Goal: Task Accomplishment & Management: Complete application form

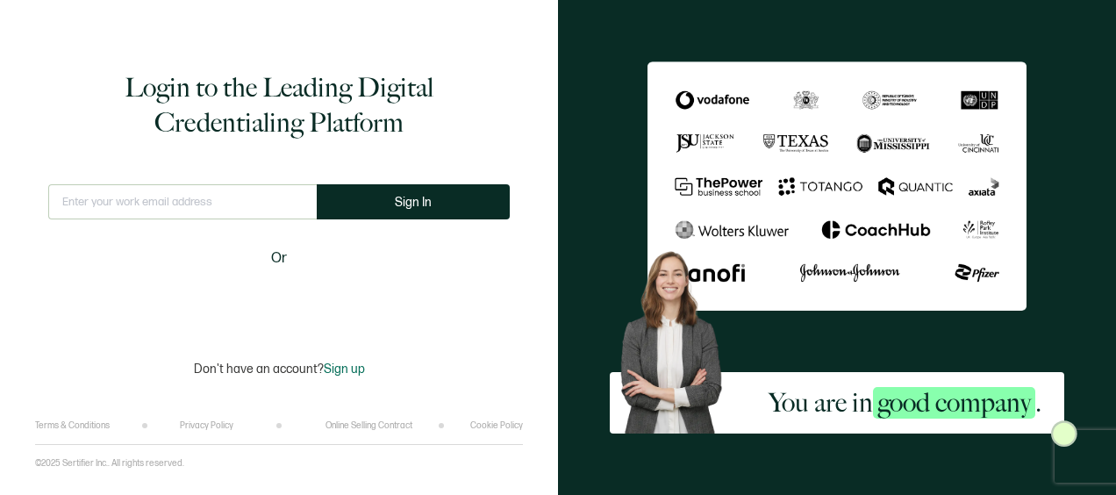
click at [233, 199] on input "text" at bounding box center [182, 201] width 268 height 35
type input "[EMAIL_ADDRESS][DOMAIN_NAME]"
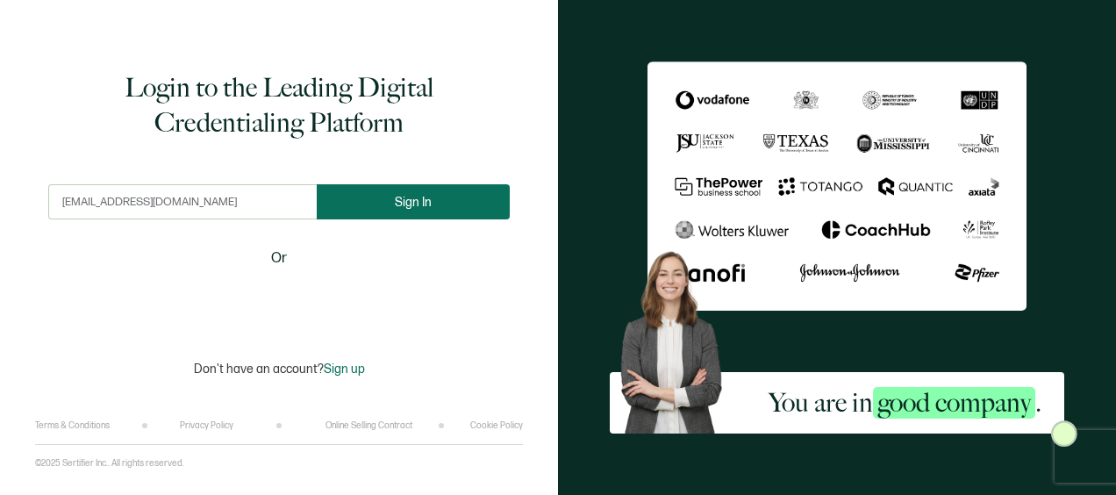
click at [404, 214] on button "Sign In" at bounding box center [413, 201] width 193 height 35
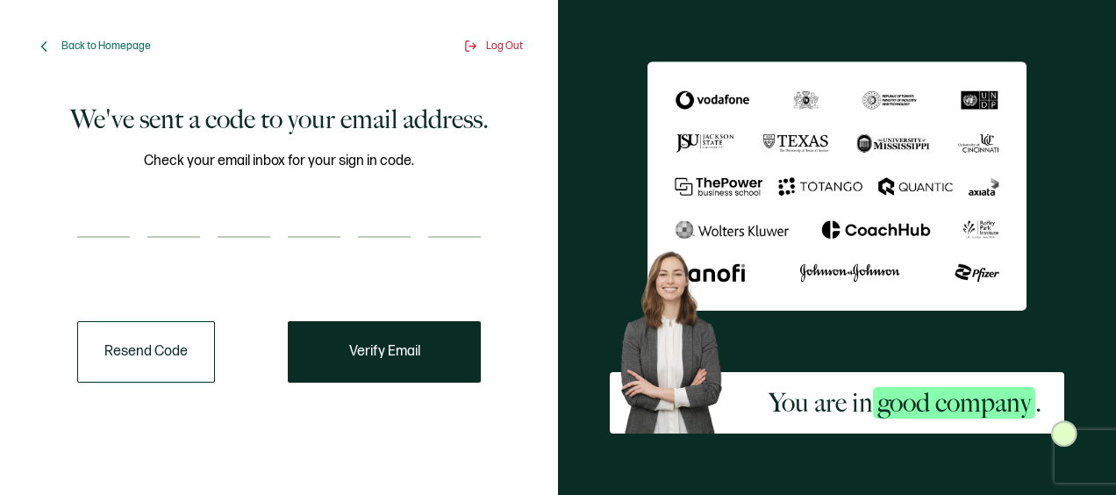
click at [105, 225] on input "number" at bounding box center [103, 220] width 53 height 35
paste input "7"
type input "7"
type input "5"
type input "1"
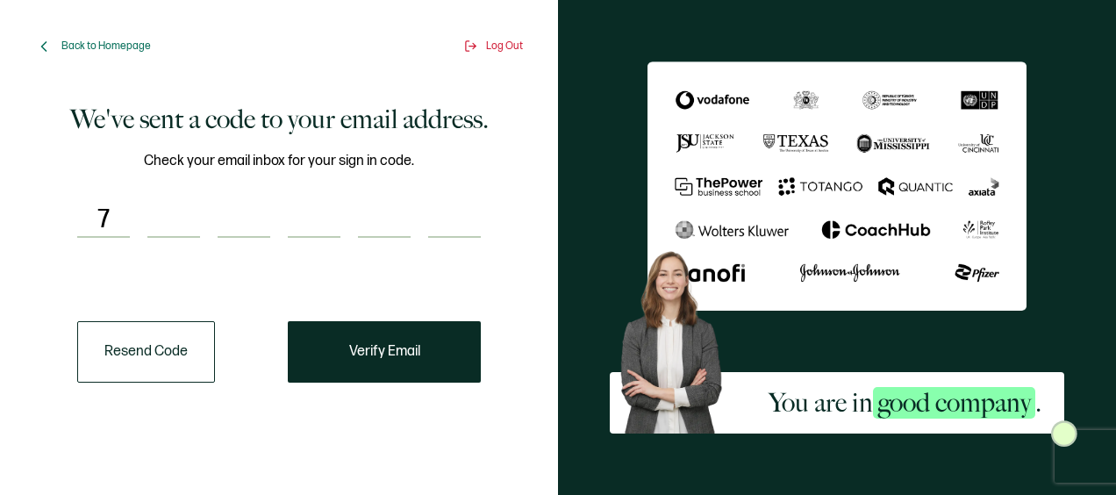
type input "1"
type input "4"
type input "0"
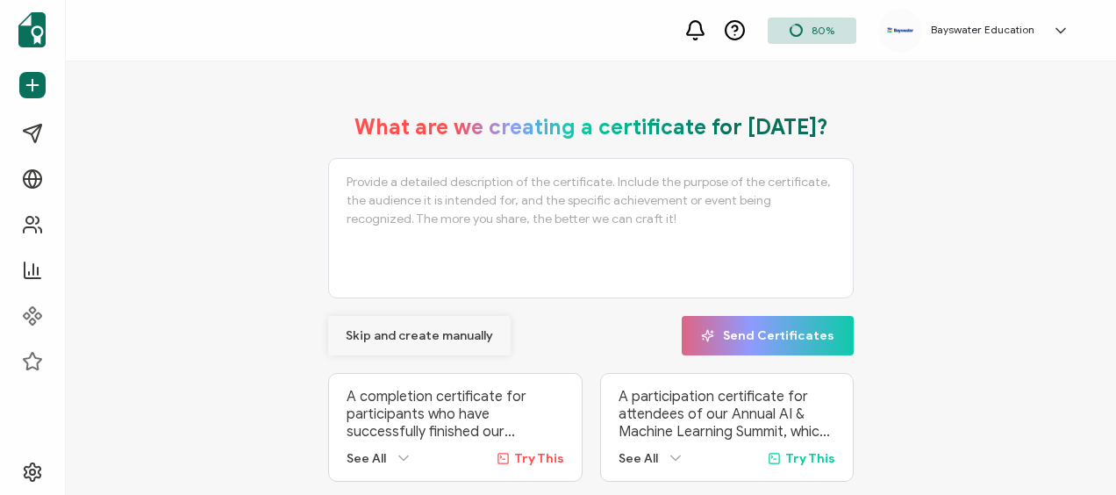
click at [406, 330] on span "Skip and create manually" at bounding box center [419, 336] width 147 height 12
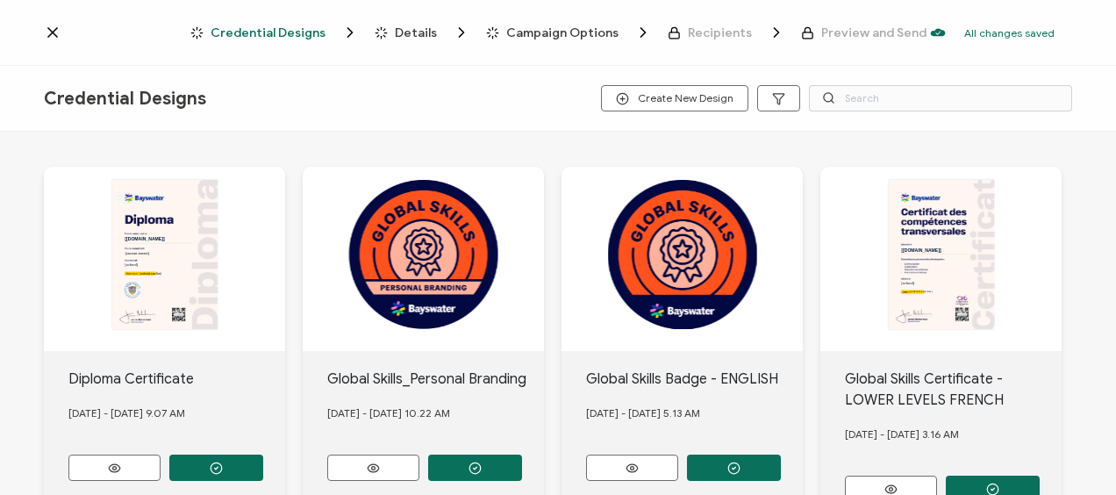
click at [382, 95] on div "Credential Designs Create New Design" at bounding box center [558, 99] width 1116 height 66
click at [862, 96] on input "text" at bounding box center [940, 98] width 263 height 26
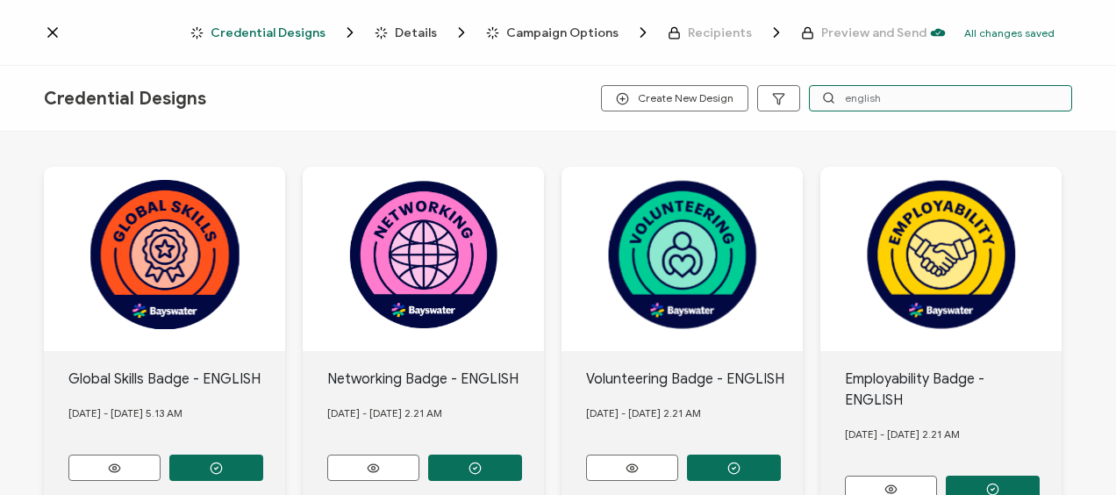
click at [875, 100] on input "english" at bounding box center [940, 98] width 263 height 26
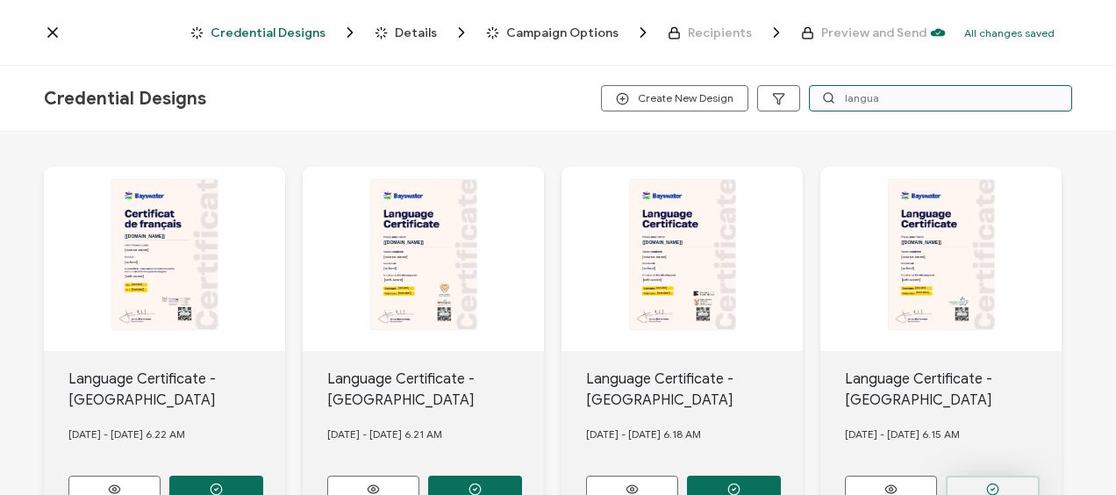
type input "langua"
click at [263, 475] on button "button" at bounding box center [216, 488] width 94 height 26
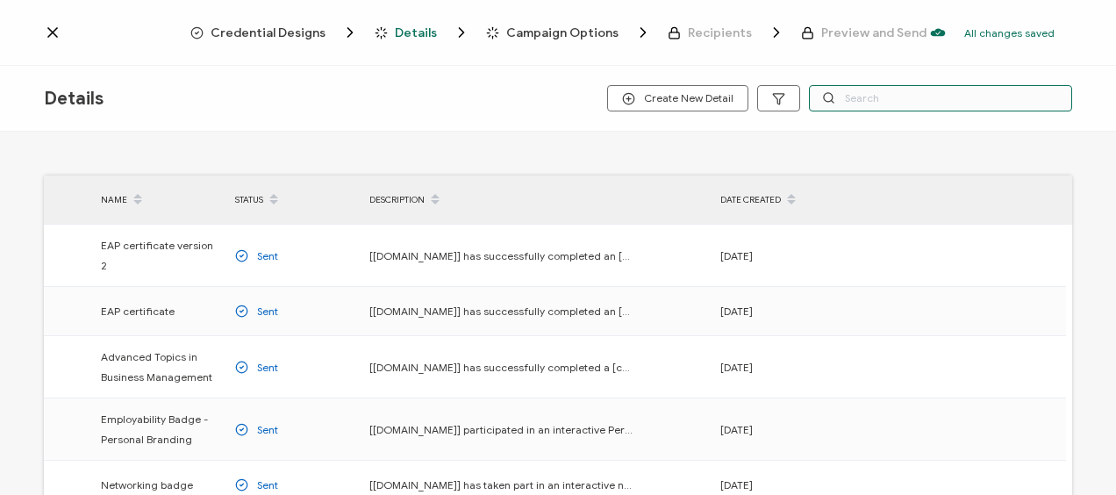
click at [846, 103] on input "text" at bounding box center [940, 98] width 263 height 26
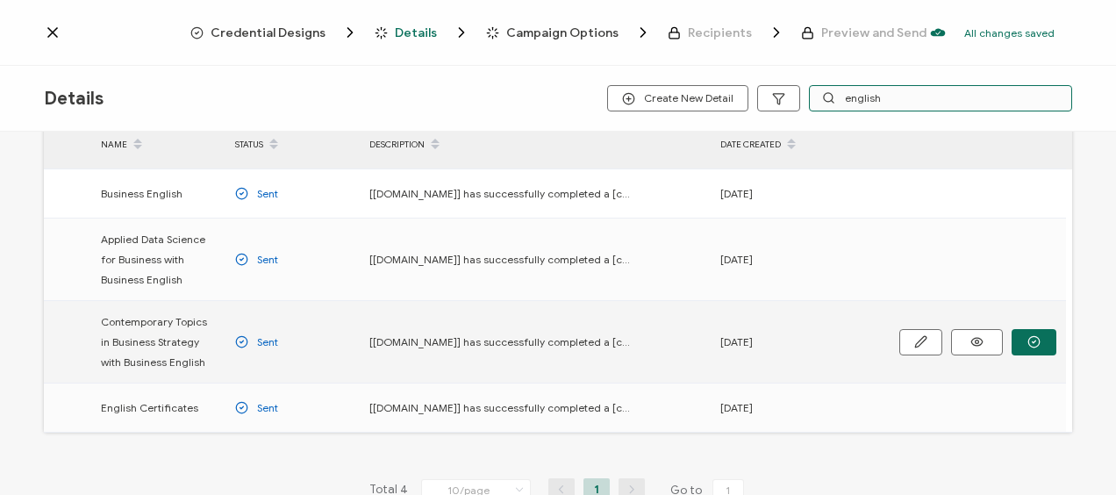
scroll to position [155, 0]
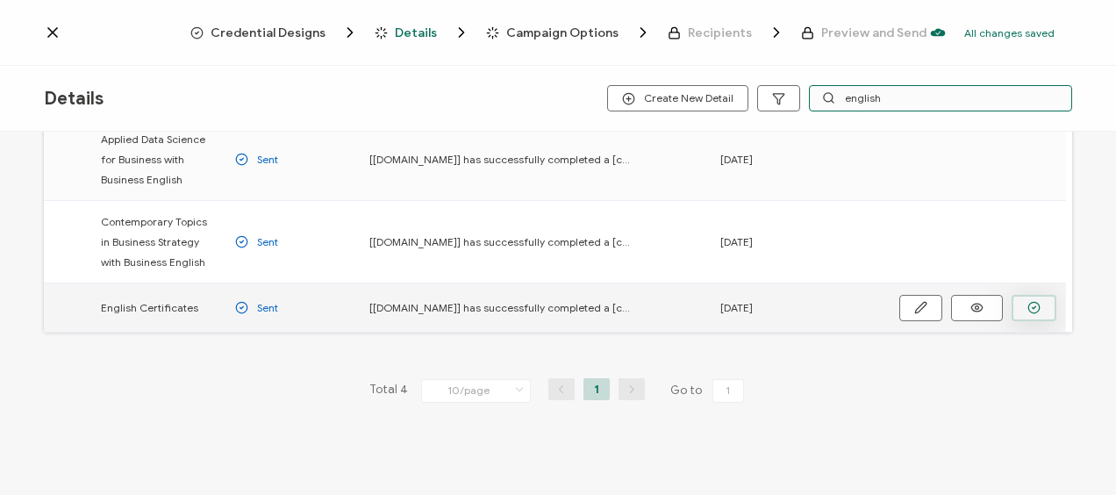
type input "english"
click at [0, 0] on icon "button" at bounding box center [0, 0] width 0 height 0
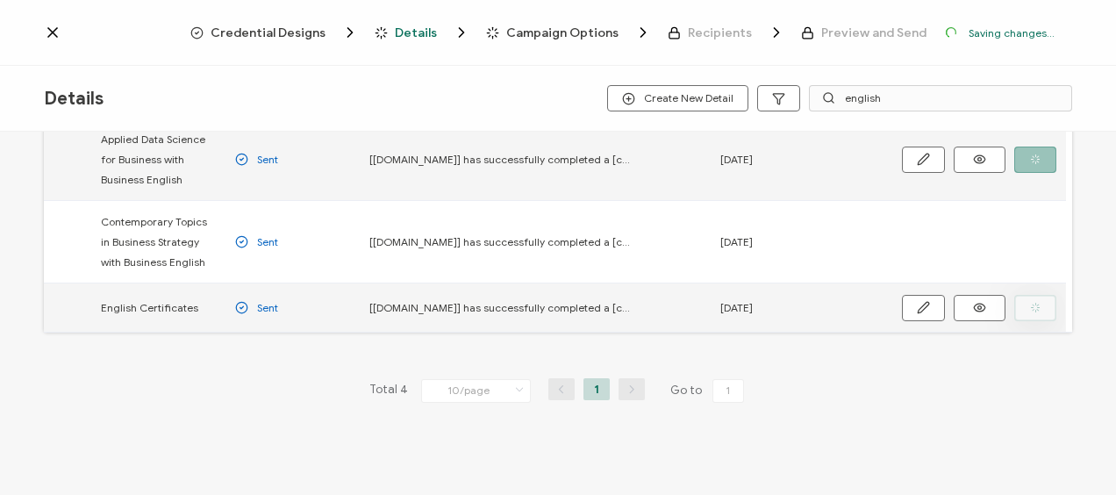
scroll to position [213, 0]
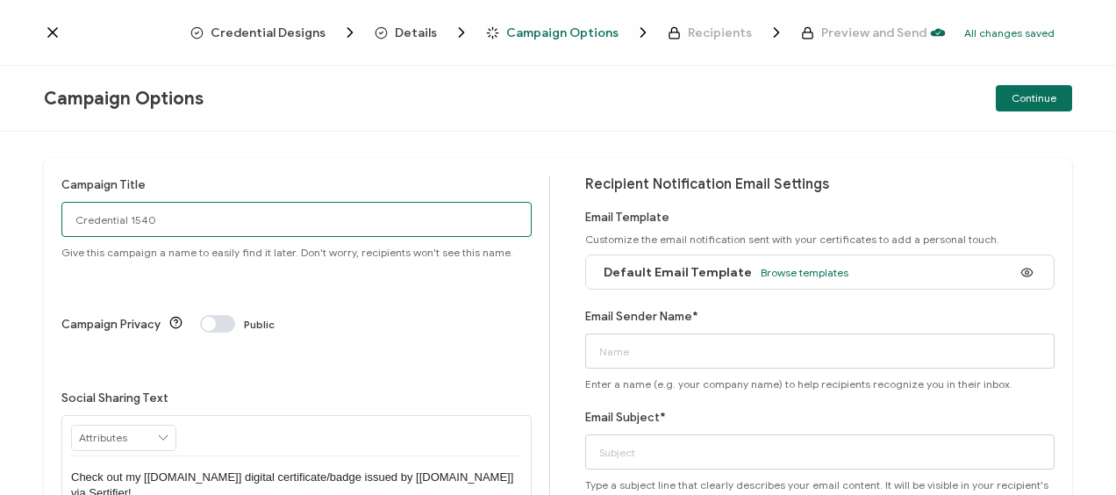
click at [239, 219] on input "Credential 1540" at bounding box center [296, 219] width 470 height 35
type input "Toronto2025-[DATE]"
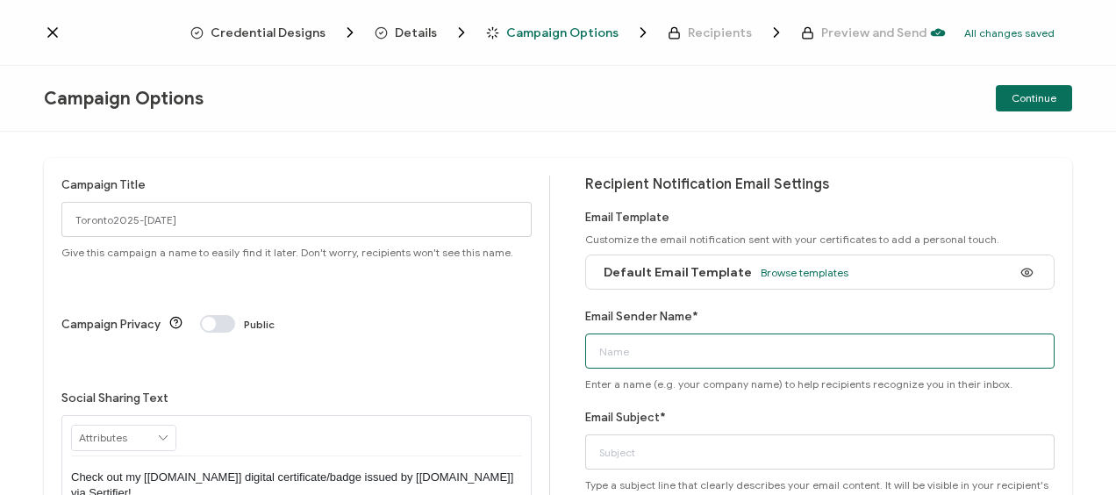
click at [651, 345] on input "Email Sender Name*" at bounding box center [820, 350] width 470 height 35
type input "Bayswater [GEOGRAPHIC_DATA]"
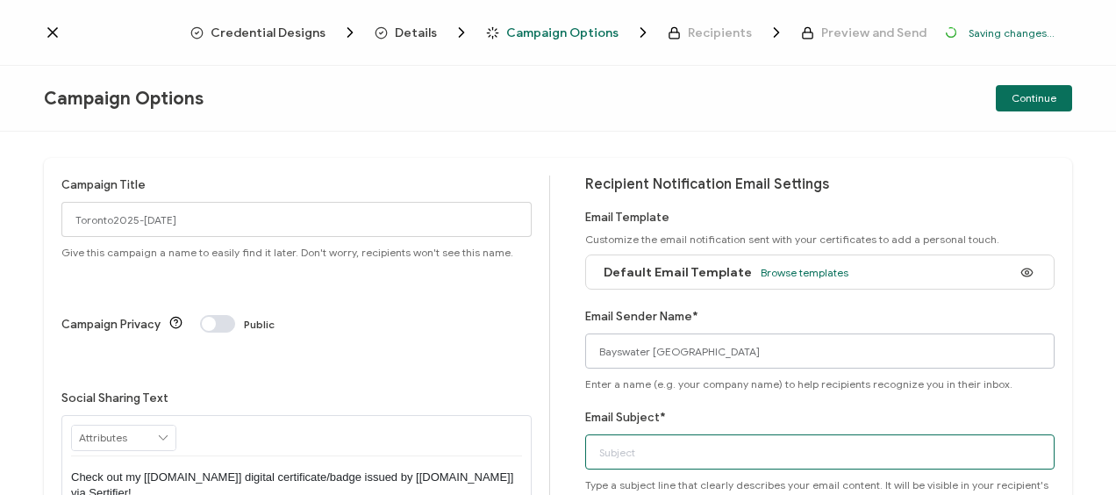
type input "Bayswater Certificate"
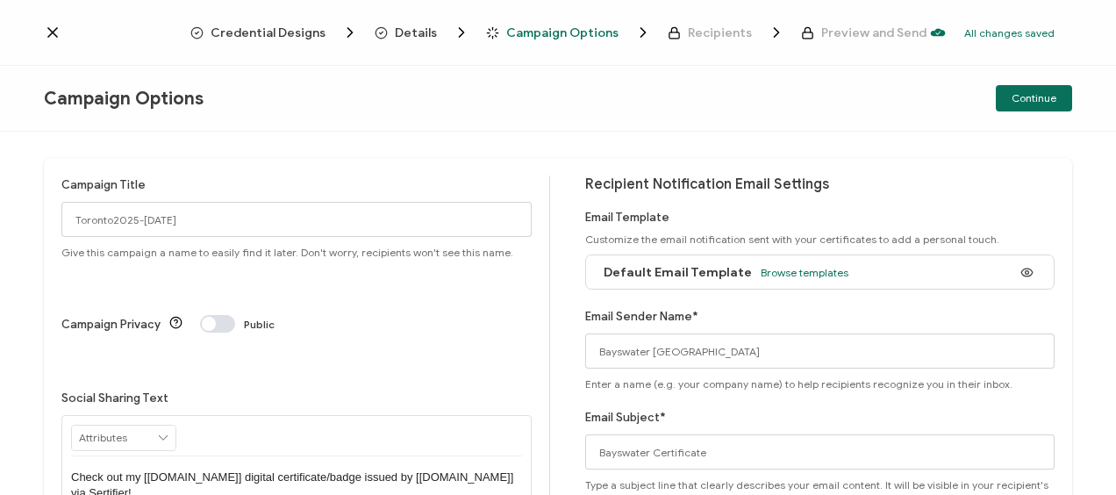
click at [1050, 96] on span "Continue" at bounding box center [1033, 98] width 45 height 11
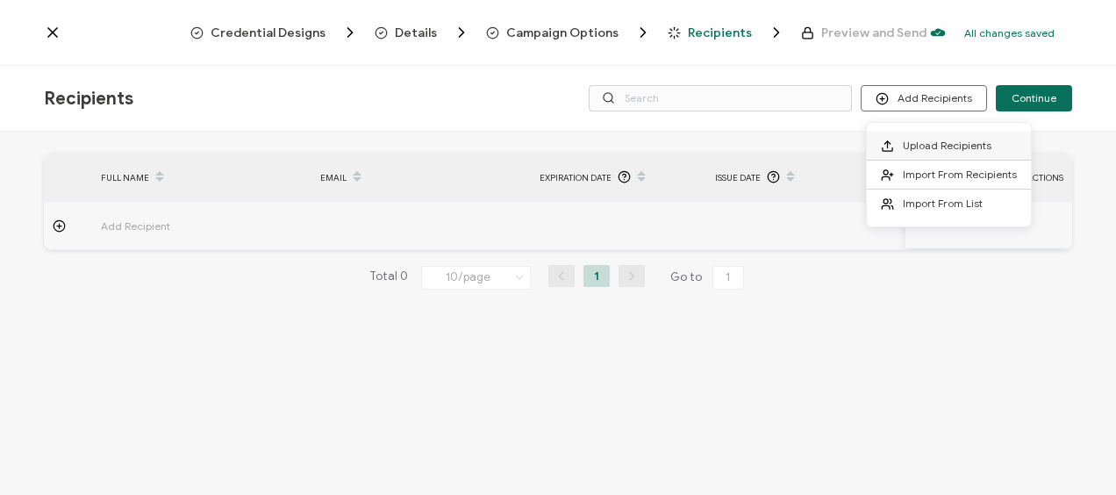
click at [917, 141] on span "Upload Recipients" at bounding box center [947, 145] width 89 height 13
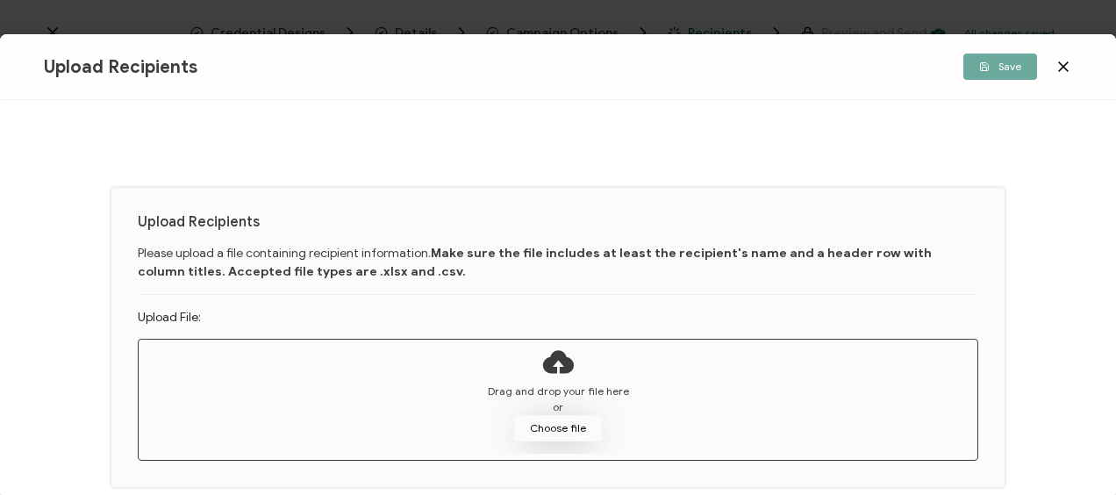
click at [545, 417] on button "Choose file" at bounding box center [558, 428] width 88 height 26
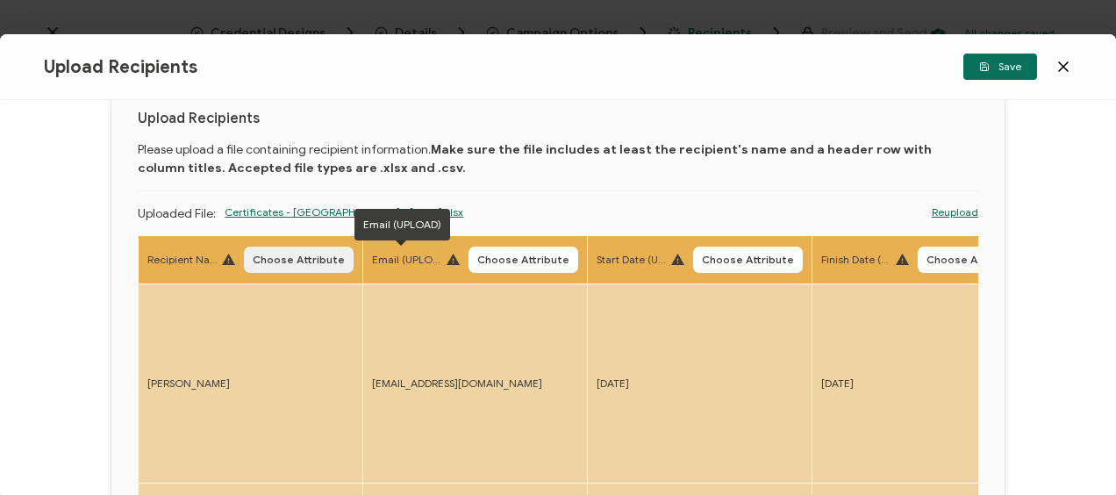
scroll to position [88, 0]
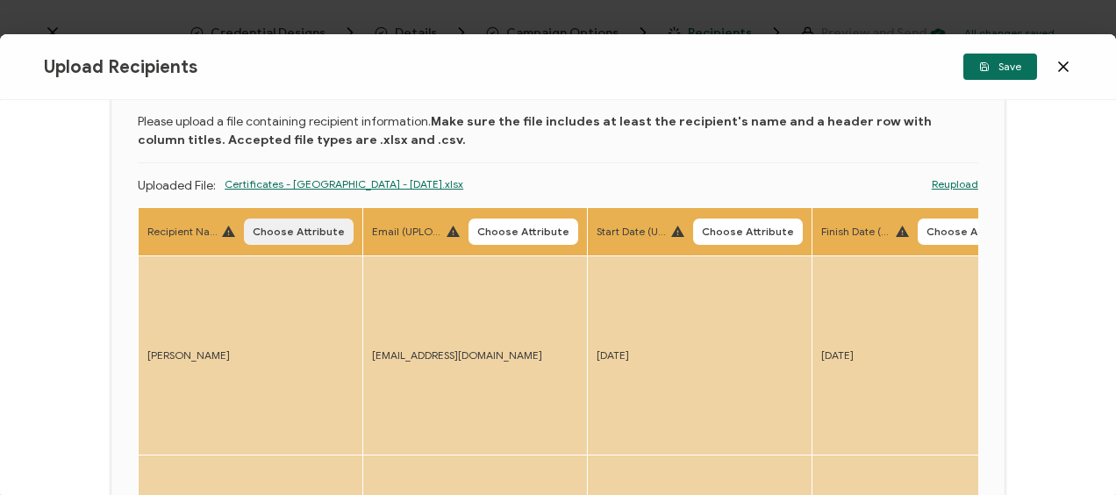
click at [313, 224] on button "Choose Attribute" at bounding box center [299, 231] width 110 height 26
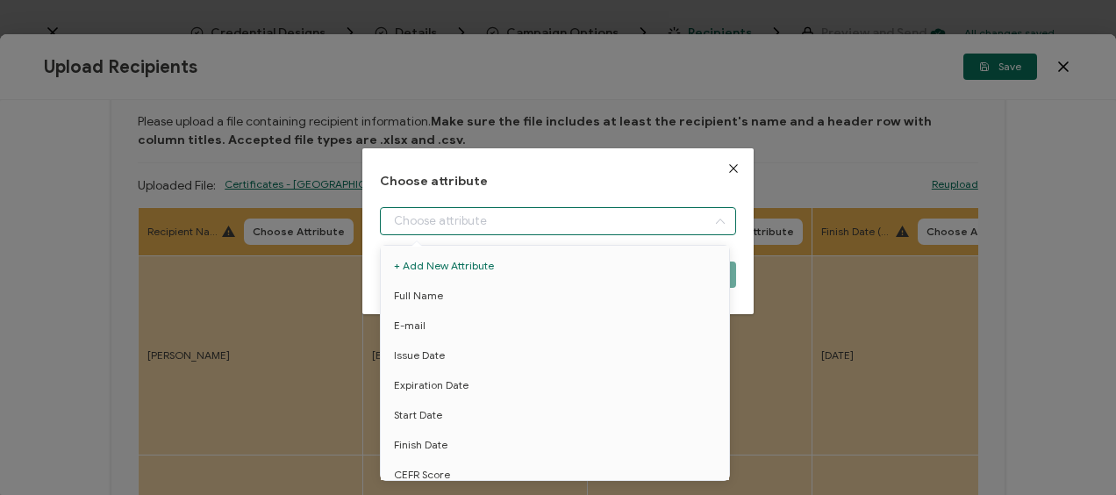
click at [483, 218] on input "dialog" at bounding box center [557, 221] width 355 height 28
click at [454, 290] on li "Full Name" at bounding box center [557, 296] width 363 height 30
type input "Full Name"
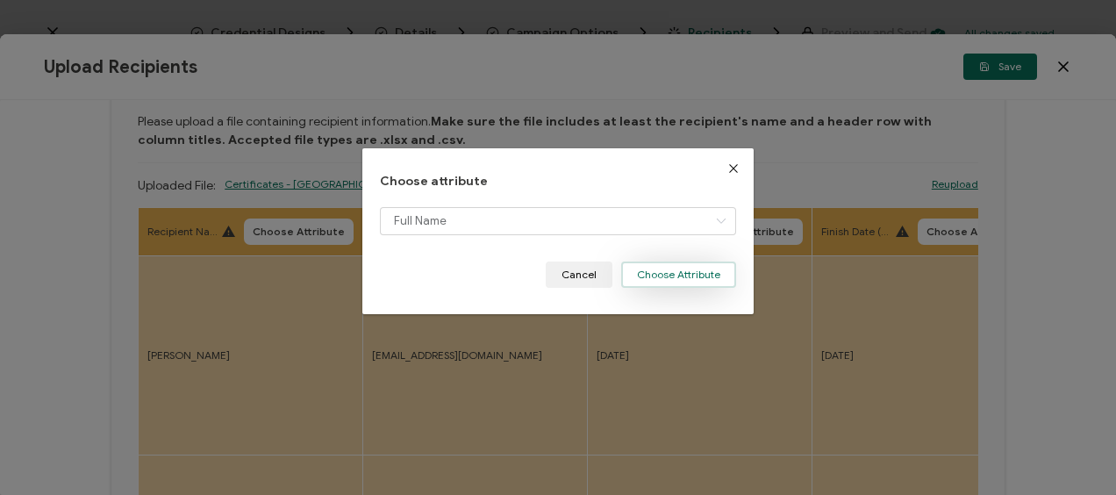
click at [668, 277] on button "Choose Attribute" at bounding box center [678, 274] width 115 height 26
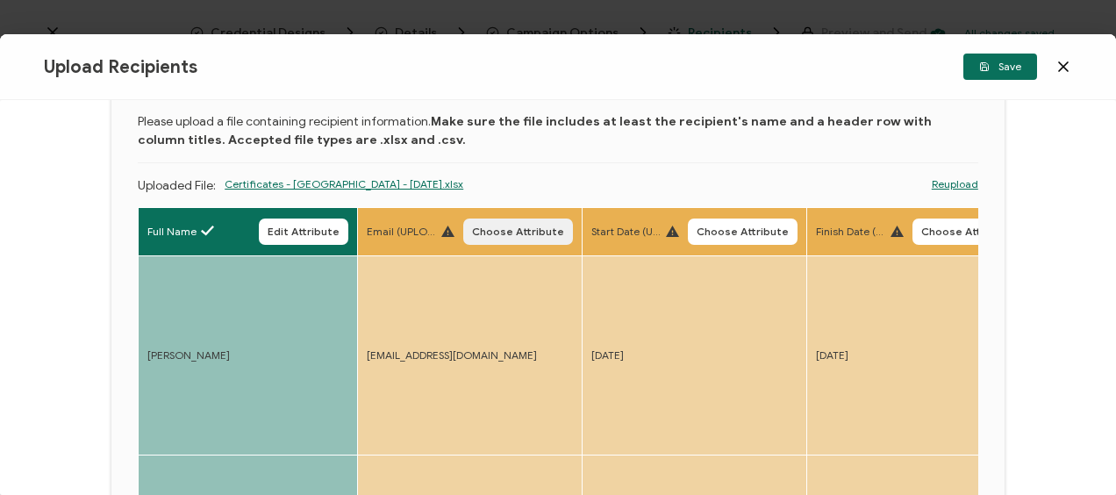
click at [530, 230] on span "Choose Attribute" at bounding box center [518, 231] width 92 height 11
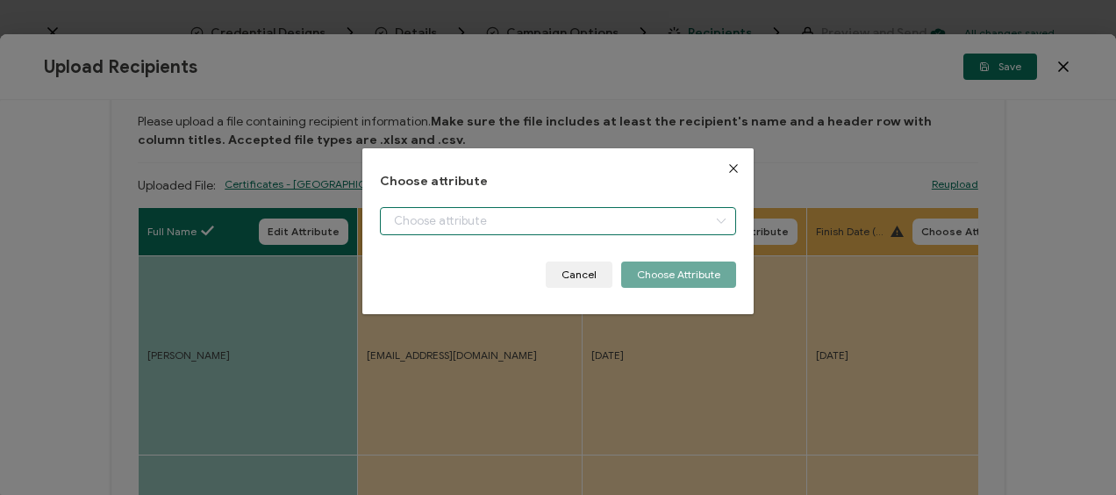
click at [523, 216] on input "dialog" at bounding box center [557, 221] width 355 height 28
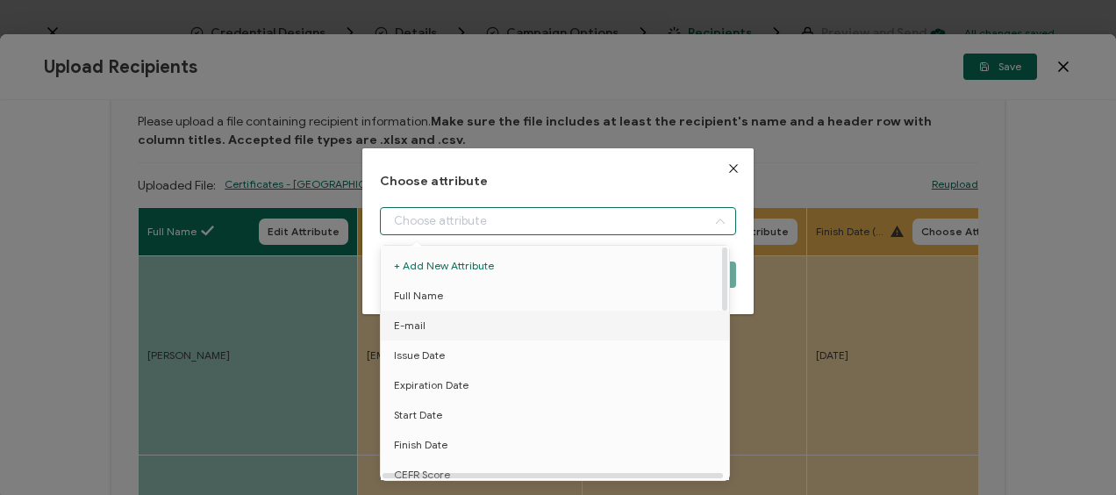
click at [442, 319] on li "E-mail" at bounding box center [557, 325] width 363 height 30
type input "E-mail"
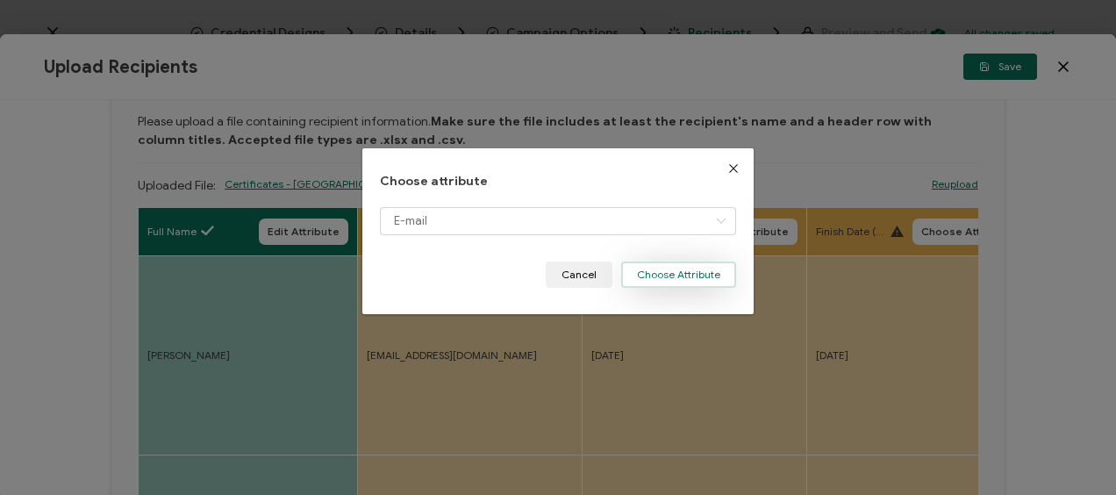
click at [664, 268] on button "Choose Attribute" at bounding box center [678, 274] width 115 height 26
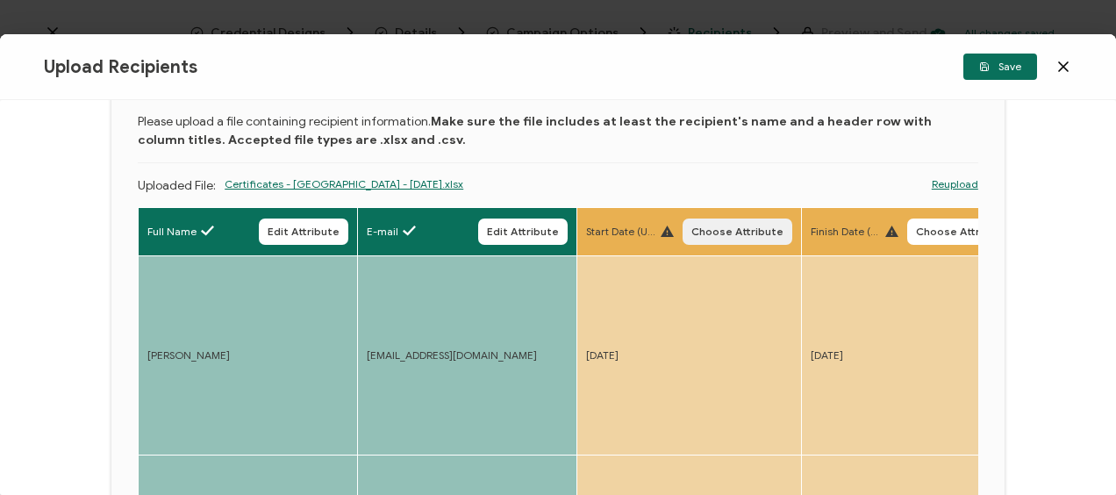
click at [715, 233] on span "Choose Attribute" at bounding box center [737, 231] width 92 height 11
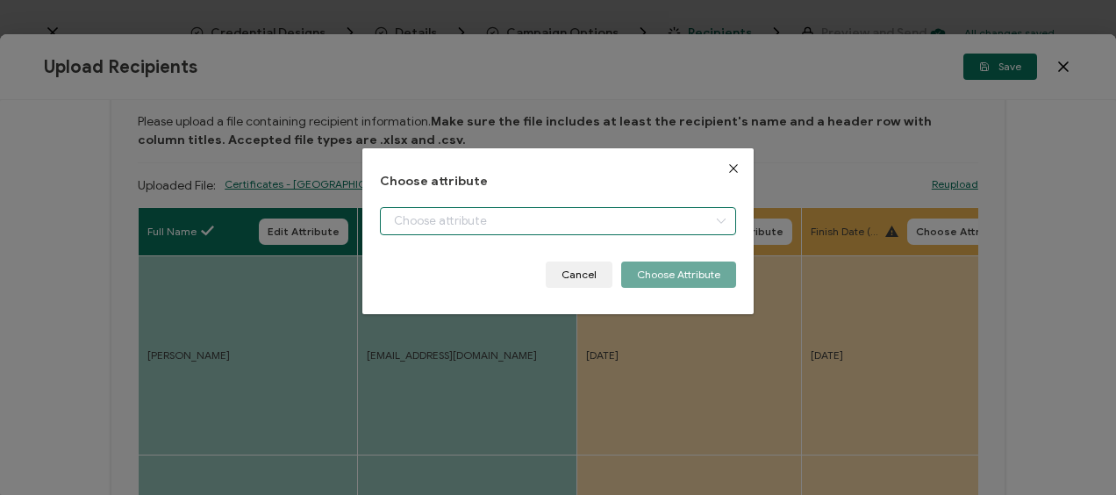
click at [492, 230] on input "dialog" at bounding box center [557, 221] width 355 height 28
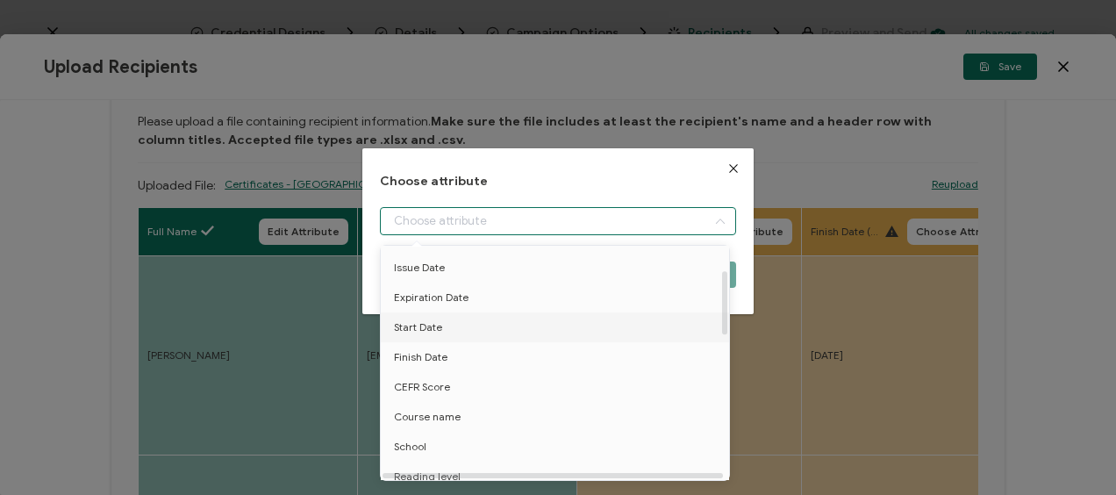
click at [439, 323] on span "Start Date" at bounding box center [418, 327] width 48 height 30
type input "Start Date"
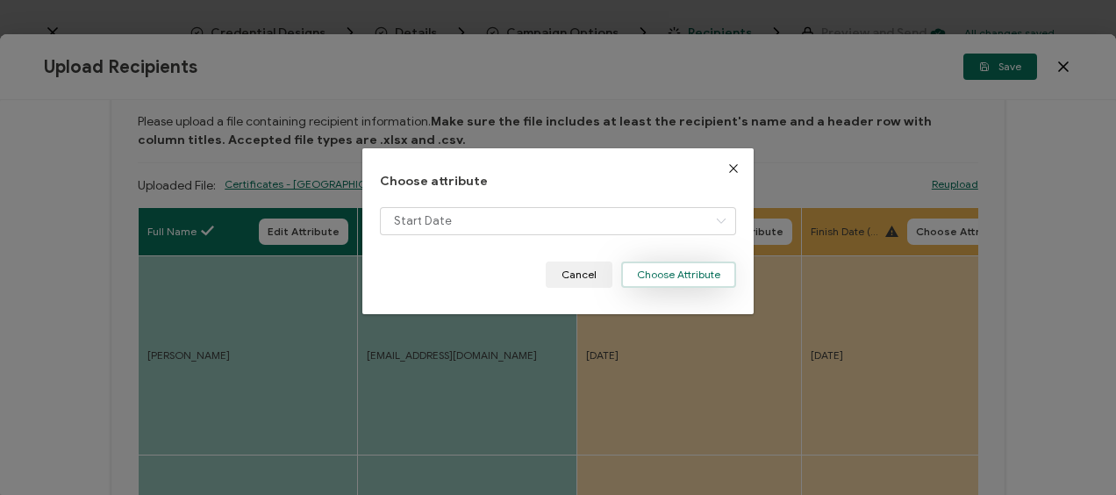
click at [664, 271] on button "Choose Attribute" at bounding box center [678, 274] width 115 height 26
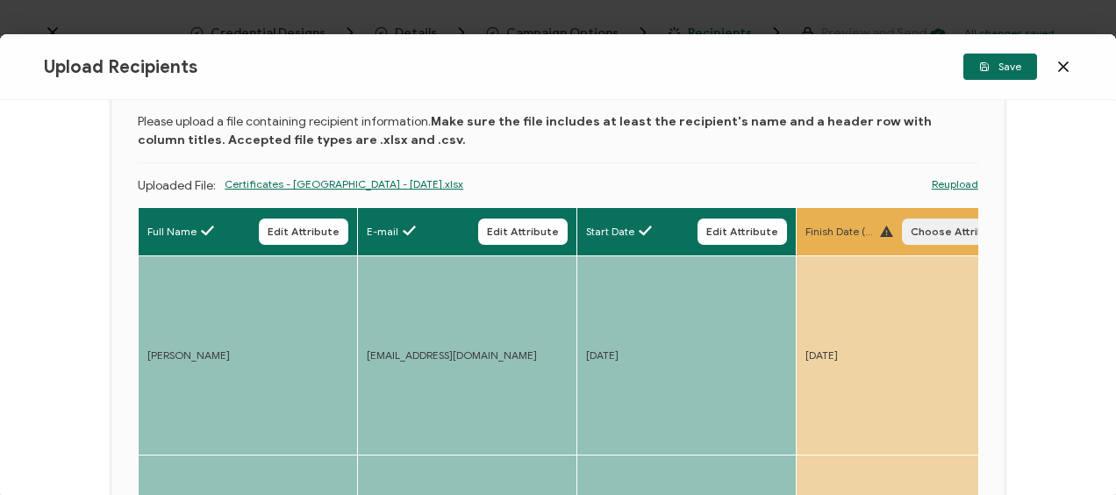
click at [931, 233] on span "Choose Attribute" at bounding box center [956, 231] width 92 height 11
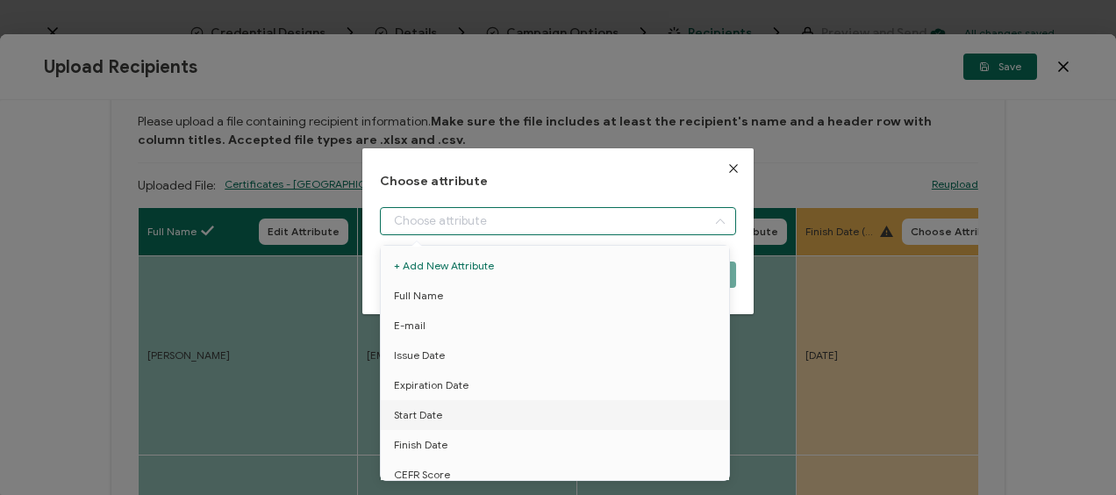
click at [521, 228] on input "dialog" at bounding box center [557, 221] width 355 height 28
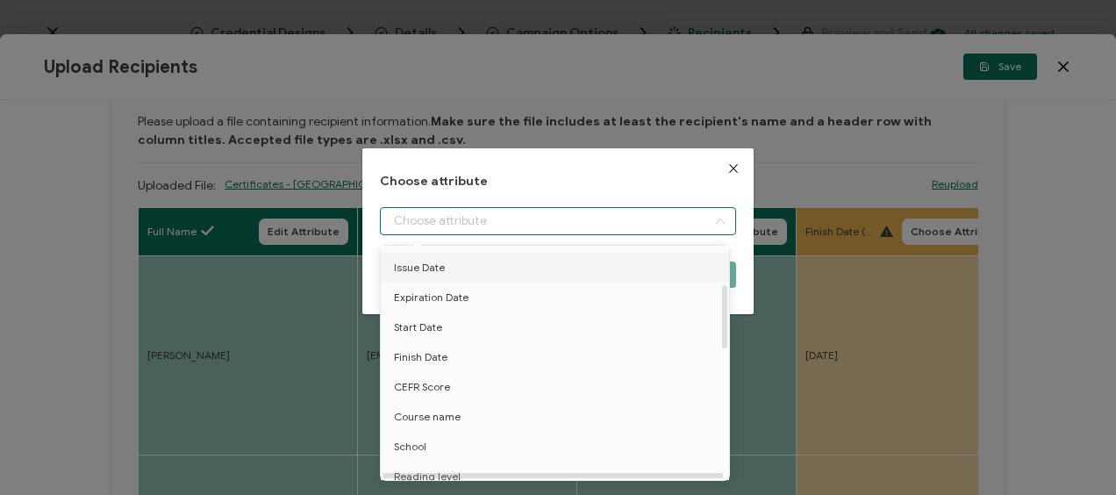
scroll to position [175, 0]
click at [429, 268] on span "Finish Date" at bounding box center [421, 269] width 54 height 30
type input "Finish Date"
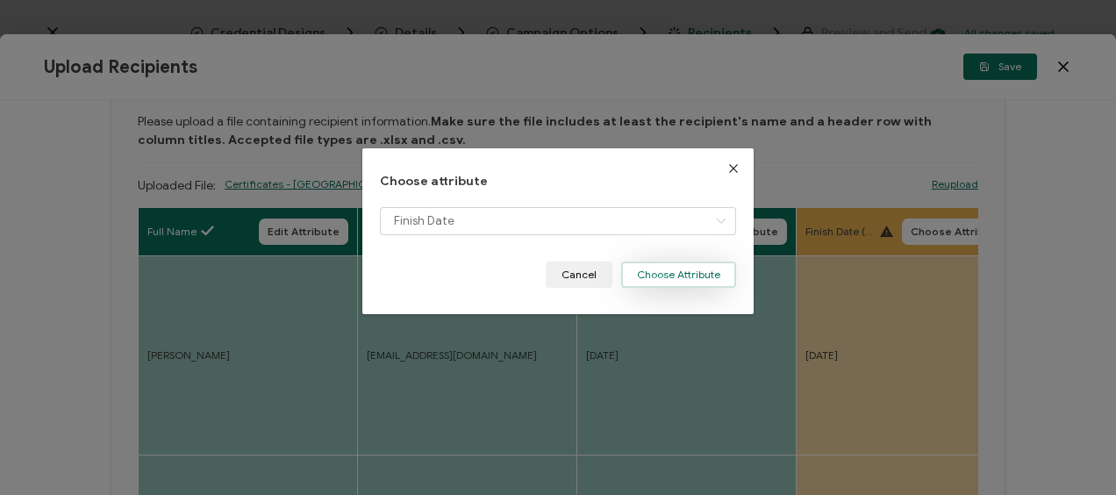
click at [681, 274] on button "Choose Attribute" at bounding box center [678, 274] width 115 height 26
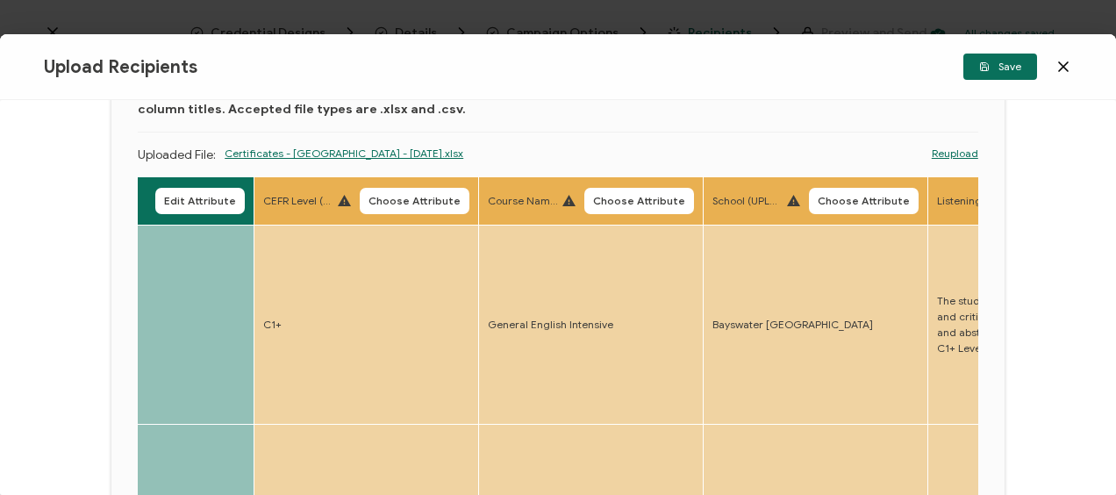
scroll to position [114, 0]
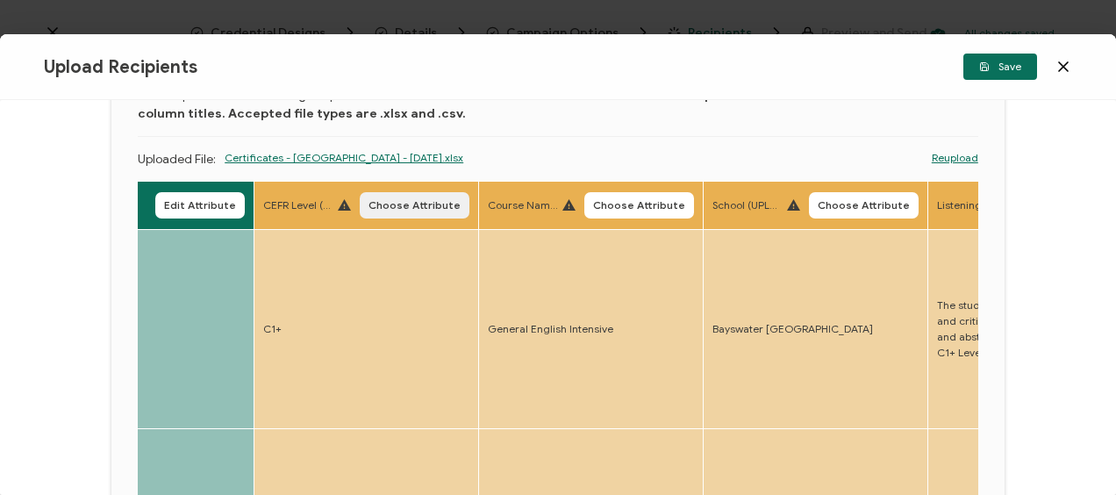
click at [395, 211] on span "Choose Attribute" at bounding box center [414, 205] width 92 height 11
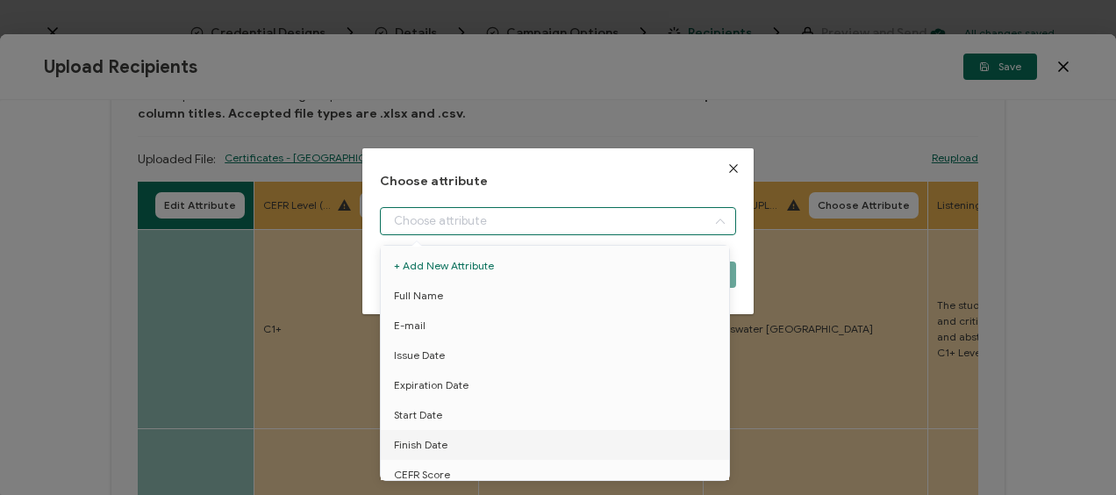
drag, startPoint x: 439, startPoint y: 215, endPoint x: 453, endPoint y: 289, distance: 75.9
click at [439, 216] on input "dialog" at bounding box center [557, 221] width 355 height 28
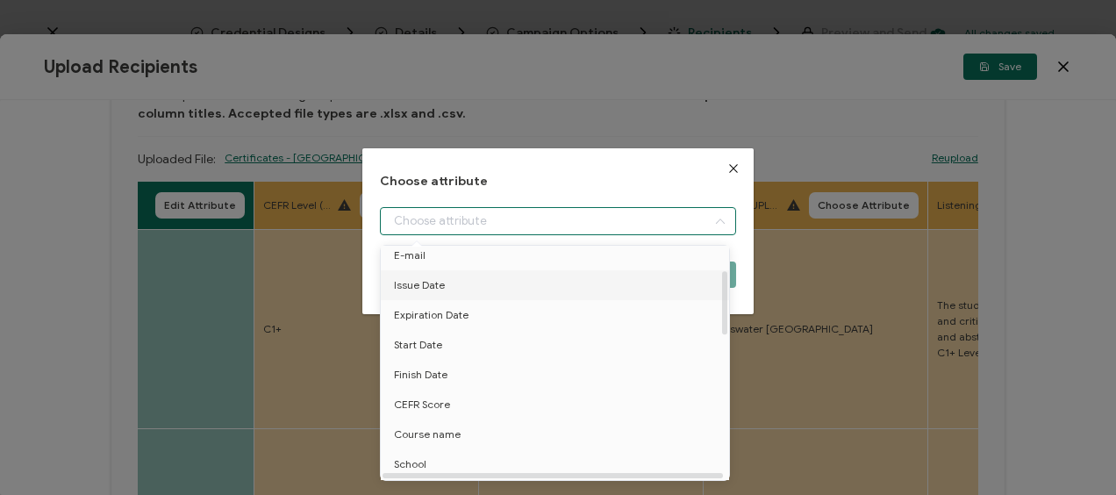
scroll to position [88, 0]
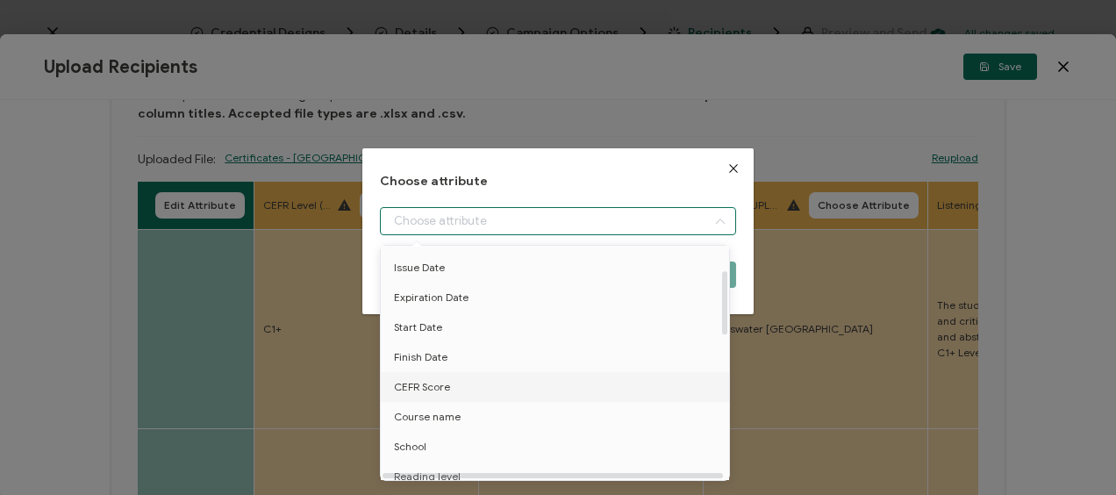
click at [433, 384] on span "CEFR Score" at bounding box center [422, 387] width 56 height 30
type input "CEFR Score"
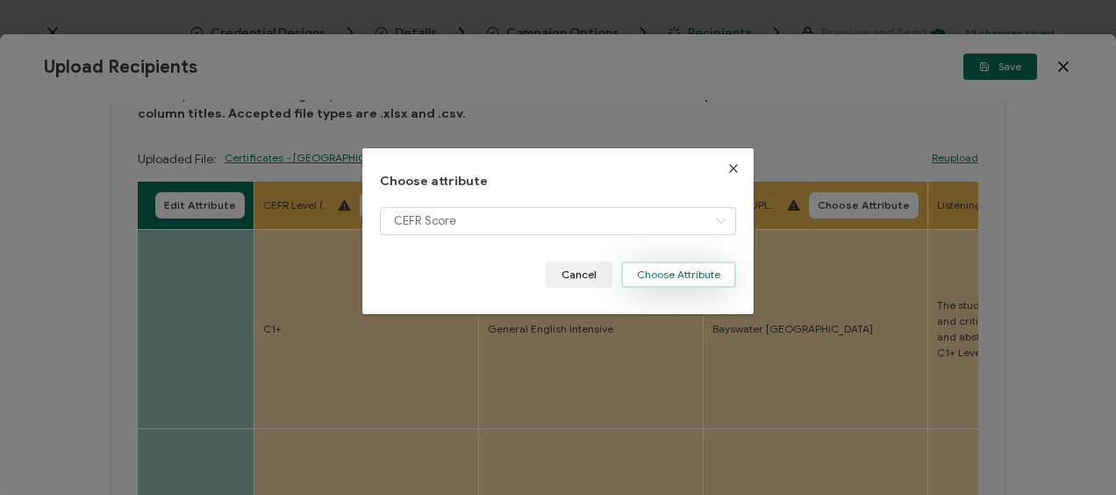
click at [654, 272] on button "Choose Attribute" at bounding box center [678, 274] width 115 height 26
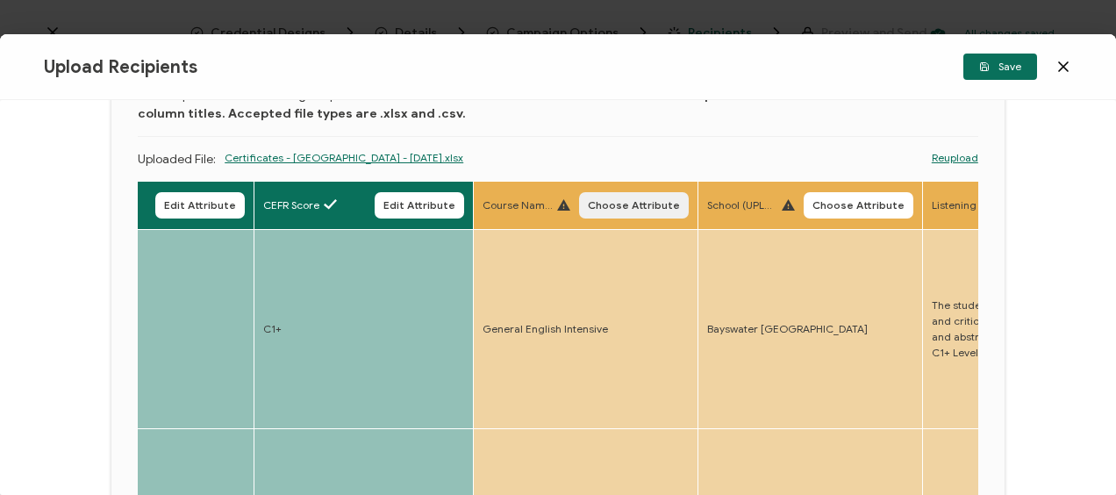
click at [609, 206] on span "Choose Attribute" at bounding box center [634, 205] width 92 height 11
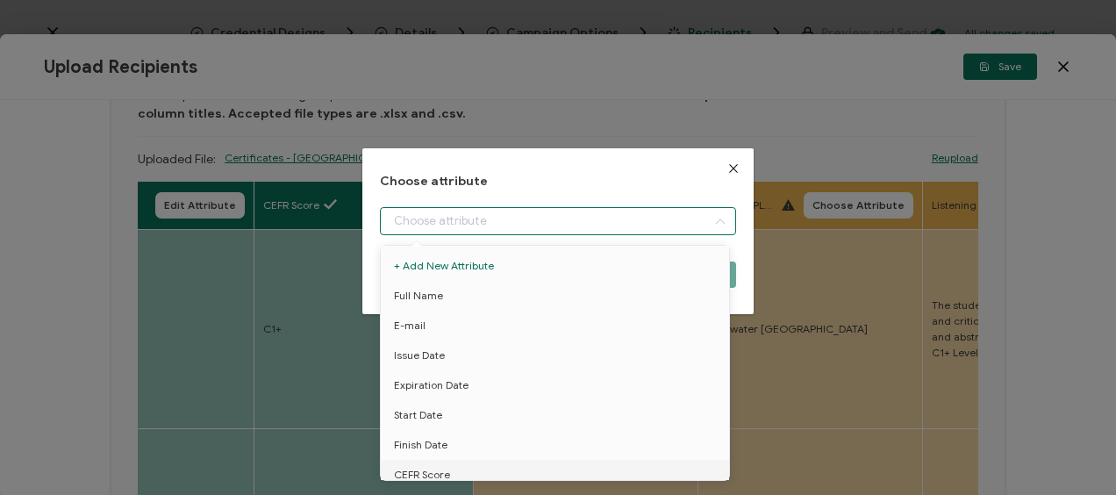
click at [482, 221] on input "dialog" at bounding box center [557, 221] width 355 height 28
click at [733, 170] on icon "Close" at bounding box center [733, 168] width 14 height 14
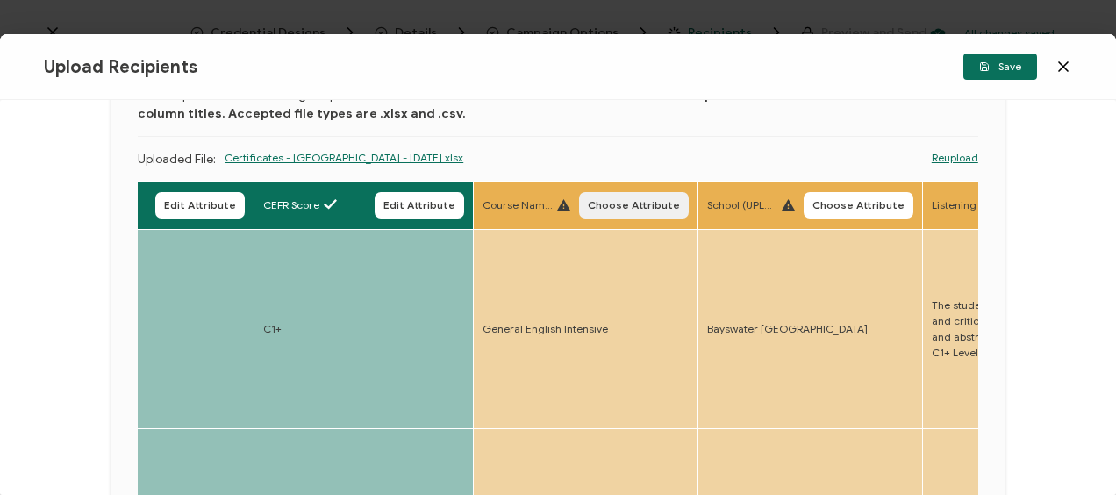
click at [609, 209] on span "Choose Attribute" at bounding box center [634, 205] width 92 height 11
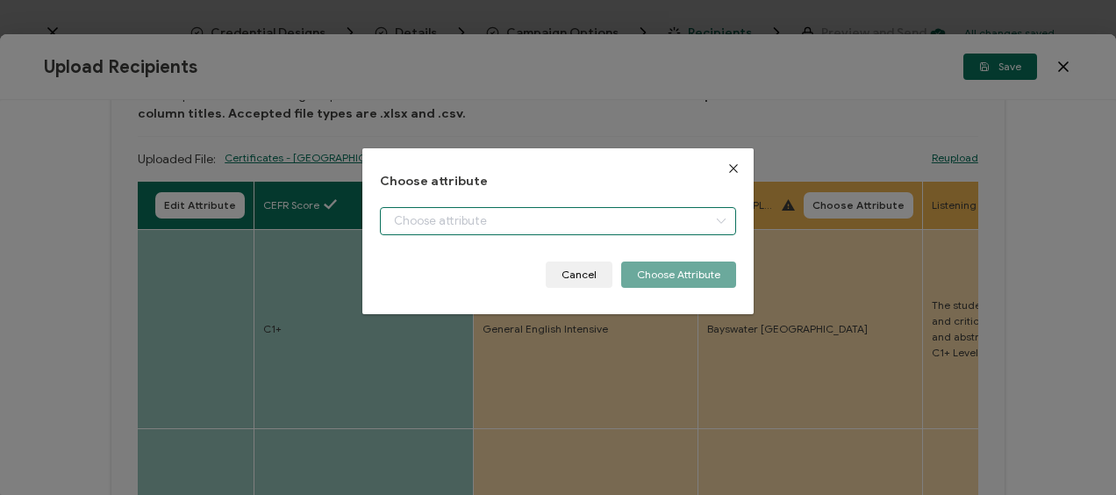
click at [472, 224] on input "dialog" at bounding box center [557, 221] width 355 height 28
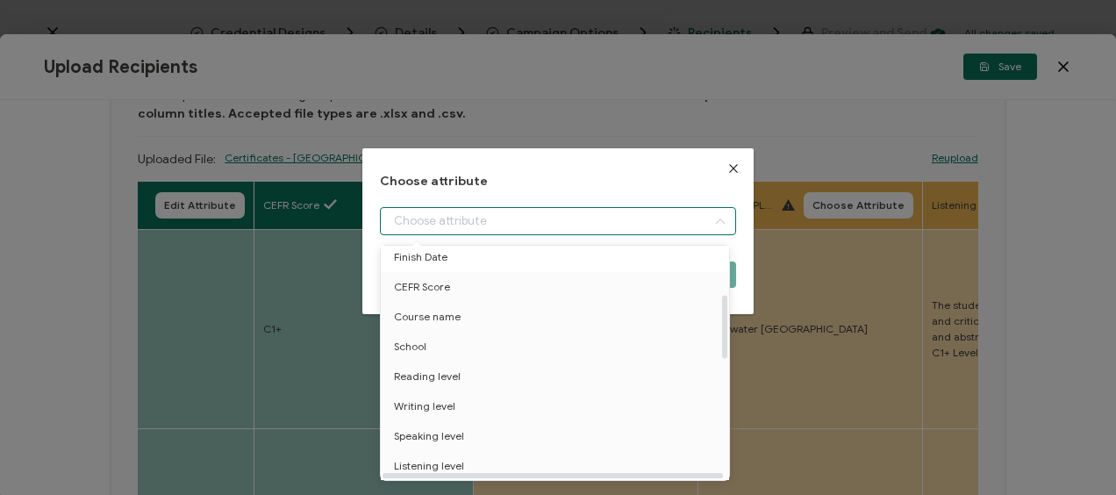
scroll to position [175, 0]
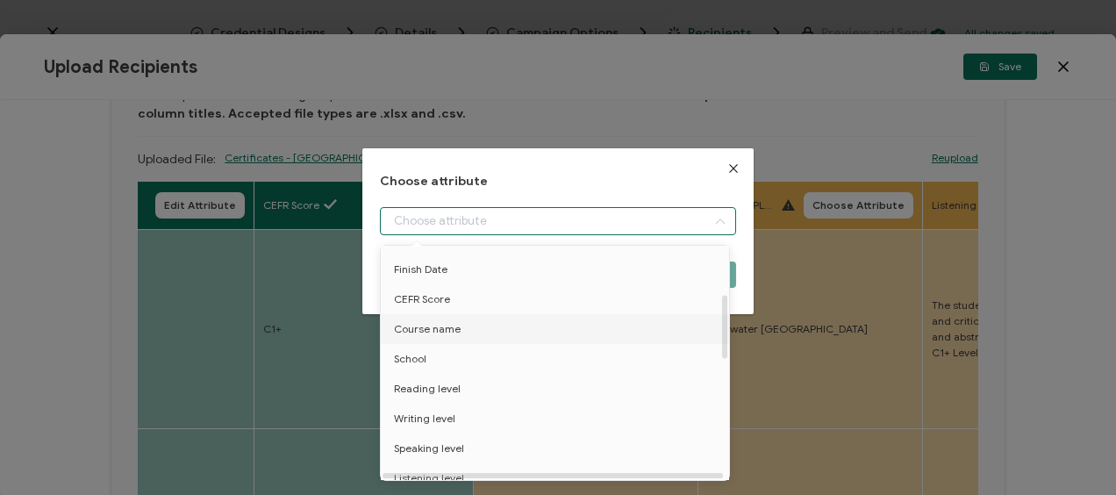
click at [460, 330] on li "Course name" at bounding box center [557, 329] width 363 height 30
type input "Course name"
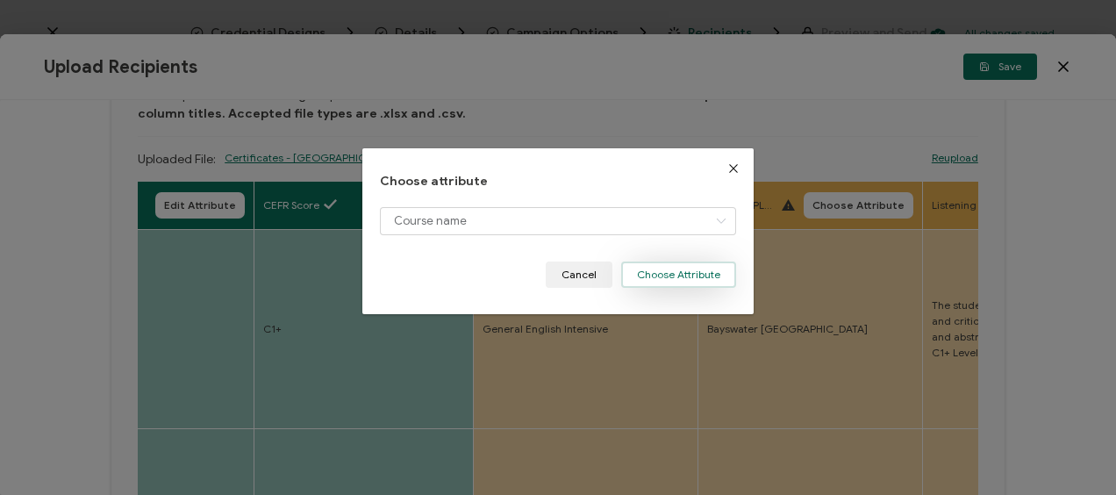
click at [639, 269] on button "Choose Attribute" at bounding box center [678, 274] width 115 height 26
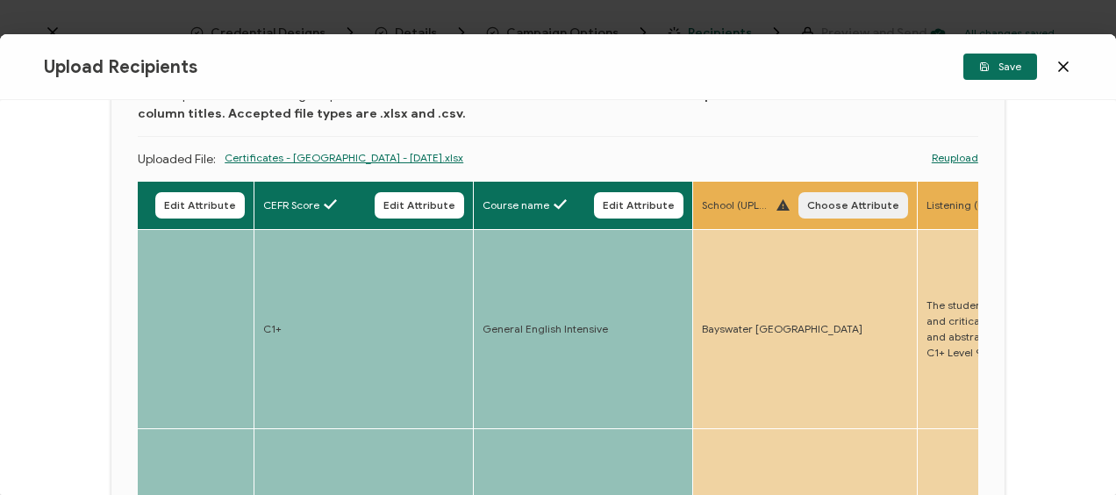
click at [858, 203] on span "Choose Attribute" at bounding box center [853, 205] width 92 height 11
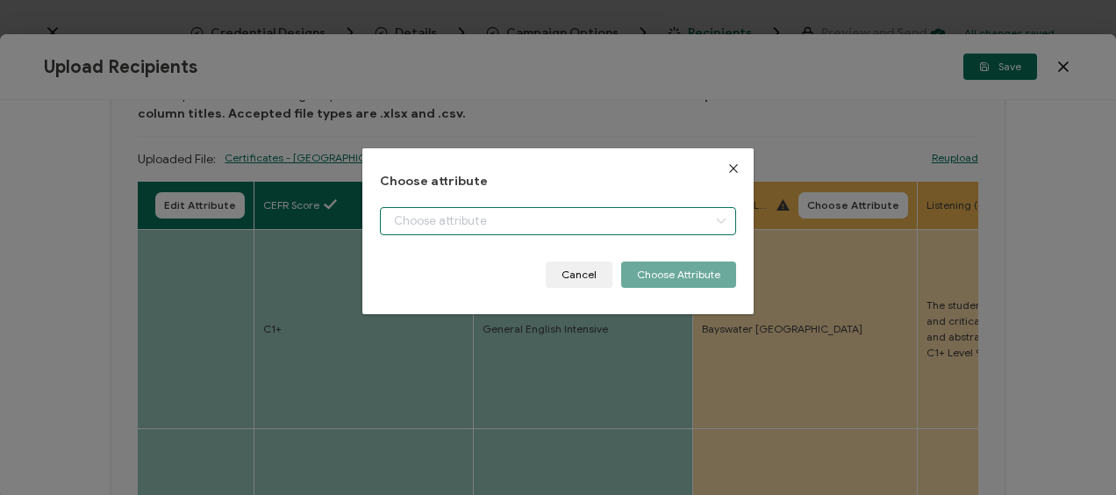
drag, startPoint x: 495, startPoint y: 217, endPoint x: 474, endPoint y: 253, distance: 41.7
click at [495, 217] on input "dialog" at bounding box center [557, 221] width 355 height 28
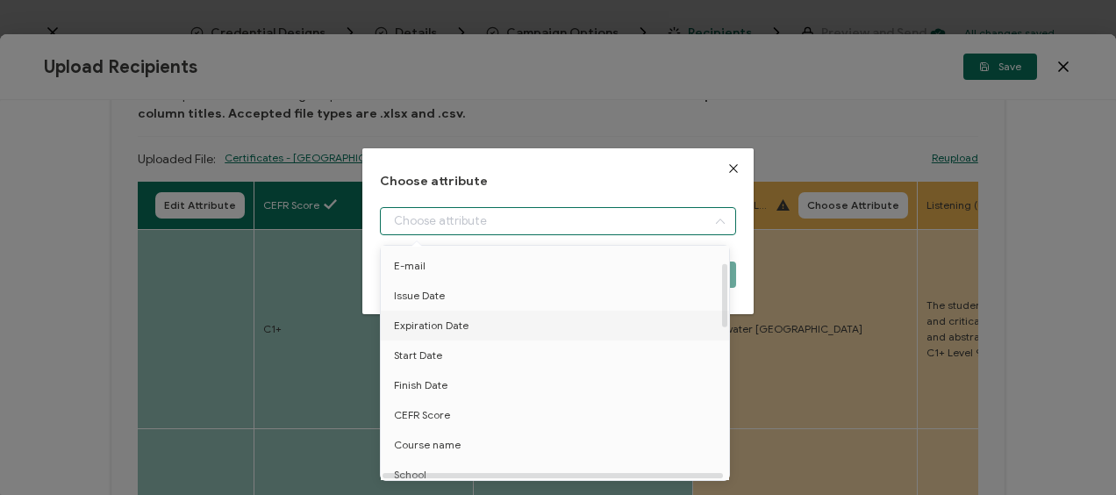
scroll to position [88, 0]
click at [432, 443] on li "School" at bounding box center [557, 447] width 363 height 30
type input "School"
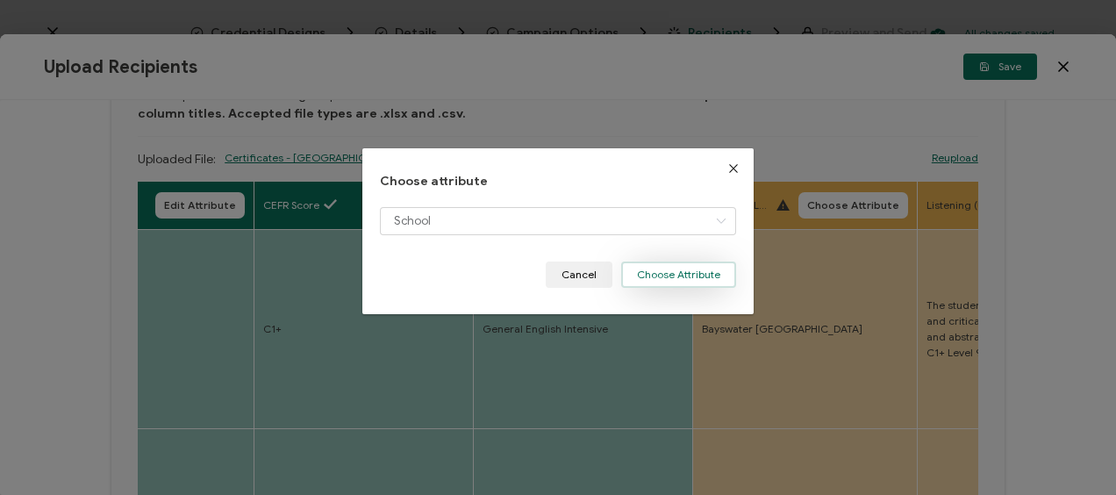
click at [661, 279] on button "Choose Attribute" at bounding box center [678, 274] width 115 height 26
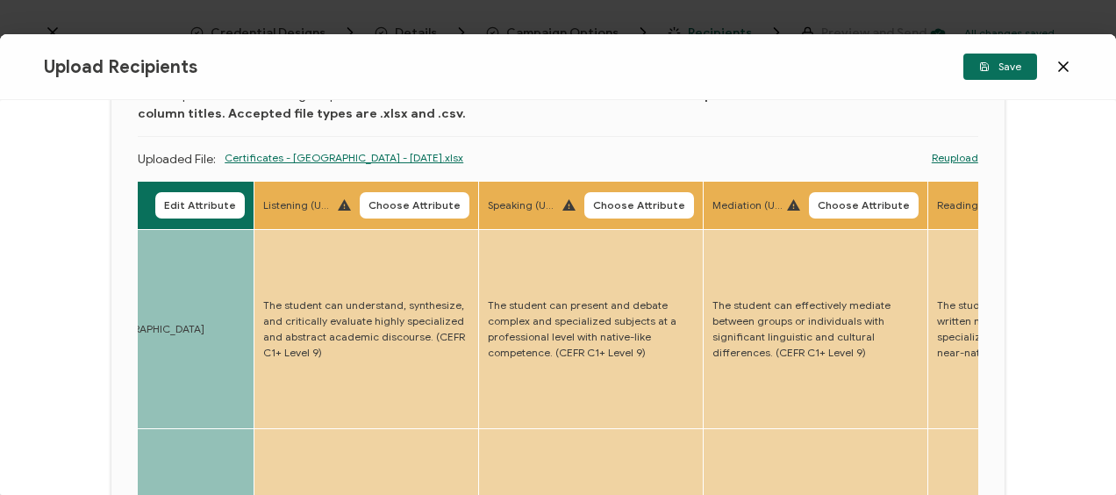
scroll to position [26, 0]
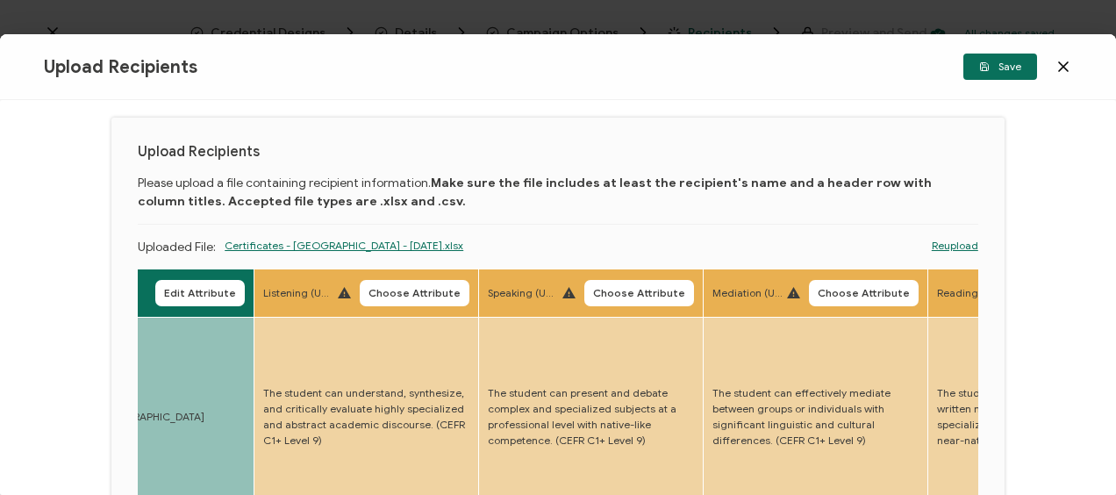
click at [406, 283] on button "Choose Attribute" at bounding box center [415, 293] width 110 height 26
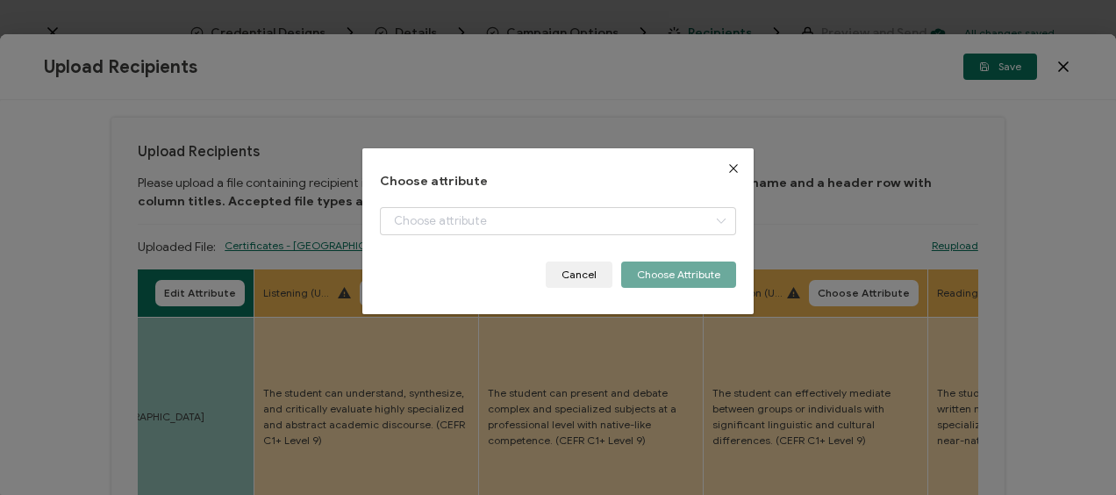
click at [437, 194] on div "Choose attribute Cancel Choose Attribute" at bounding box center [557, 231] width 355 height 113
click at [435, 216] on input "dialog" at bounding box center [557, 221] width 355 height 28
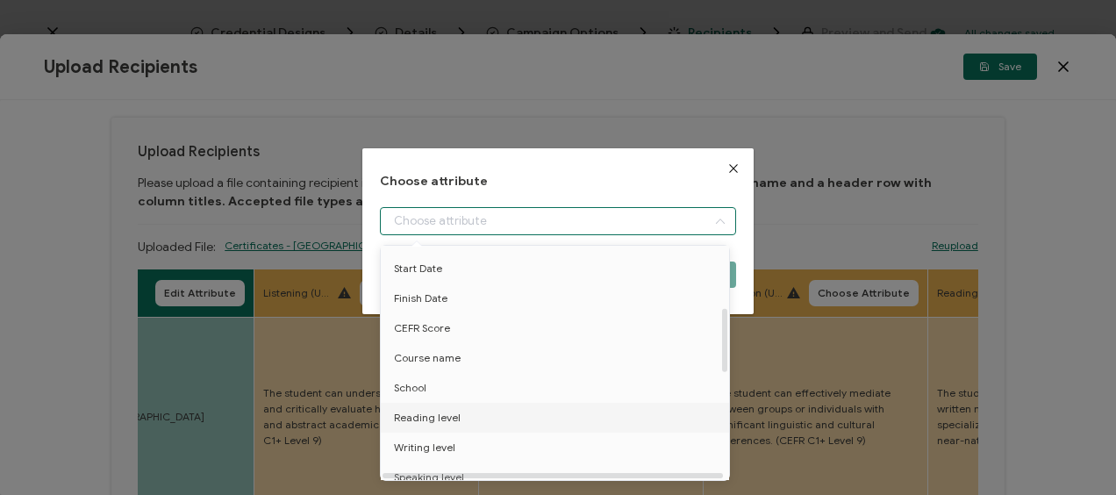
scroll to position [263, 0]
click at [465, 381] on li "Listening level" at bounding box center [557, 390] width 363 height 30
type input "Listening level"
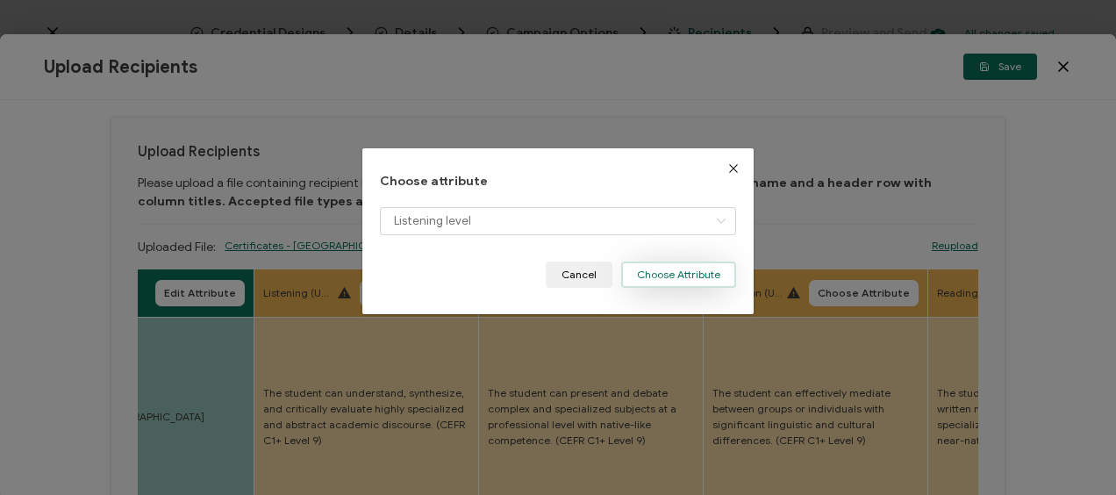
click at [673, 274] on button "Choose Attribute" at bounding box center [678, 274] width 115 height 26
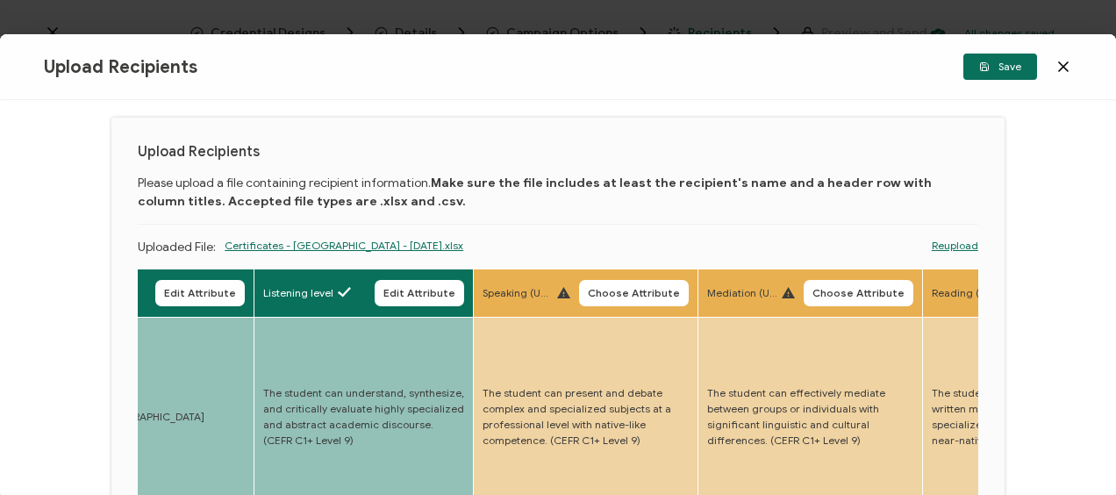
drag, startPoint x: 630, startPoint y: 291, endPoint x: 507, endPoint y: 275, distance: 123.9
click at [629, 291] on span "Choose Attribute" at bounding box center [634, 293] width 92 height 11
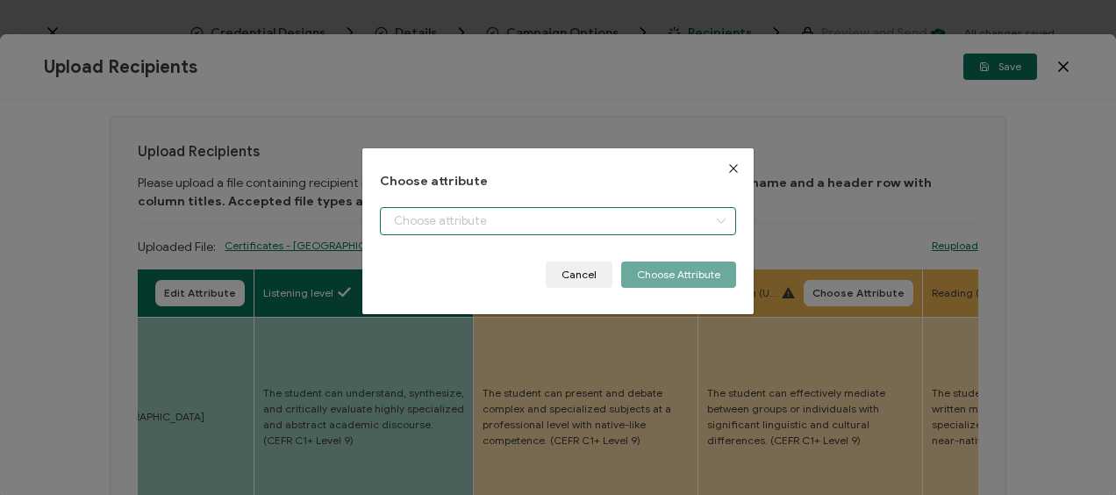
click at [460, 232] on input "dialog" at bounding box center [557, 221] width 355 height 28
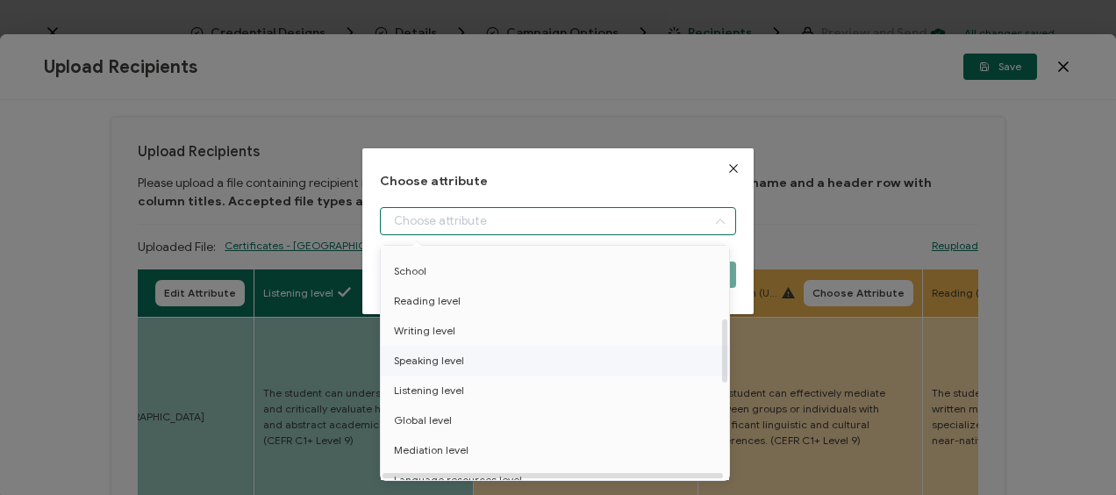
click at [457, 361] on span "Speaking level" at bounding box center [429, 361] width 70 height 30
type input "Speaking level"
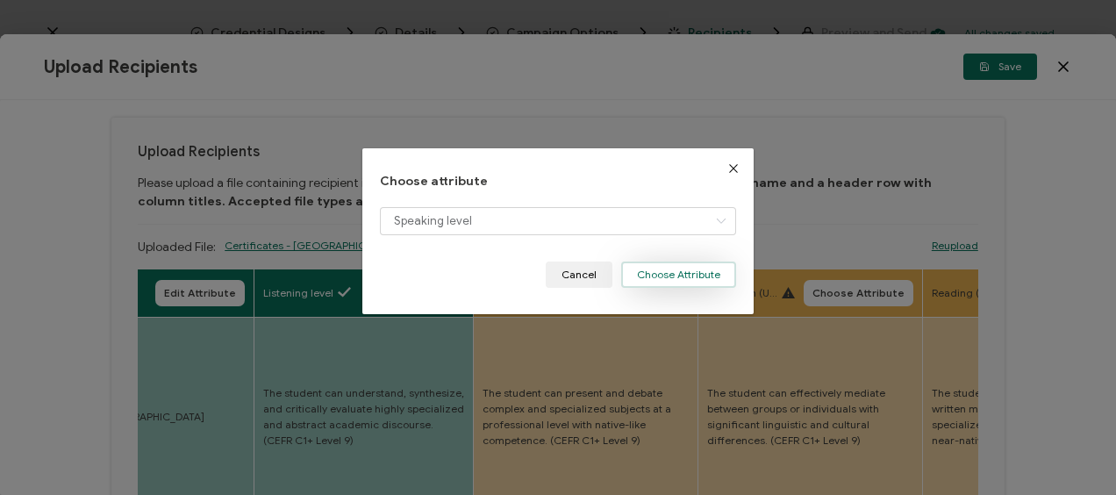
click at [697, 275] on button "Choose Attribute" at bounding box center [678, 274] width 115 height 26
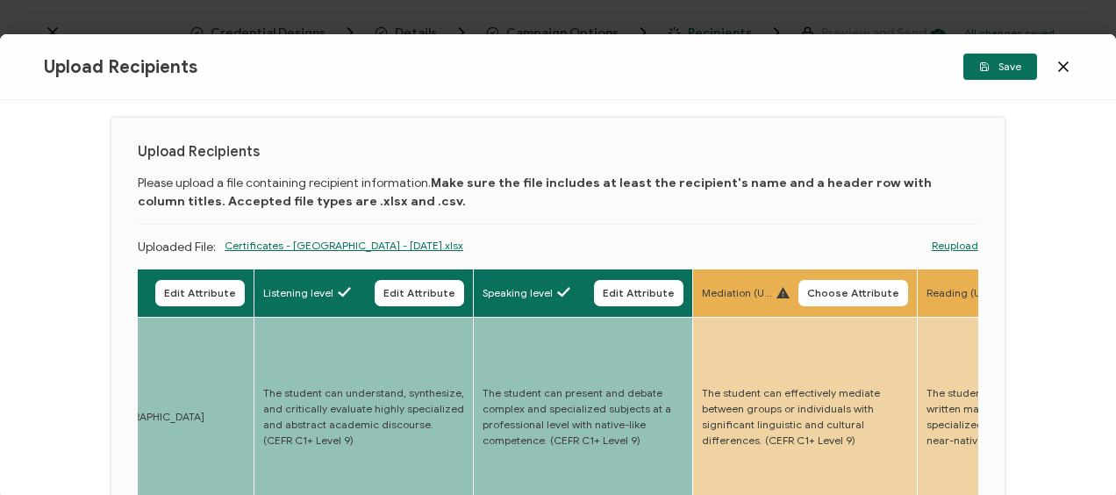
click at [870, 297] on span "Choose Attribute" at bounding box center [853, 293] width 92 height 11
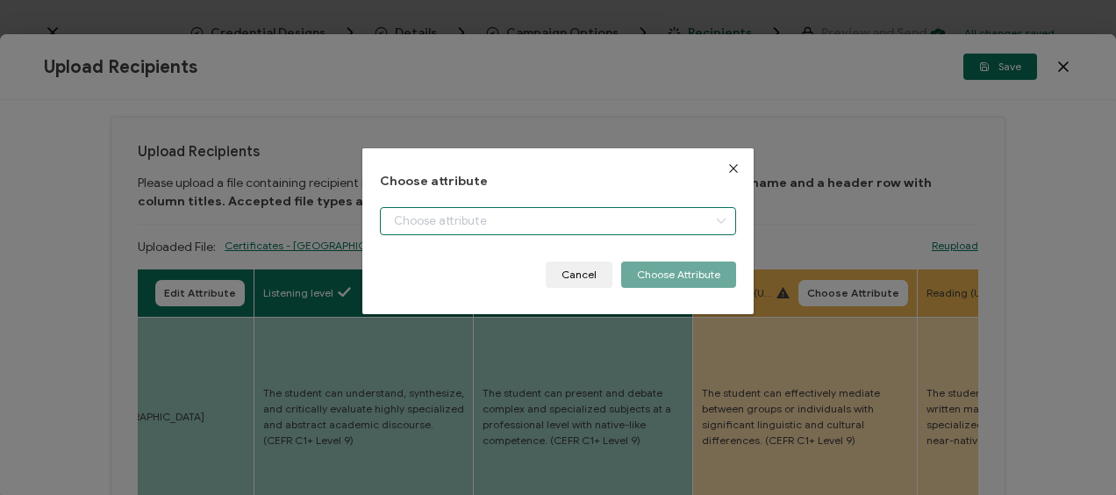
click at [439, 218] on input "dialog" at bounding box center [557, 221] width 355 height 28
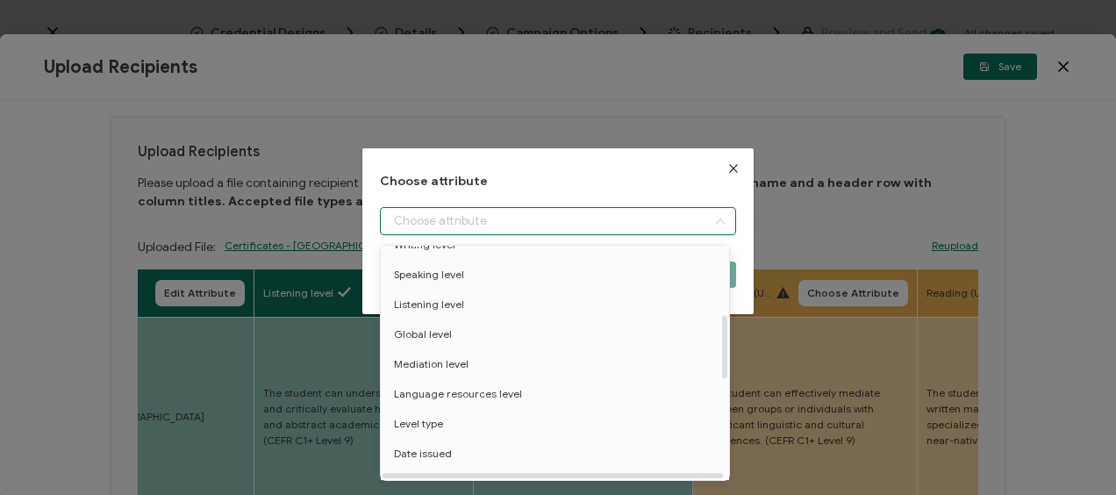
scroll to position [351, 0]
click at [442, 365] on span "Mediation level" at bounding box center [431, 362] width 75 height 30
type input "Mediation level"
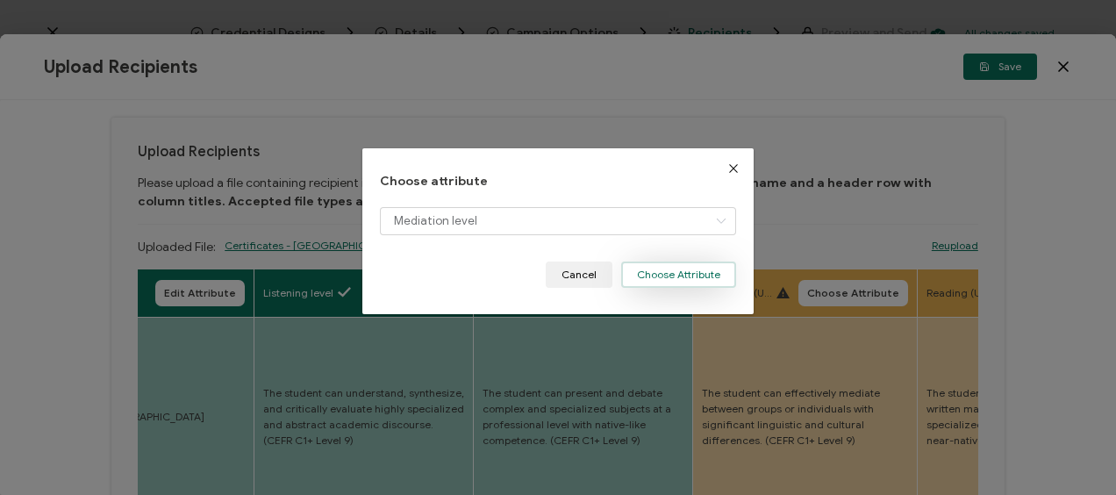
click at [679, 272] on button "Choose Attribute" at bounding box center [678, 274] width 115 height 26
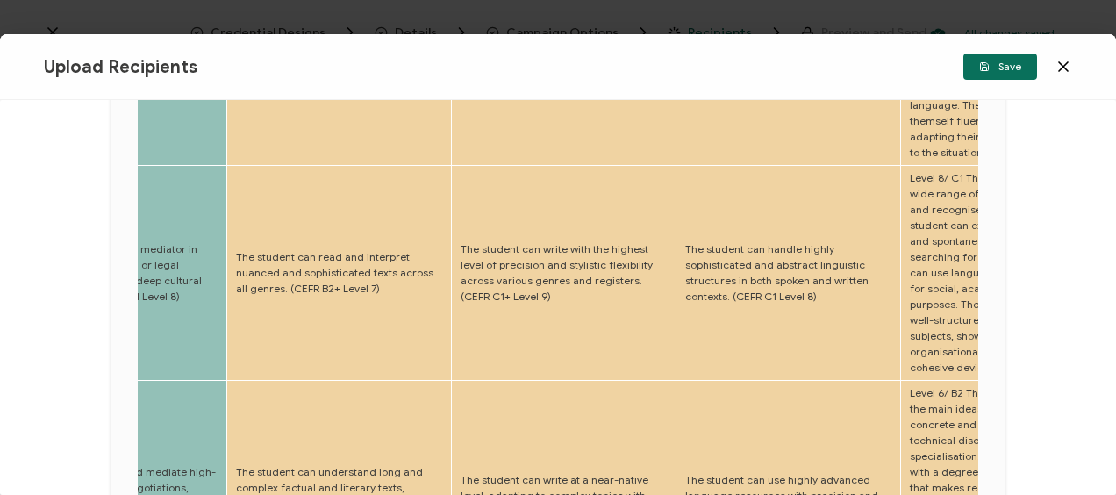
scroll to position [26, 0]
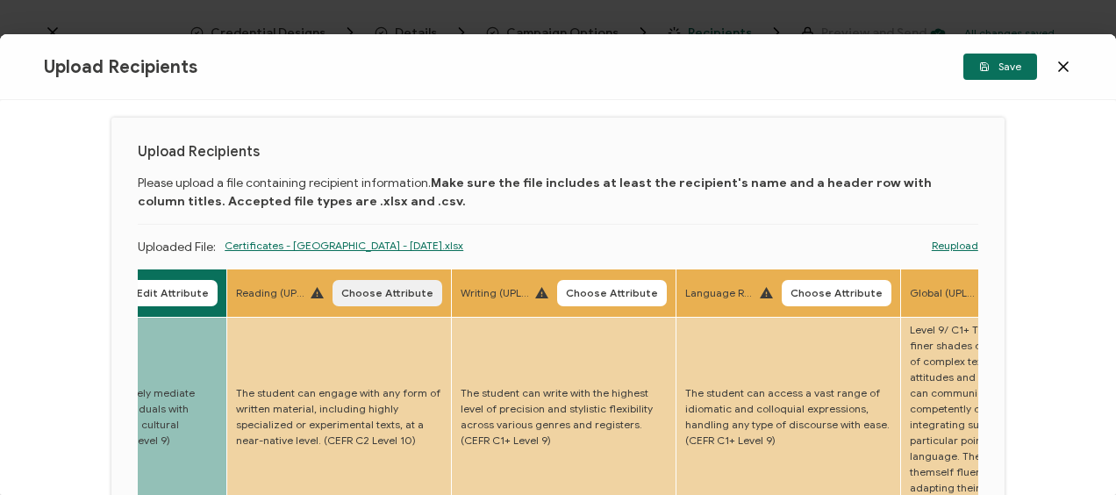
click at [384, 292] on span "Choose Attribute" at bounding box center [387, 293] width 92 height 11
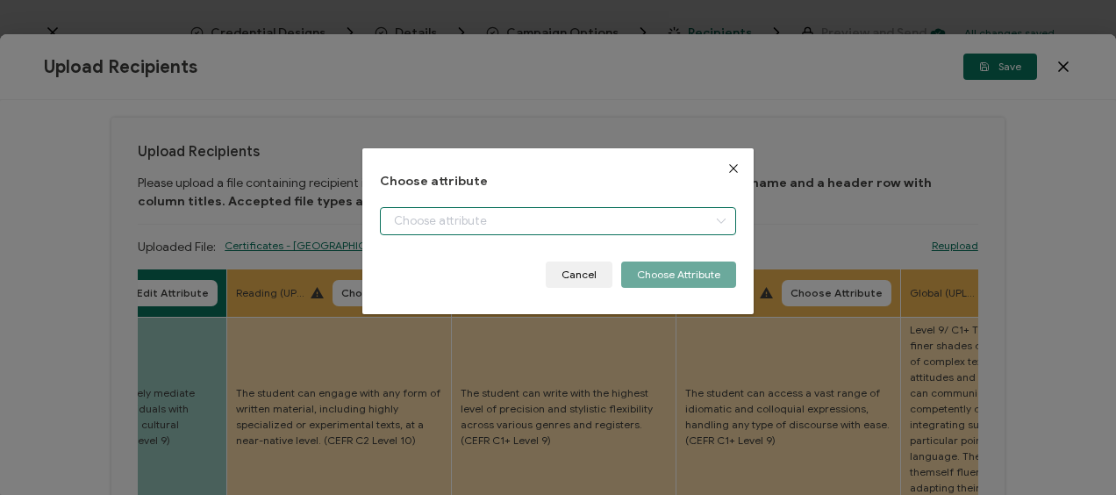
click at [431, 230] on input "dialog" at bounding box center [557, 221] width 355 height 28
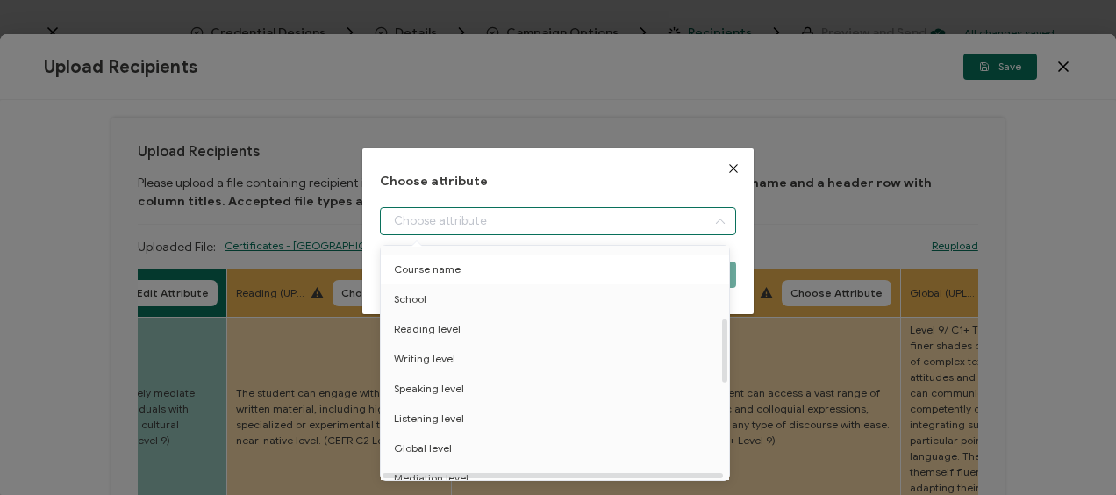
scroll to position [263, 0]
click at [444, 303] on span "Reading level" at bounding box center [427, 301] width 67 height 30
type input "Reading level"
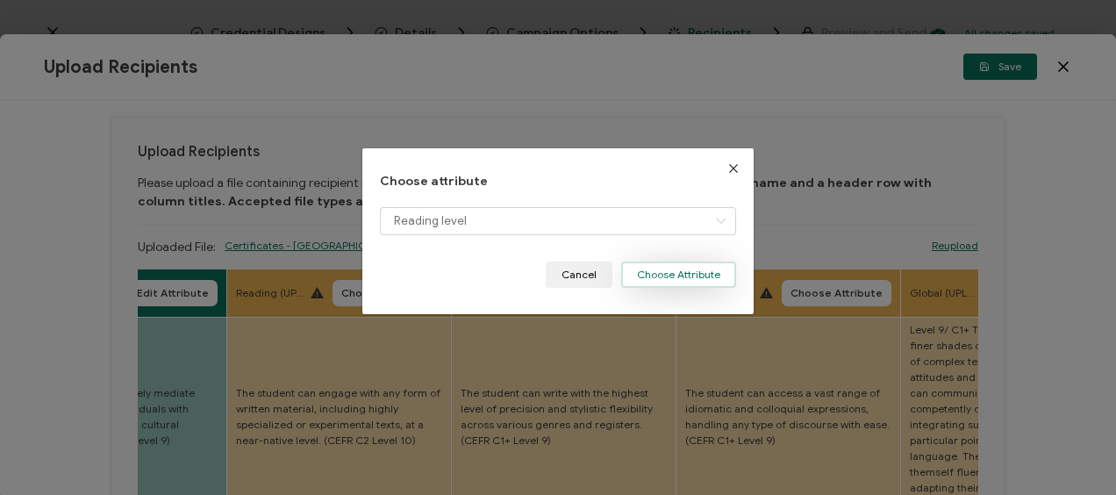
click at [658, 281] on button "Choose Attribute" at bounding box center [678, 274] width 115 height 26
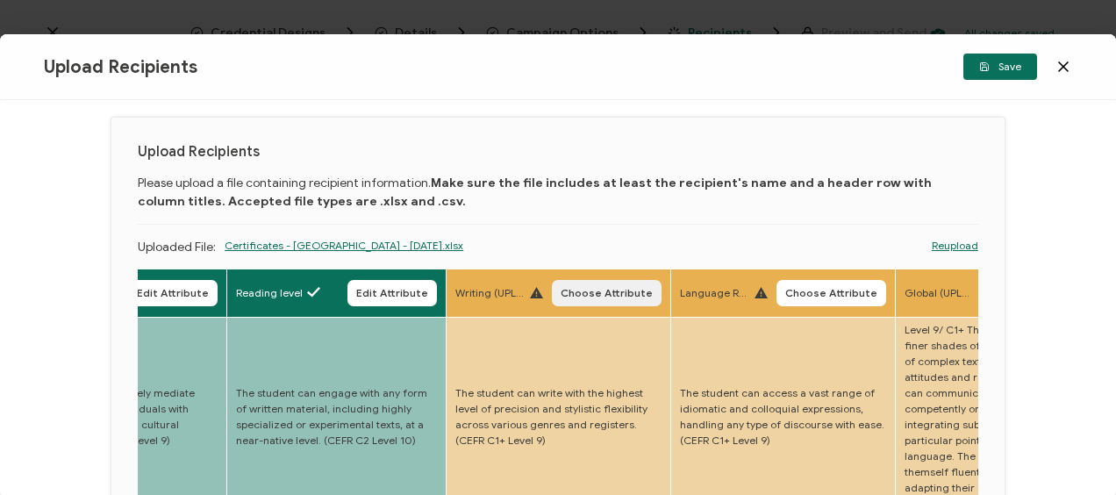
click at [603, 301] on button "Choose Attribute" at bounding box center [607, 293] width 110 height 26
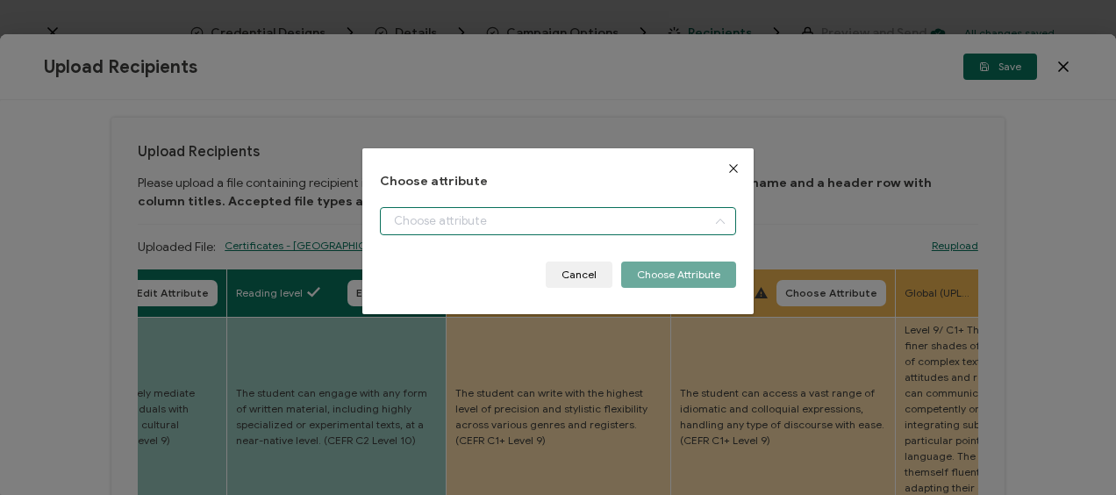
click at [475, 220] on input "dialog" at bounding box center [557, 221] width 355 height 28
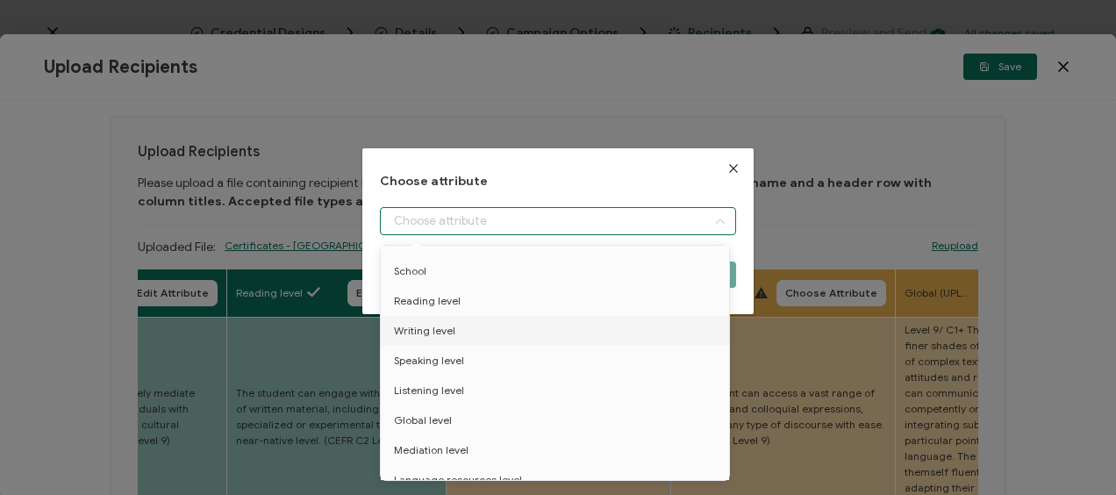
drag, startPoint x: 437, startPoint y: 335, endPoint x: 628, endPoint y: 324, distance: 191.5
click at [438, 335] on span "Writing level" at bounding box center [424, 331] width 61 height 30
type input "Writing level"
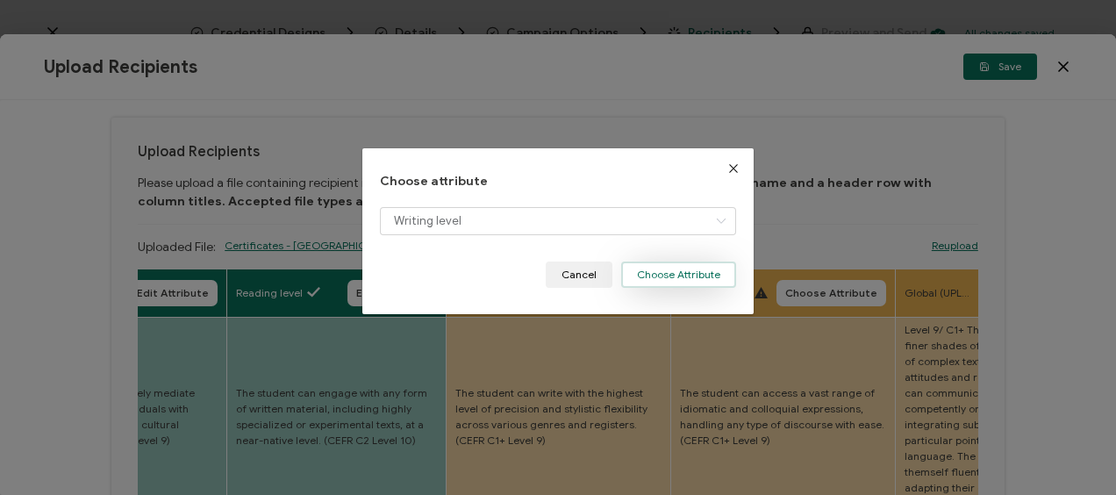
click at [694, 274] on button "Choose Attribute" at bounding box center [678, 274] width 115 height 26
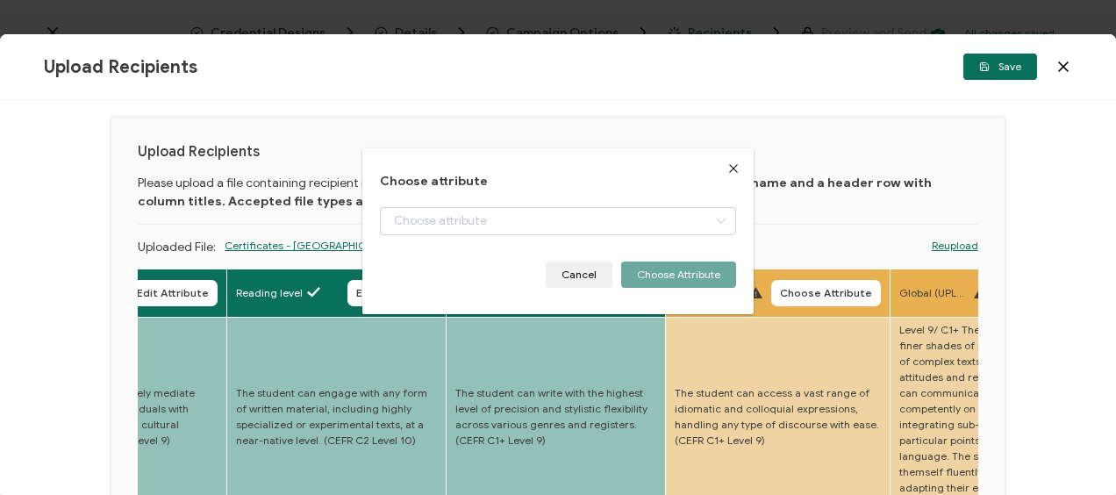
click at [814, 296] on span "Choose Attribute" at bounding box center [826, 293] width 92 height 11
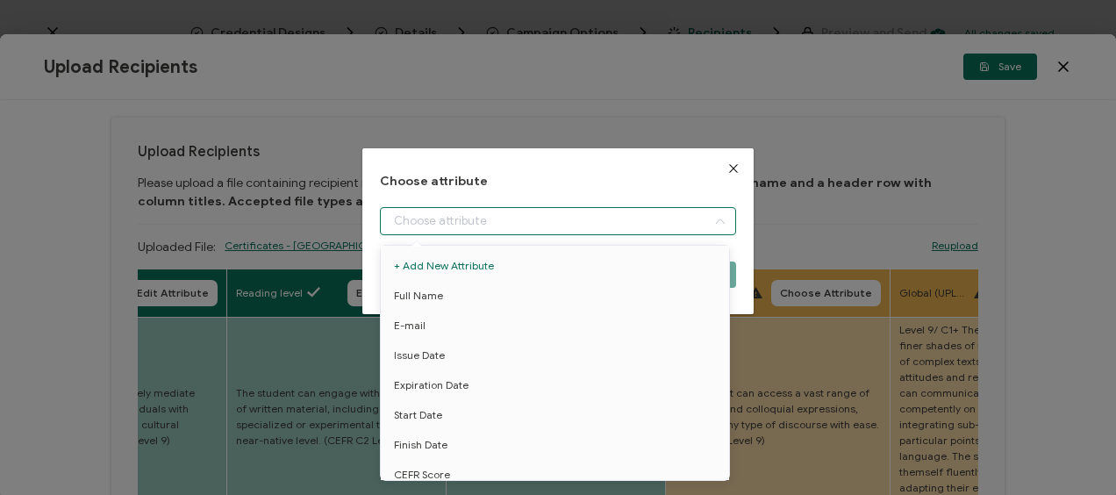
click at [473, 225] on input "dialog" at bounding box center [557, 221] width 355 height 28
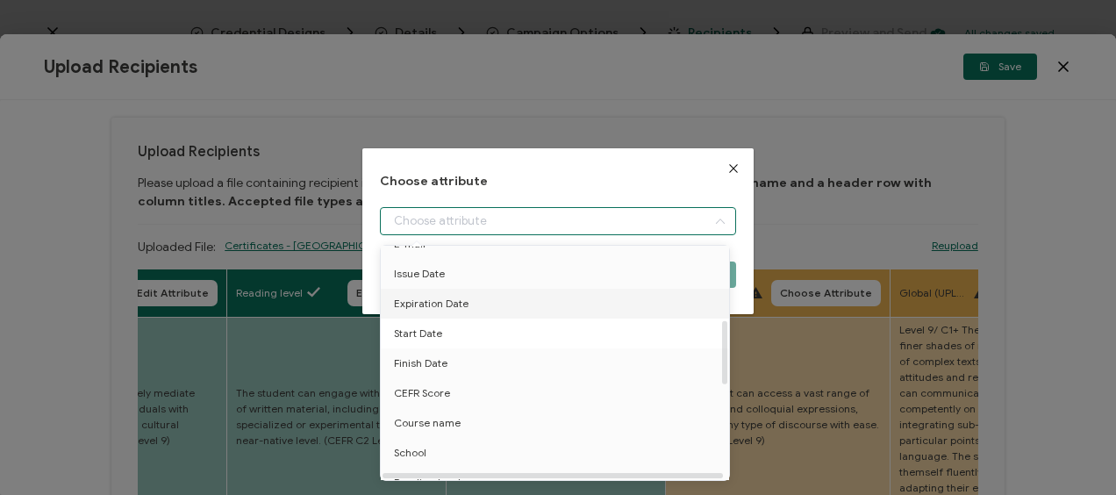
scroll to position [351, 0]
click at [442, 393] on span "Language resources level" at bounding box center [458, 392] width 128 height 30
type input "Language resources level"
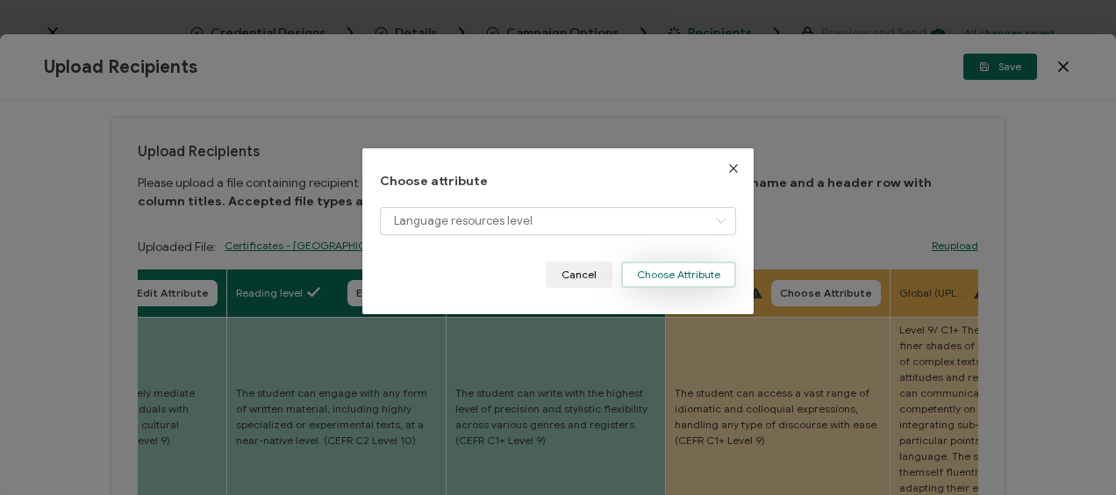
click at [677, 268] on button "Choose Attribute" at bounding box center [678, 274] width 115 height 26
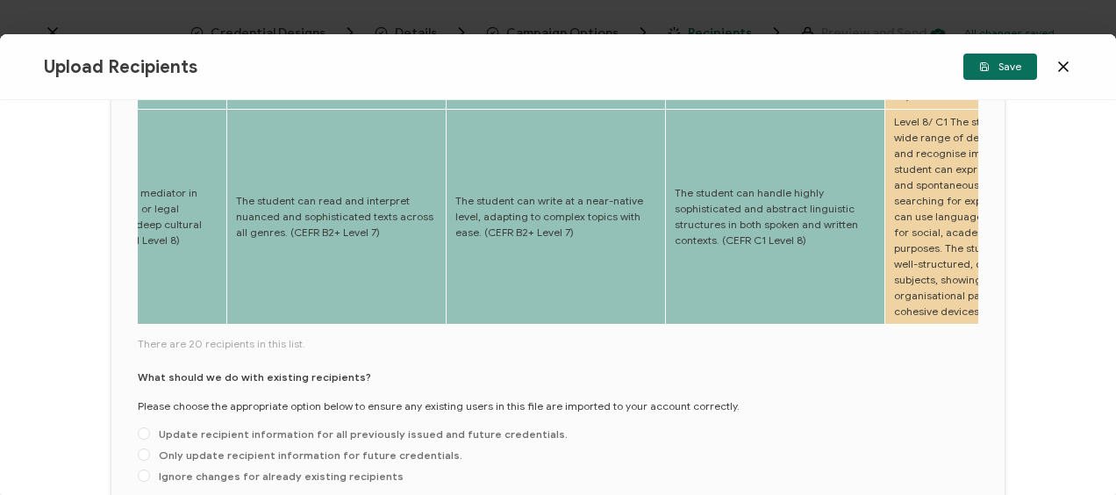
scroll to position [903, 0]
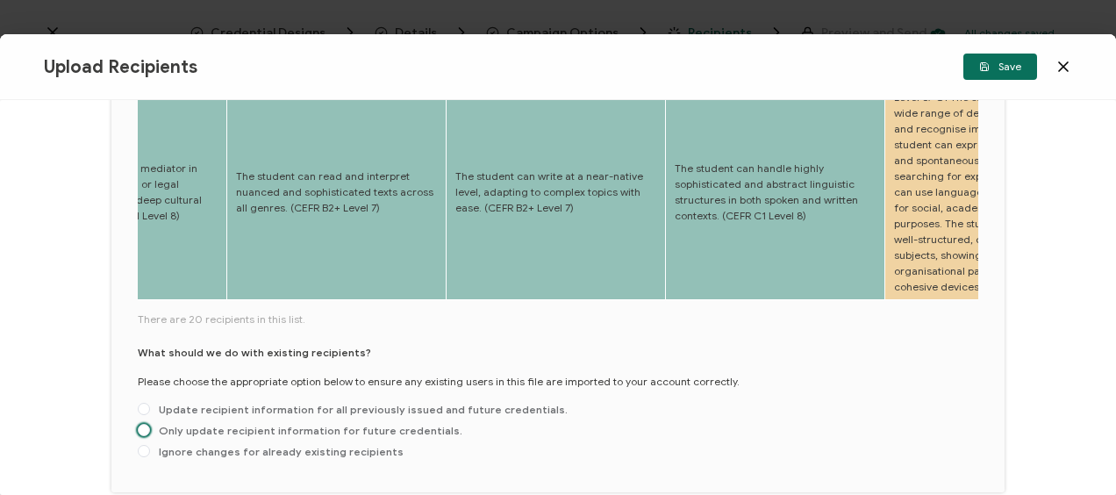
click at [161, 433] on span "Only update recipient information for future credentials." at bounding box center [306, 430] width 312 height 13
click at [150, 433] on input "Only update recipient information for future credentials." at bounding box center [144, 431] width 12 height 14
radio input "true"
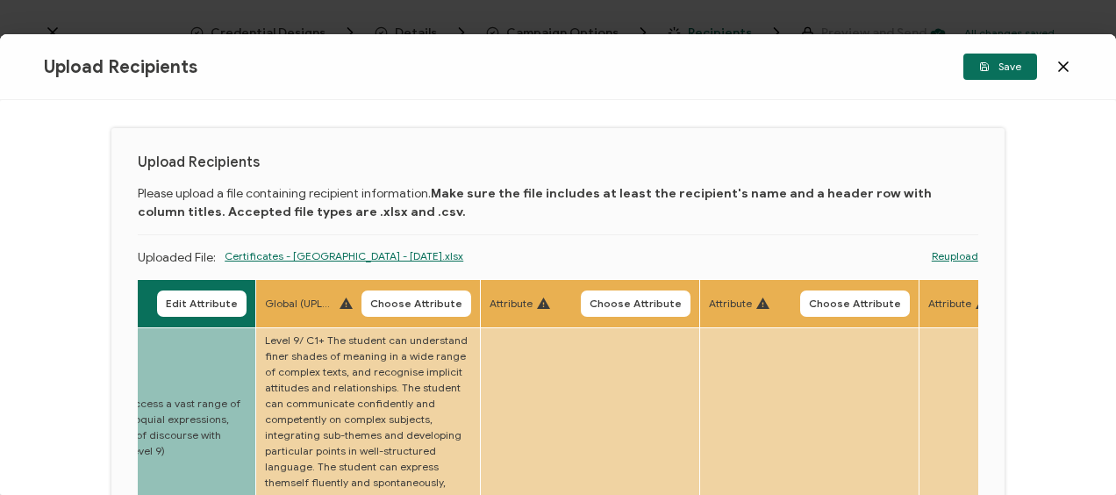
scroll to position [0, 0]
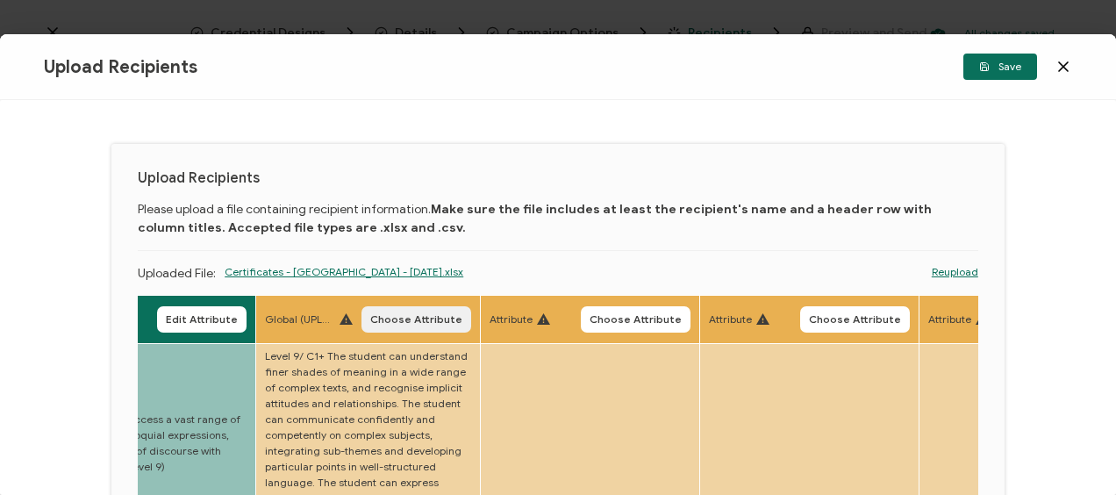
click at [389, 311] on button "Choose Attribute" at bounding box center [416, 319] width 110 height 26
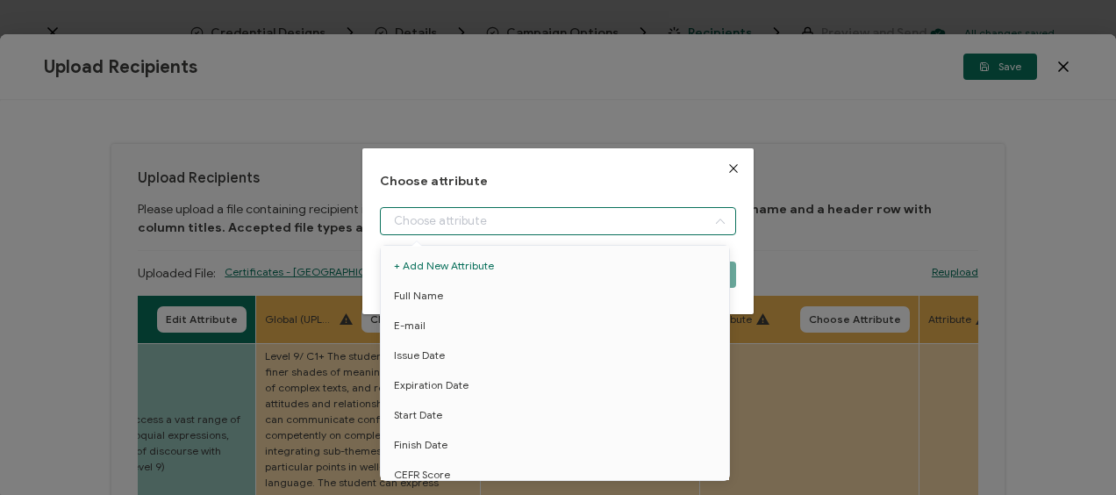
click at [472, 219] on input "dialog" at bounding box center [557, 221] width 355 height 28
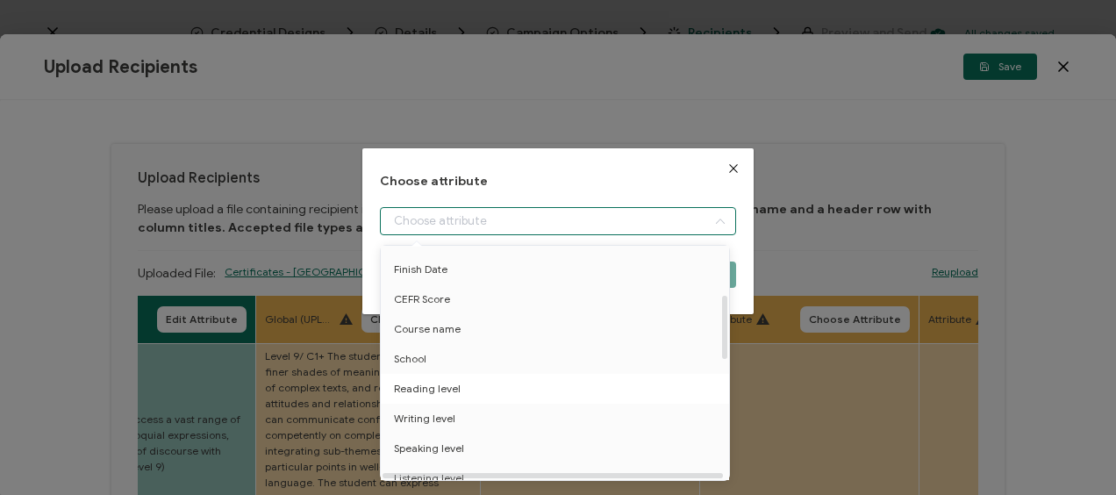
scroll to position [263, 0]
click at [468, 417] on li "Global level" at bounding box center [557, 420] width 363 height 30
type input "Global level"
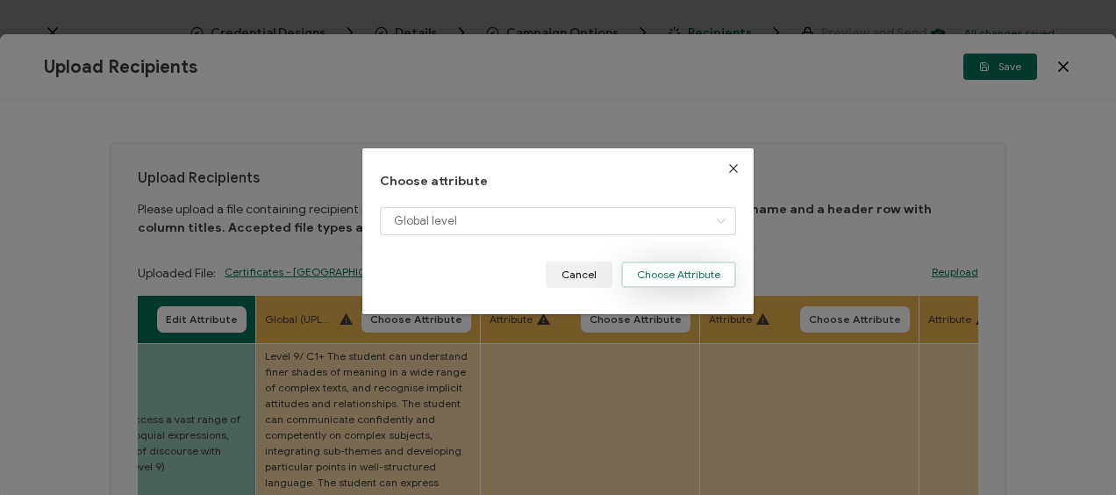
click at [660, 274] on button "Choose Attribute" at bounding box center [678, 274] width 115 height 26
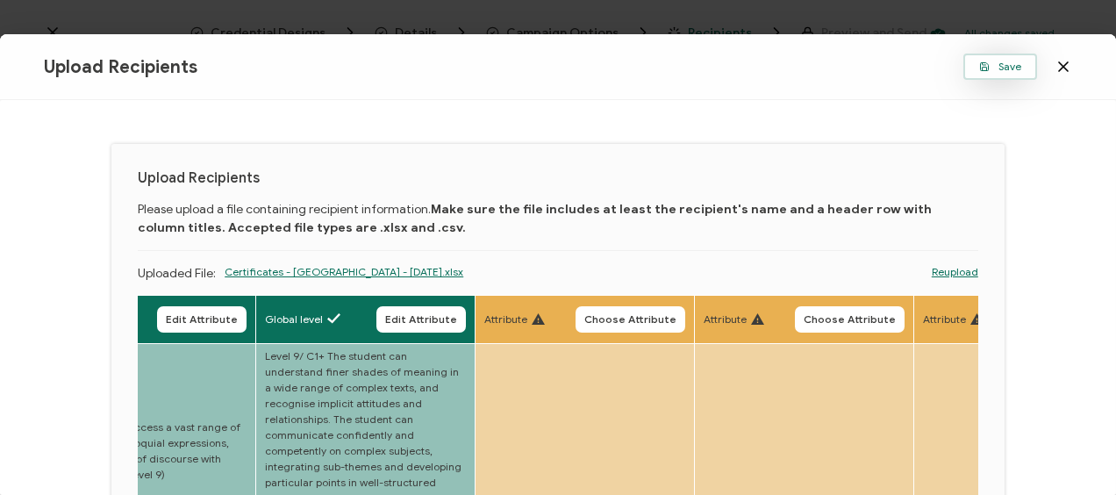
click at [964, 67] on button "Save" at bounding box center [1000, 67] width 74 height 26
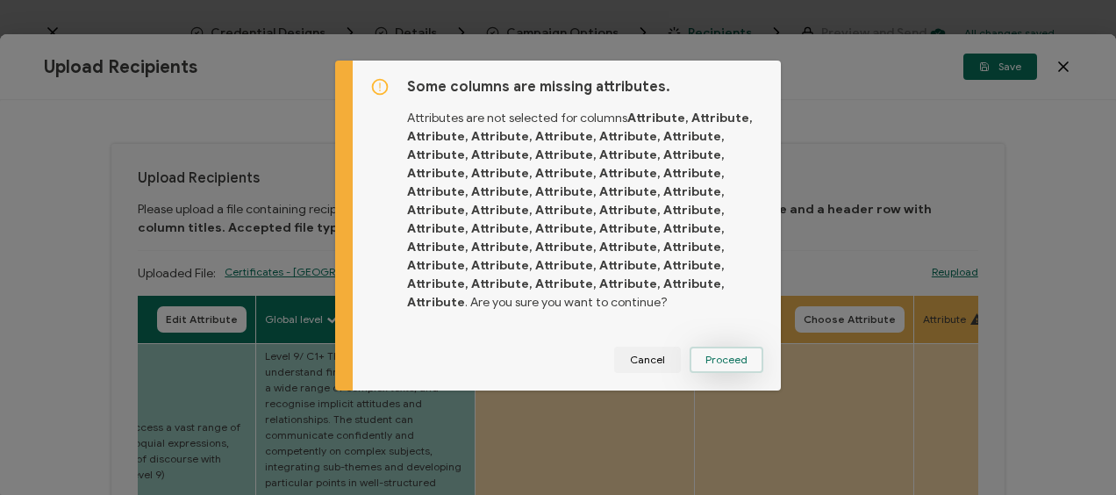
click at [699, 361] on button "Proceed" at bounding box center [726, 359] width 74 height 26
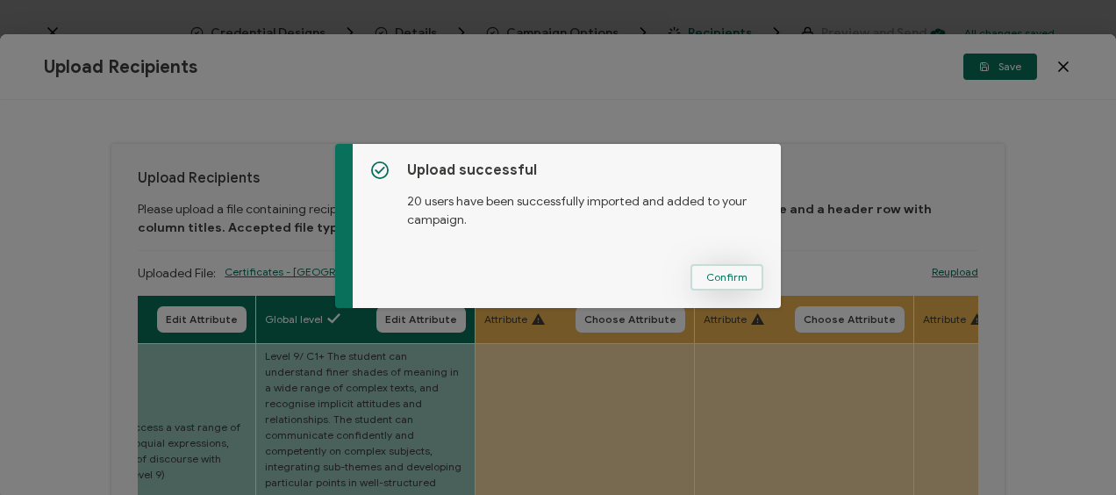
click at [730, 276] on span "Confirm" at bounding box center [726, 277] width 41 height 11
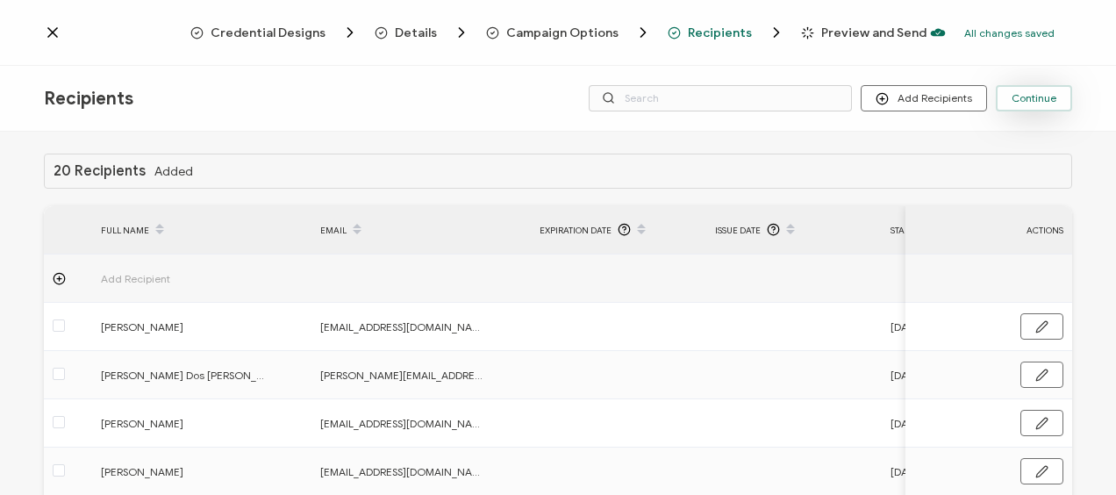
click at [1022, 90] on button "Continue" at bounding box center [1034, 98] width 76 height 26
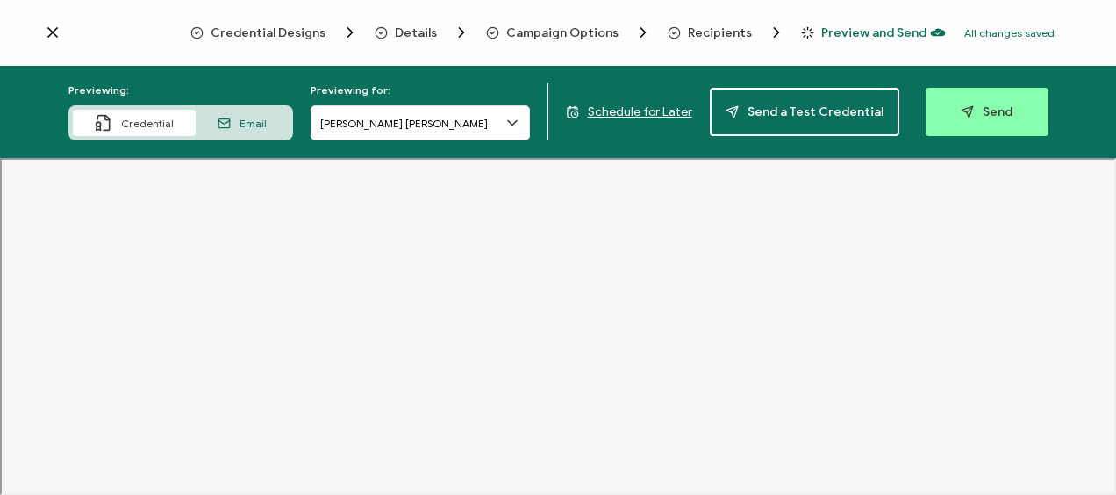
click at [260, 125] on span "Email" at bounding box center [252, 123] width 27 height 13
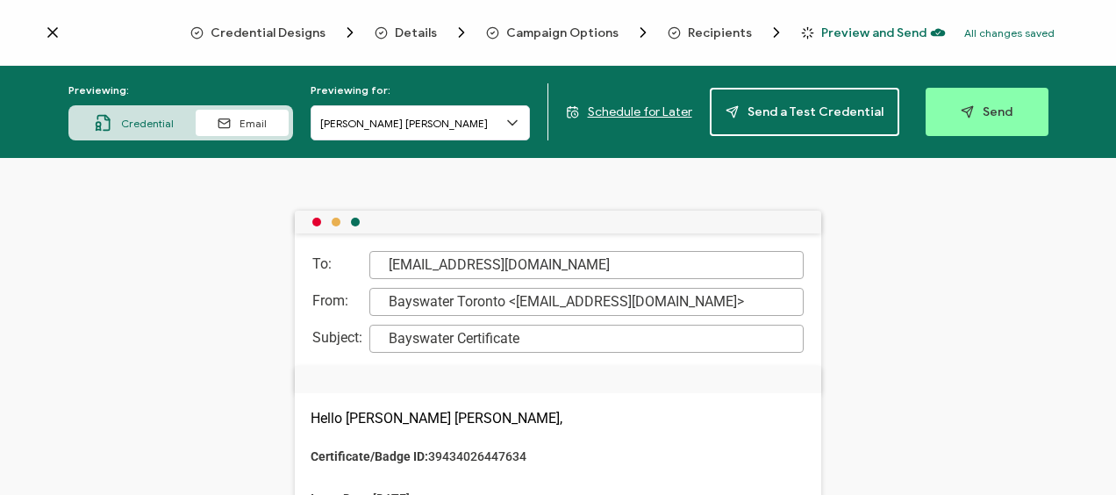
click at [144, 117] on span "Credential" at bounding box center [147, 123] width 53 height 13
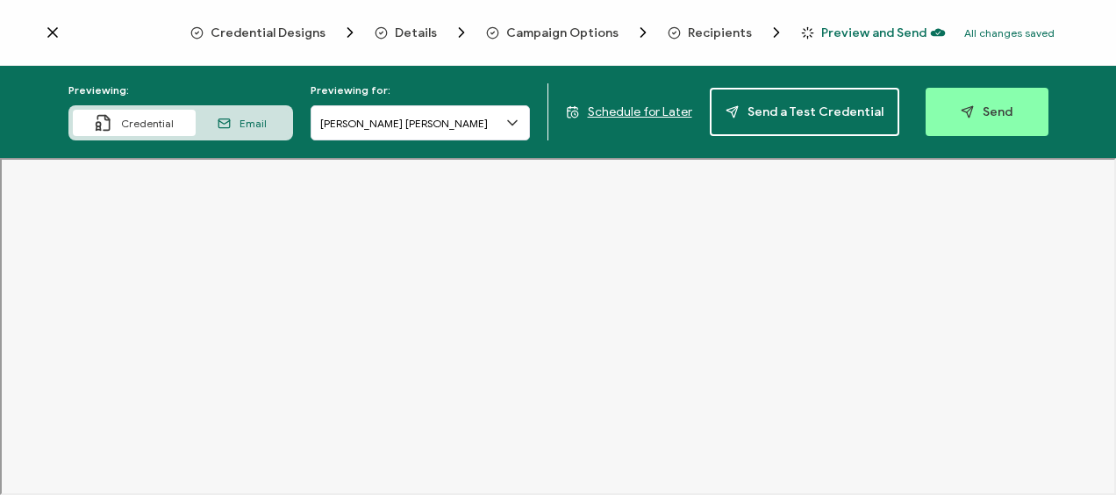
click at [520, 118] on icon at bounding box center [512, 123] width 18 height 18
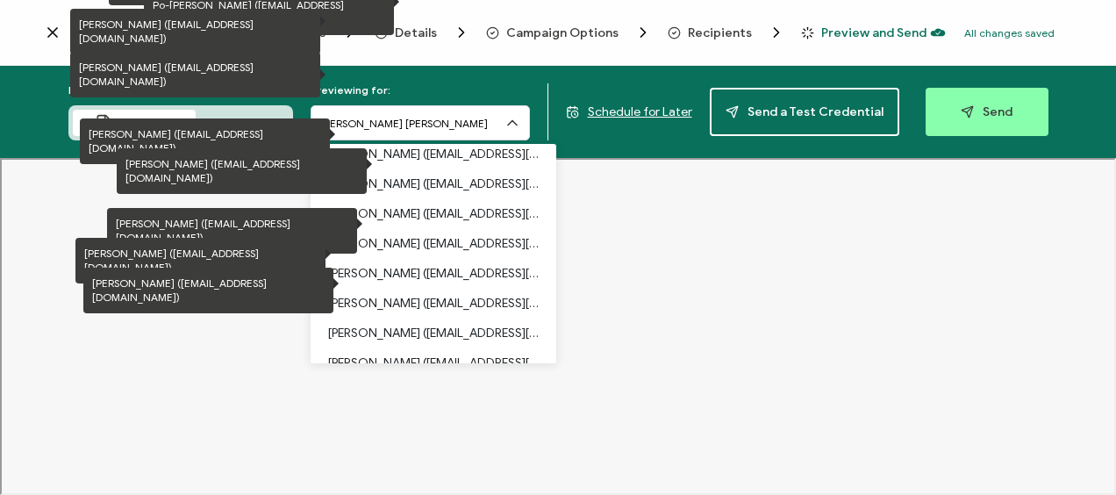
scroll to position [388, 0]
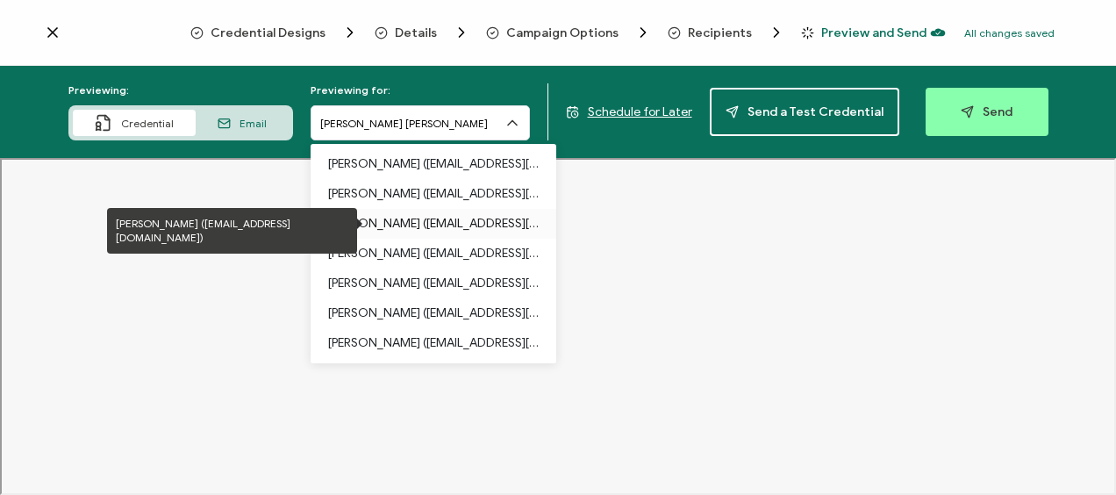
click at [428, 221] on p "[PERSON_NAME] ([EMAIL_ADDRESS][DOMAIN_NAME])" at bounding box center [433, 224] width 211 height 30
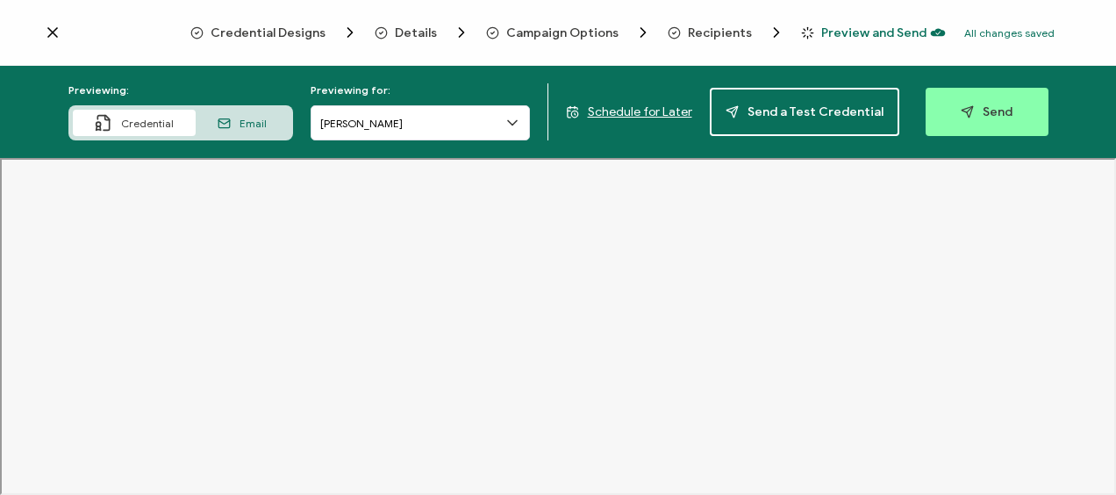
click at [244, 110] on div "Email" at bounding box center [242, 123] width 93 height 26
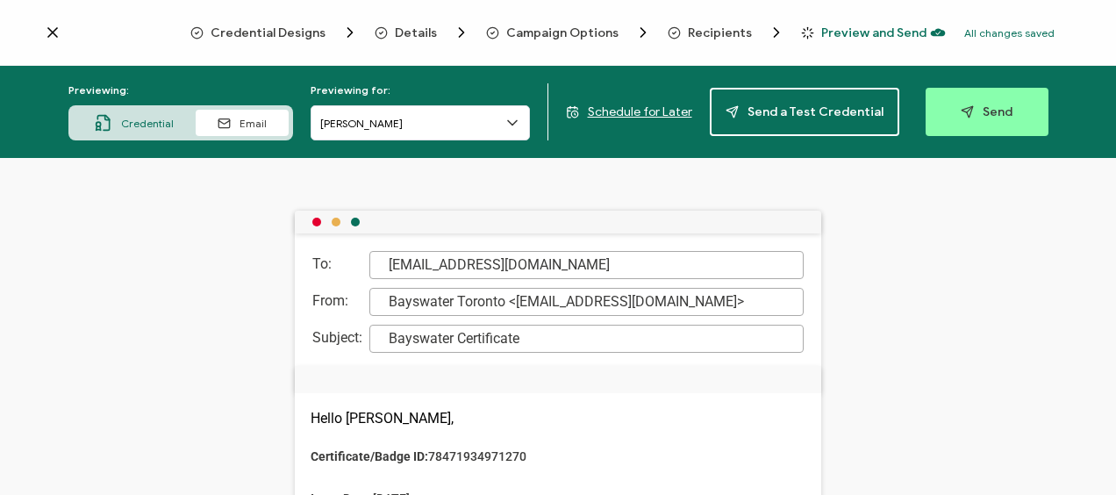
click at [624, 109] on span "Schedule for Later" at bounding box center [640, 111] width 104 height 15
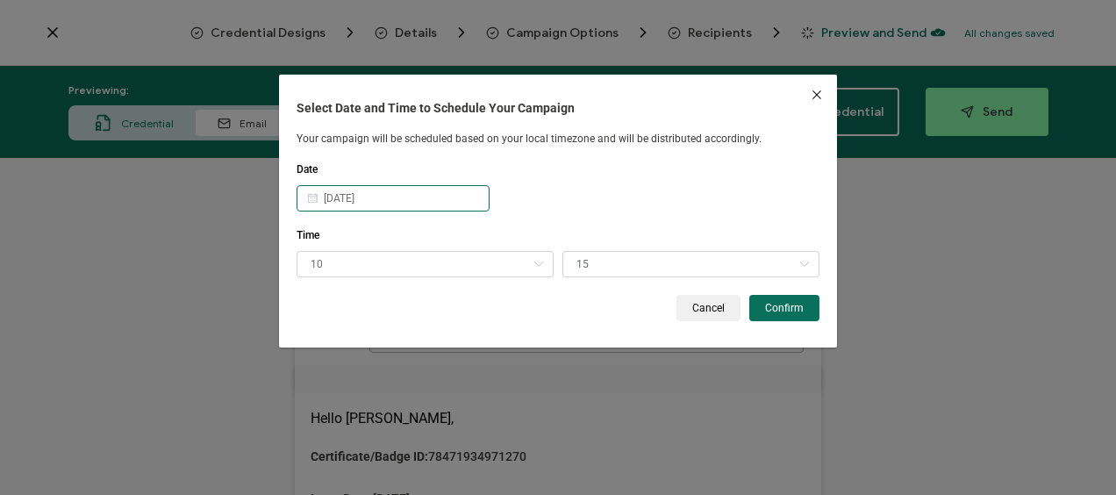
click at [395, 195] on body "Credential Designs Details Campaign Options Recipients Preview and Send All cha…" at bounding box center [558, 247] width 1116 height 495
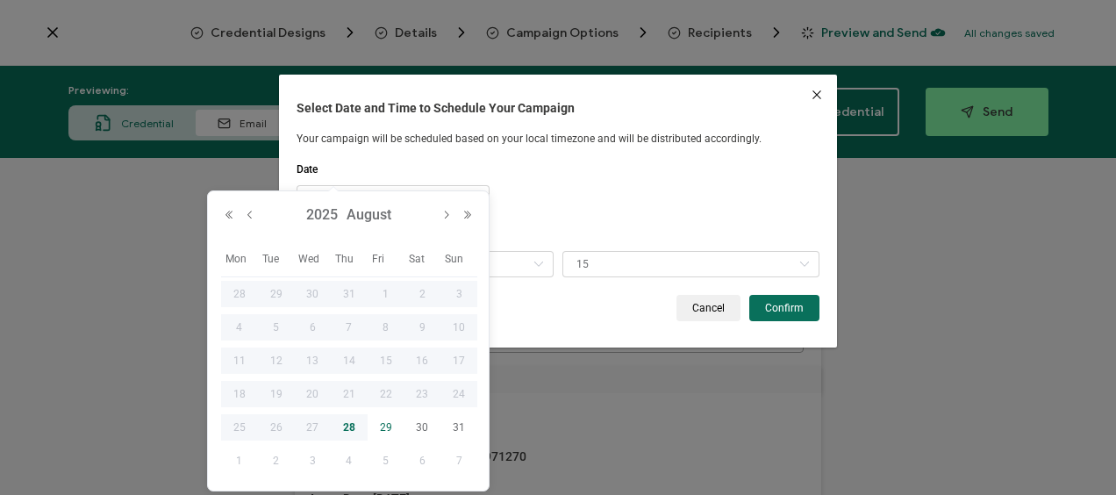
click at [382, 425] on span "29" at bounding box center [385, 427] width 21 height 21
type input "[DATE]"
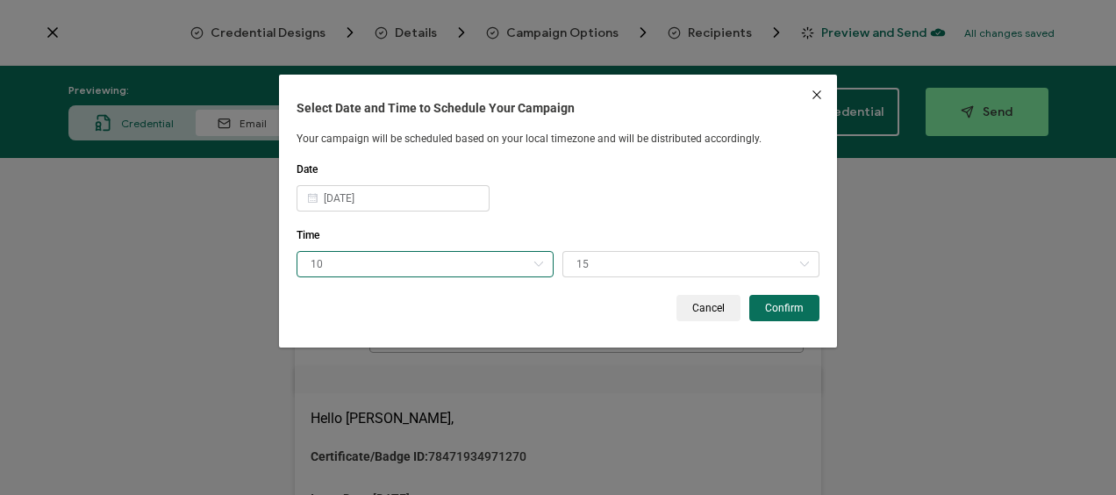
click at [368, 265] on input "10" at bounding box center [424, 264] width 257 height 26
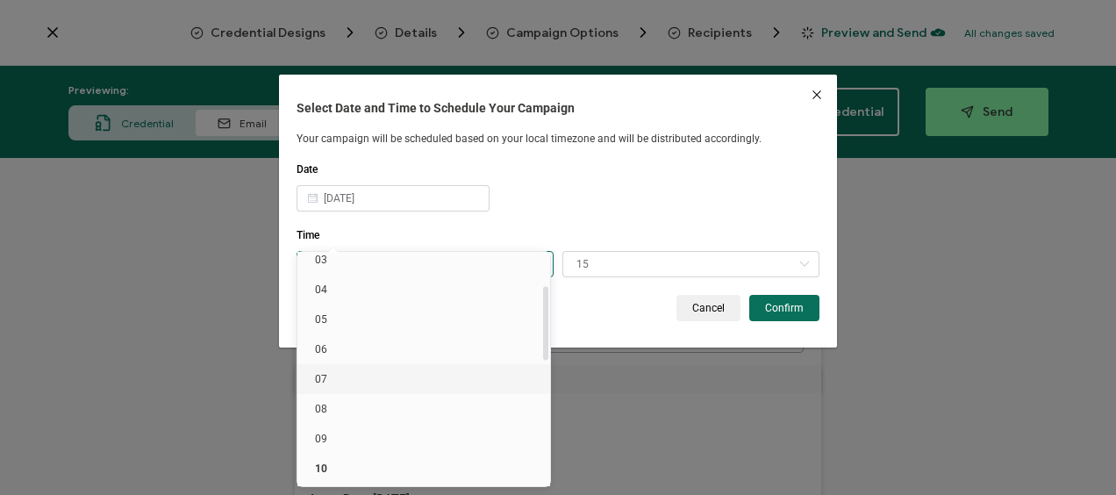
scroll to position [189, 0]
click at [341, 433] on li "12" at bounding box center [426, 440] width 259 height 30
type input "12"
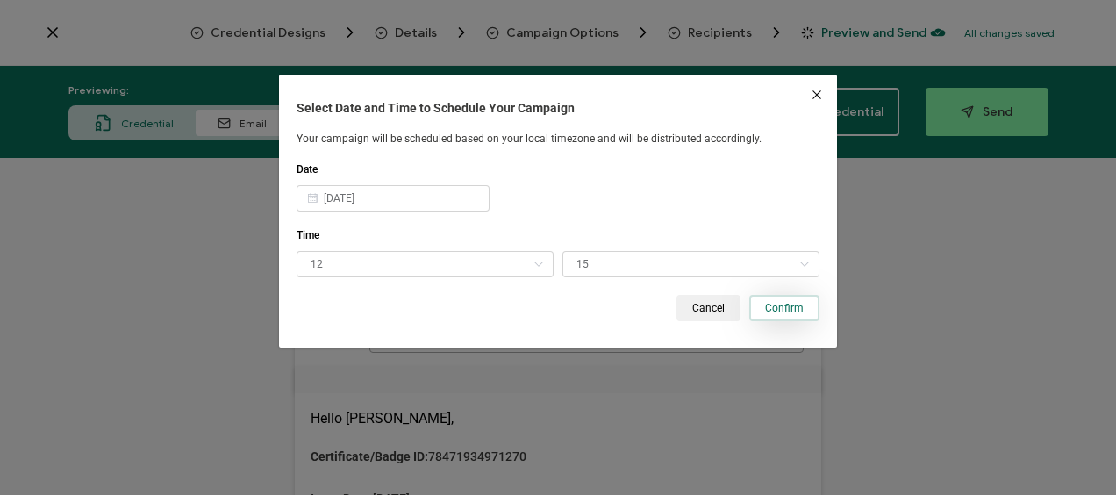
click at [774, 313] on span "Confirm" at bounding box center [784, 308] width 39 height 11
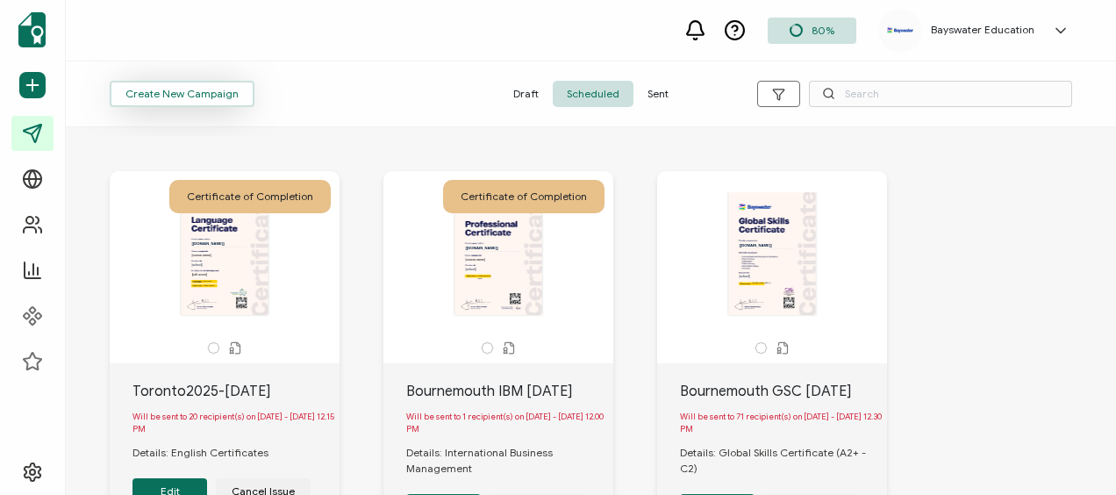
click at [193, 99] on span "Create New Campaign" at bounding box center [181, 94] width 113 height 11
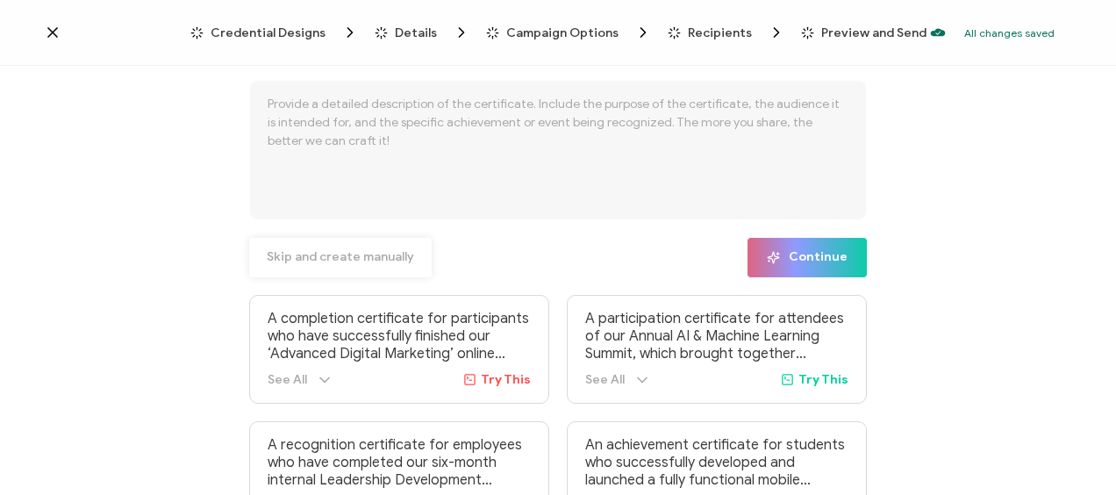
click at [347, 256] on span "Skip and create manually" at bounding box center [340, 257] width 147 height 12
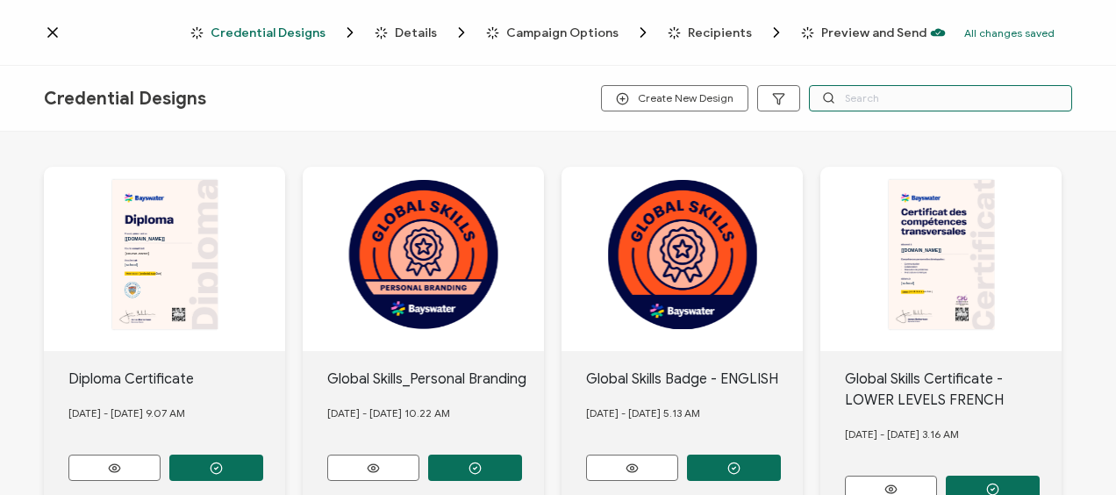
click at [863, 101] on input "text" at bounding box center [940, 98] width 263 height 26
type input "l"
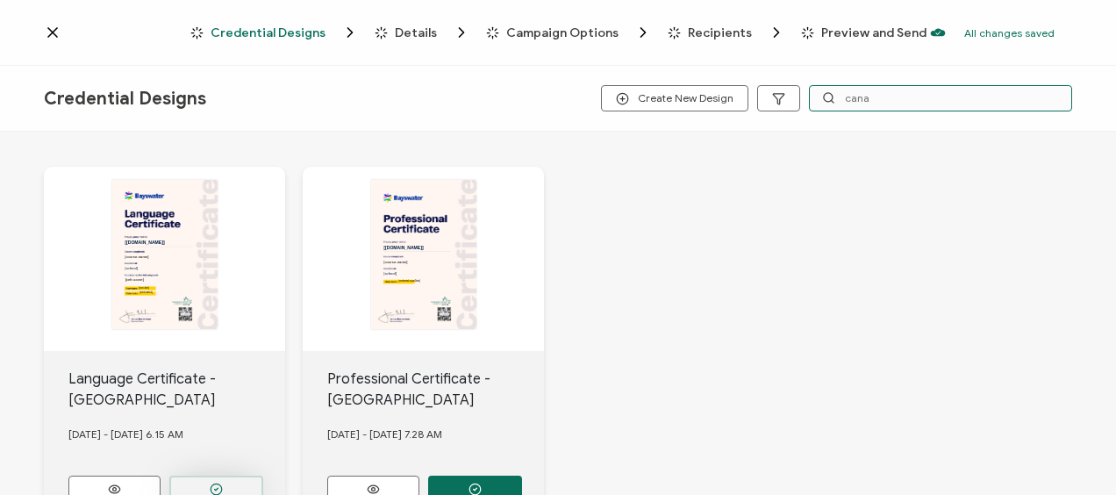
type input "cana"
click at [243, 477] on button "button" at bounding box center [216, 488] width 94 height 26
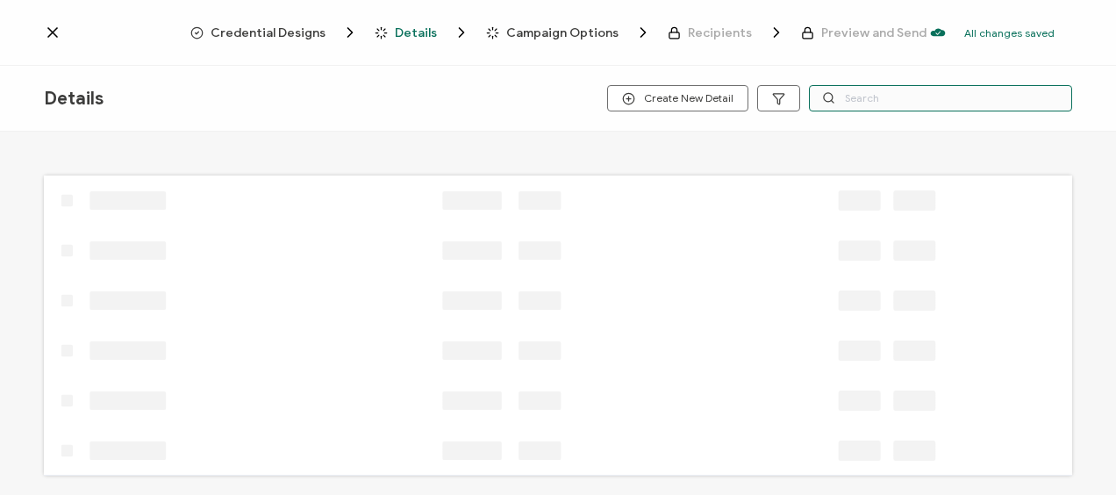
click at [858, 95] on input "text" at bounding box center [940, 98] width 263 height 26
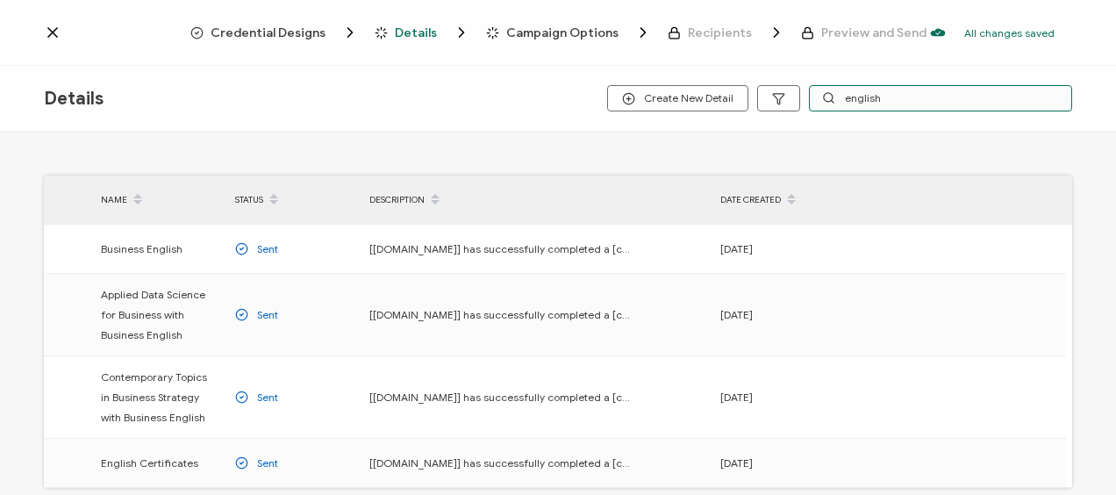
click at [863, 98] on input "english" at bounding box center [940, 98] width 263 height 26
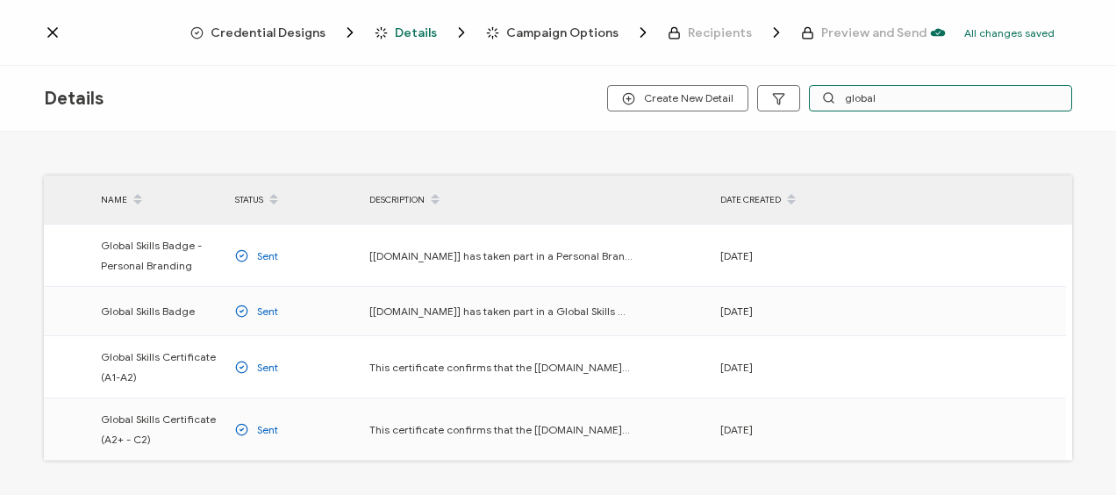
type input "global"
click at [403, 32] on span "Details" at bounding box center [416, 32] width 42 height 13
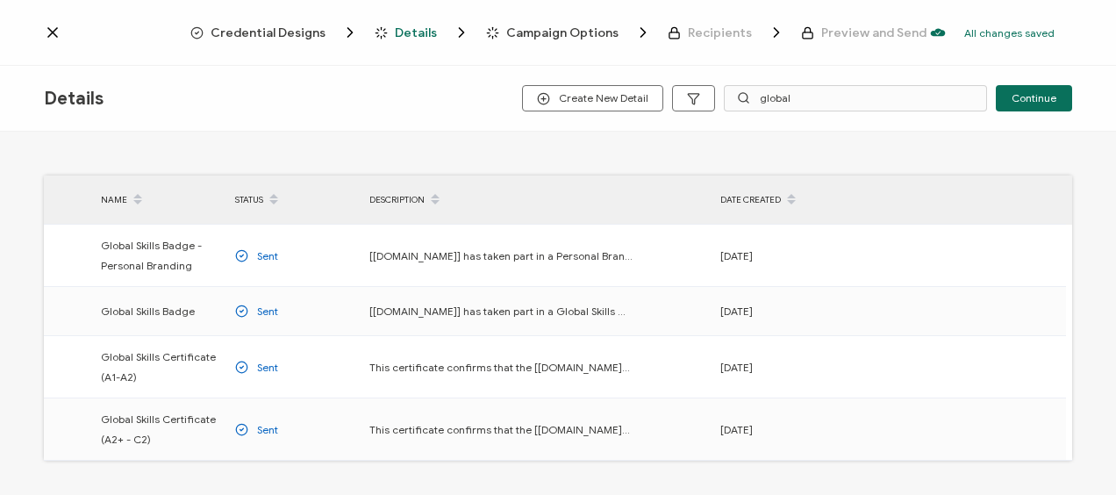
click at [282, 31] on span "Credential Designs" at bounding box center [268, 32] width 115 height 13
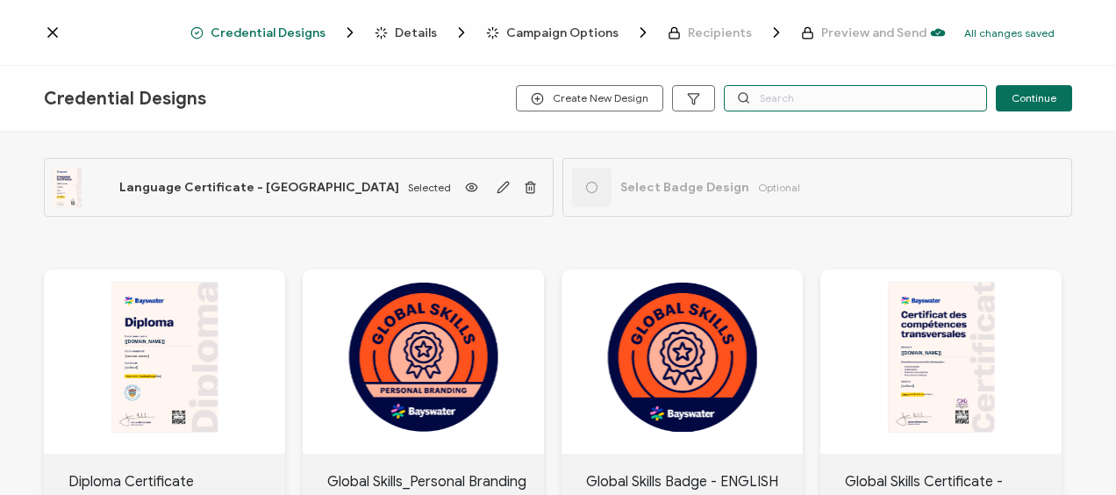
click at [769, 97] on input "text" at bounding box center [855, 98] width 263 height 26
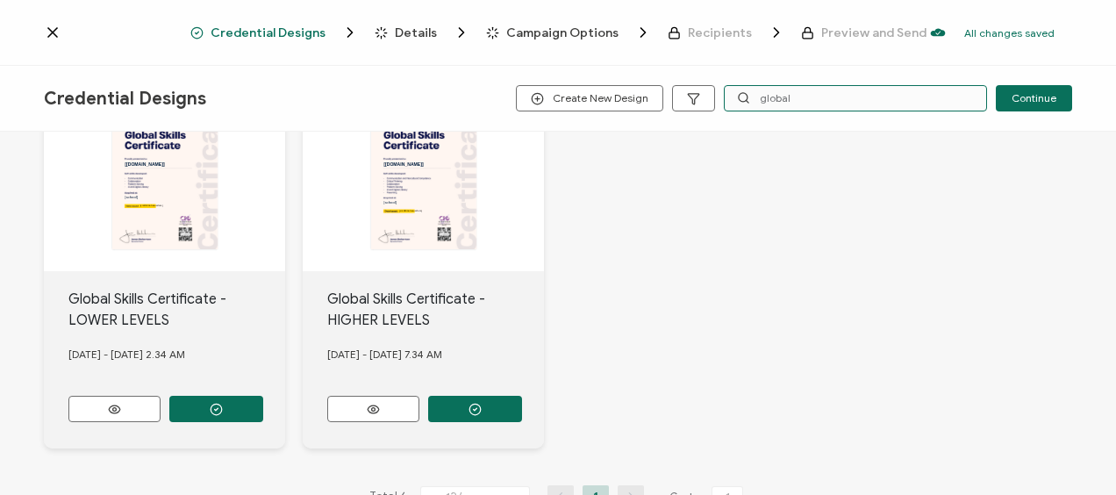
scroll to position [610, 0]
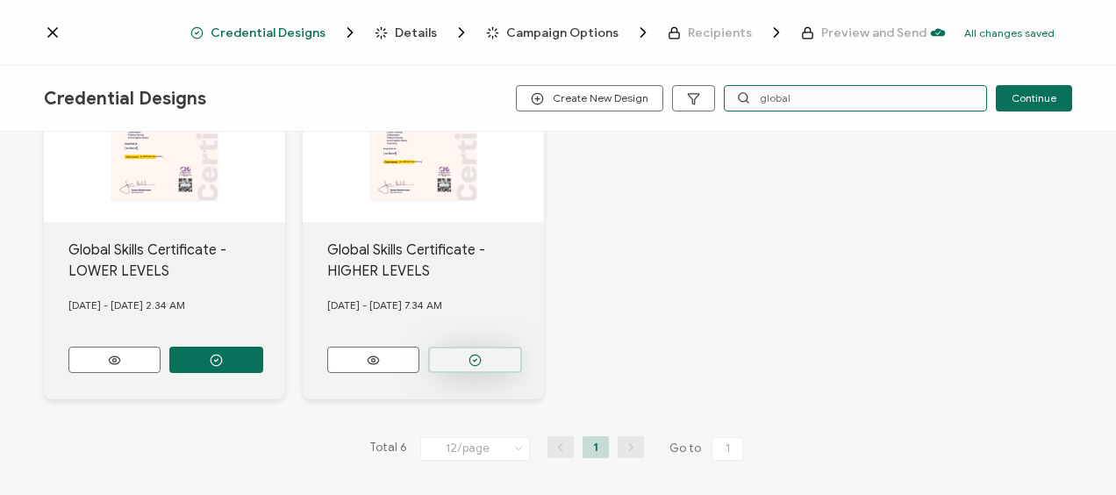
type input "global"
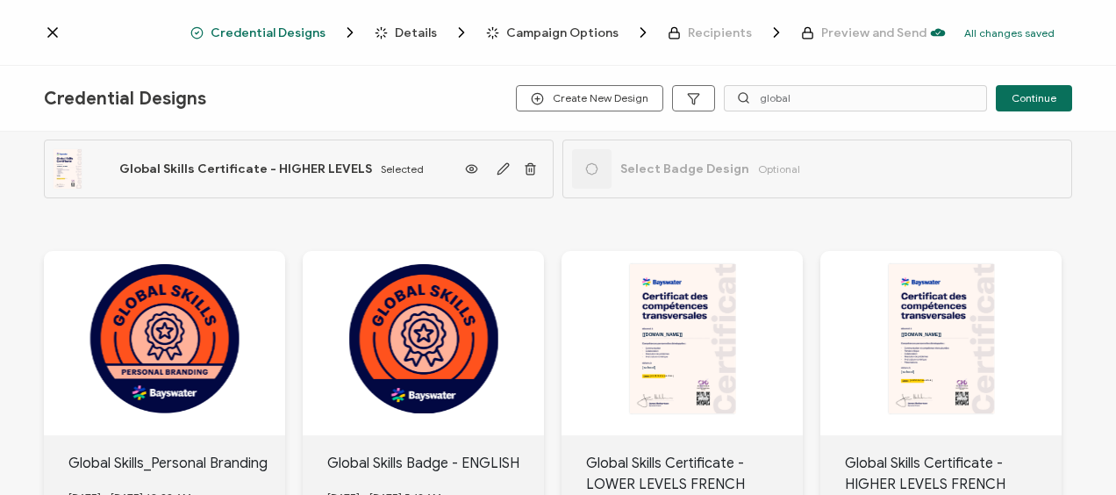
scroll to position [0, 0]
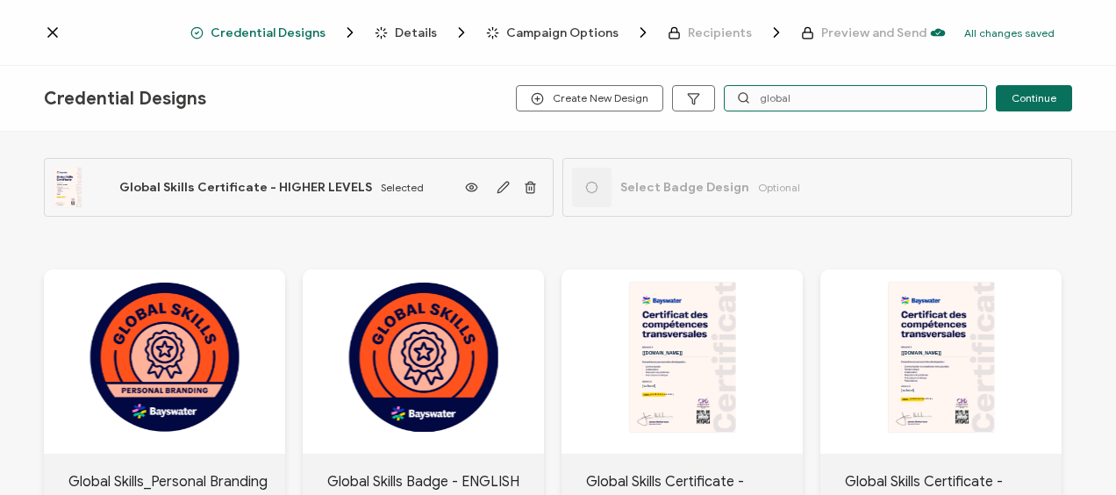
click at [770, 103] on input "global" at bounding box center [855, 98] width 263 height 26
click at [771, 103] on input "global" at bounding box center [855, 98] width 263 height 26
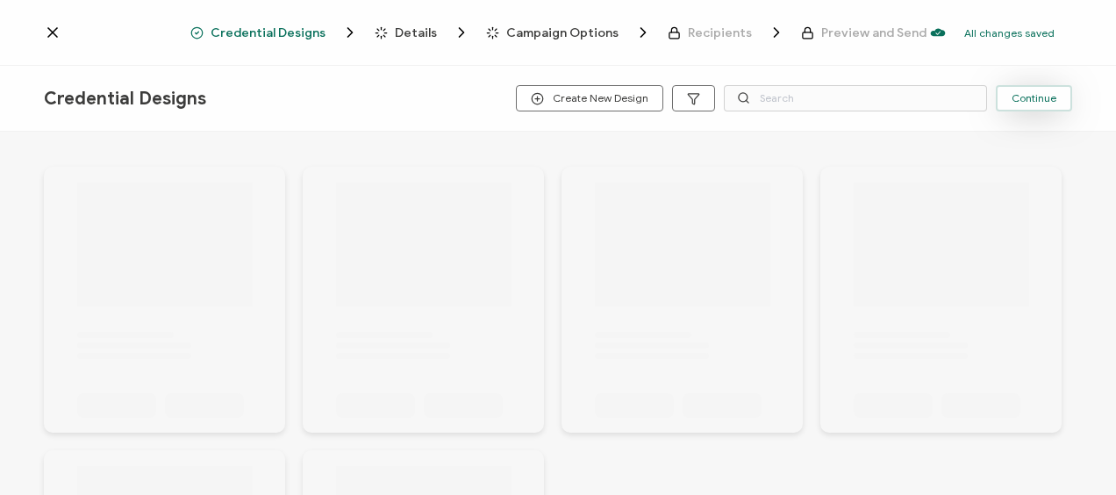
click at [1026, 98] on span "Continue" at bounding box center [1033, 98] width 45 height 11
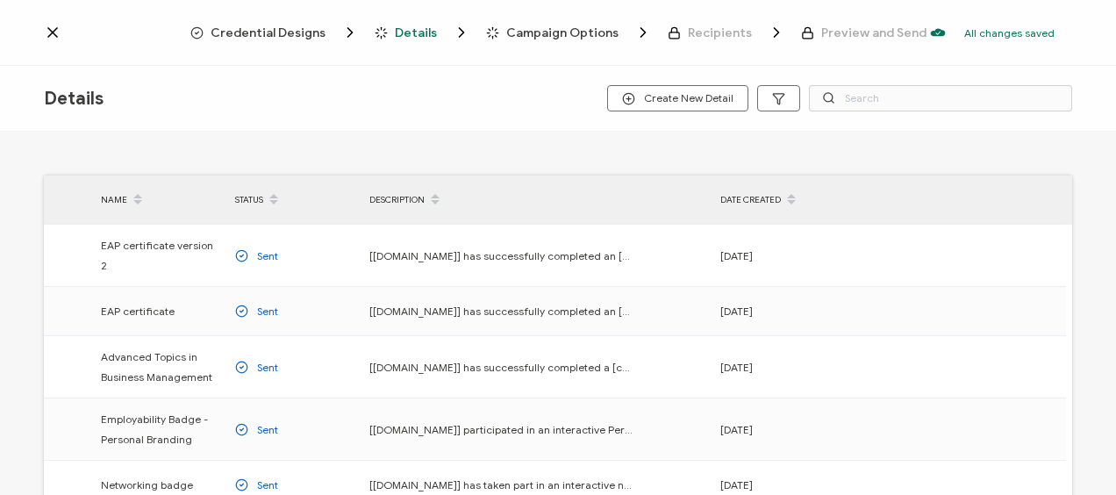
click at [287, 39] on span "Credential Designs" at bounding box center [268, 32] width 115 height 13
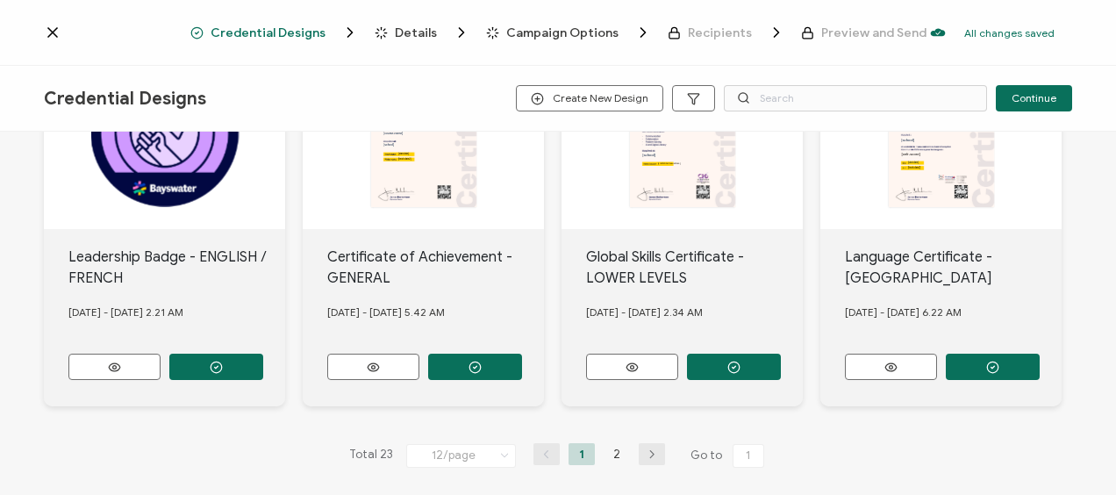
scroll to position [986, 0]
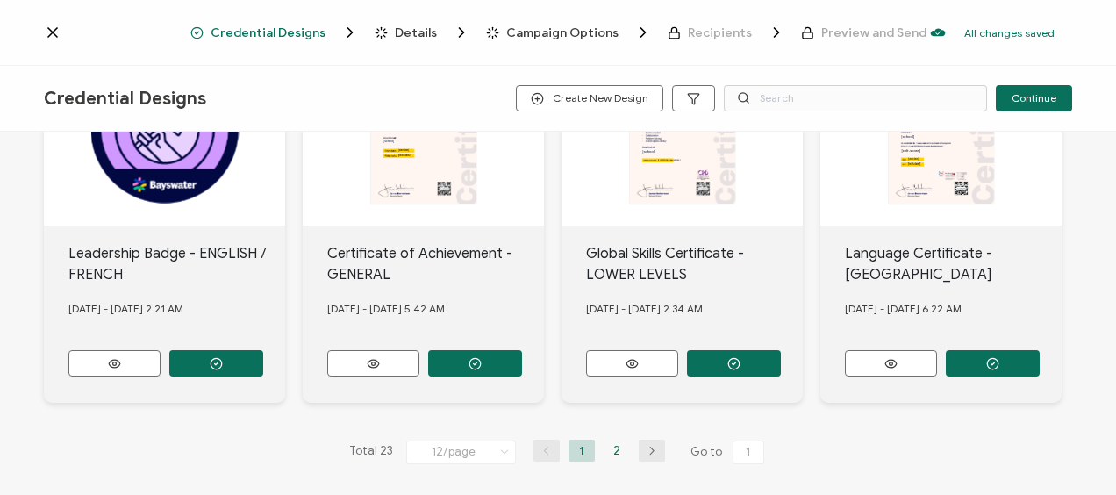
drag, startPoint x: 616, startPoint y: 439, endPoint x: 609, endPoint y: 426, distance: 14.1
click at [616, 439] on li "2" at bounding box center [616, 450] width 26 height 22
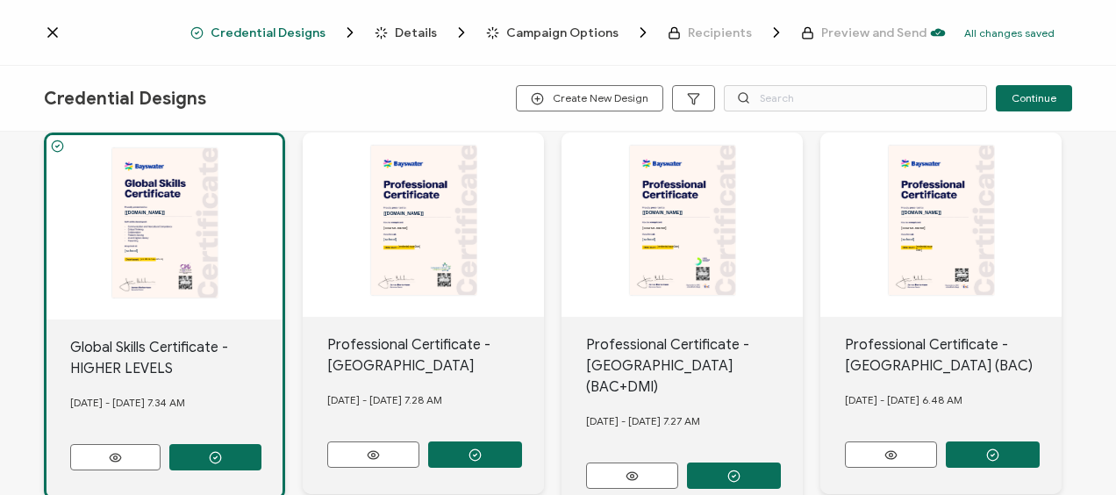
scroll to position [532, 0]
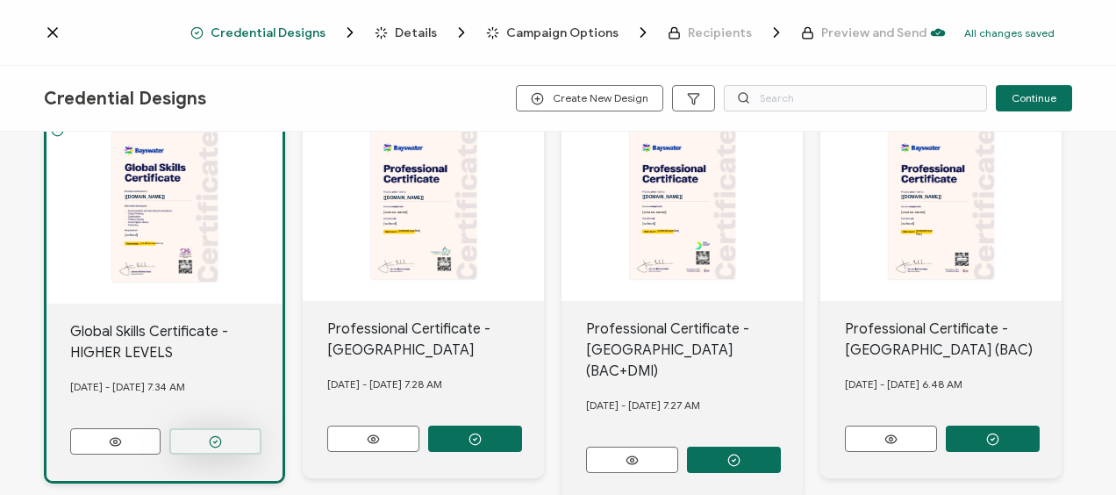
click at [213, 435] on icon "button" at bounding box center [215, 441] width 13 height 13
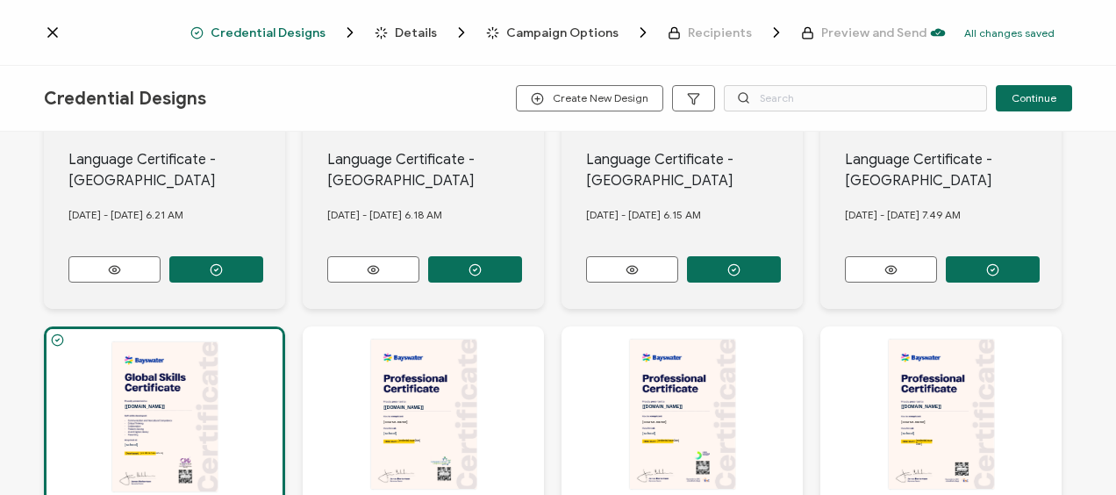
scroll to position [614, 0]
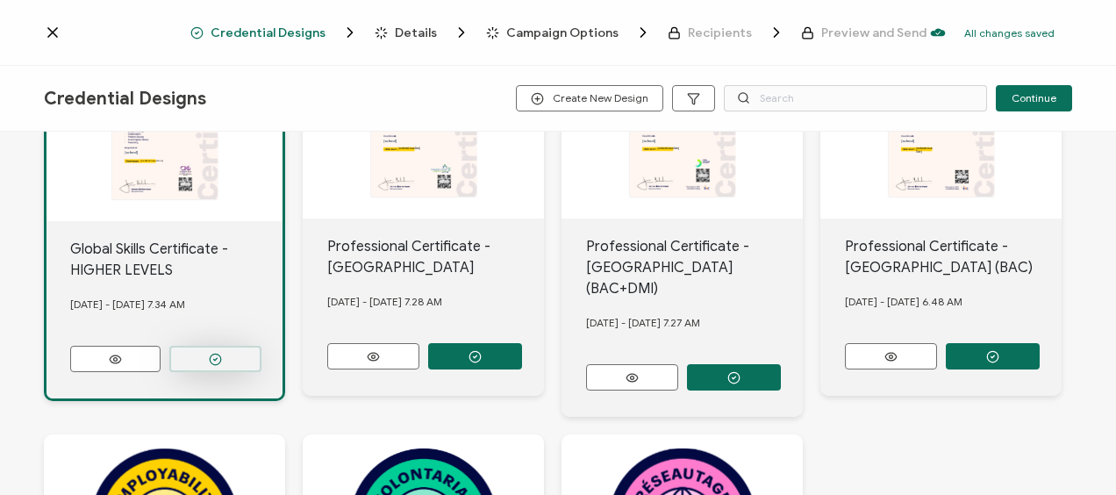
click at [221, 353] on icon "button" at bounding box center [215, 359] width 13 height 13
click at [416, 28] on span "Details" at bounding box center [416, 32] width 42 height 13
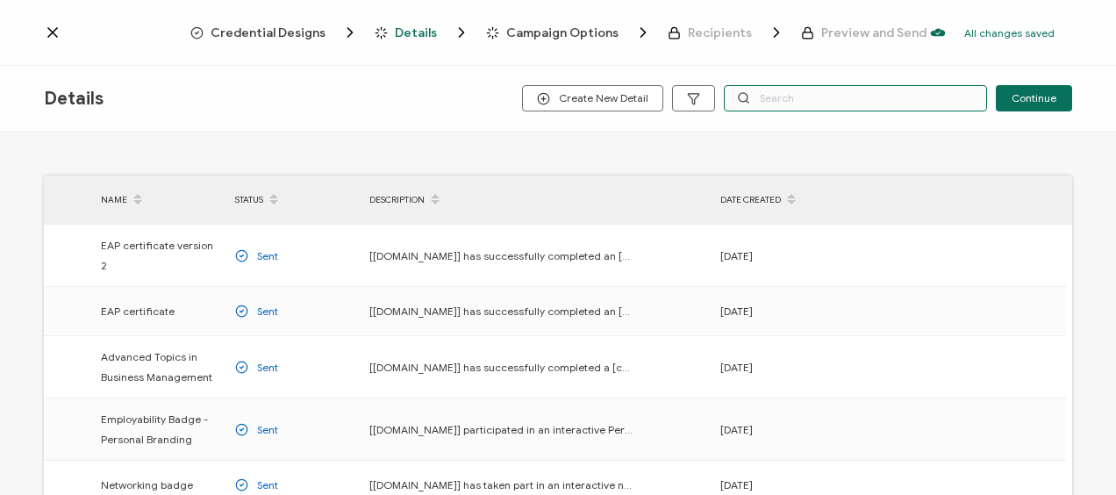
click at [772, 98] on input "text" at bounding box center [855, 98] width 263 height 26
type input "e"
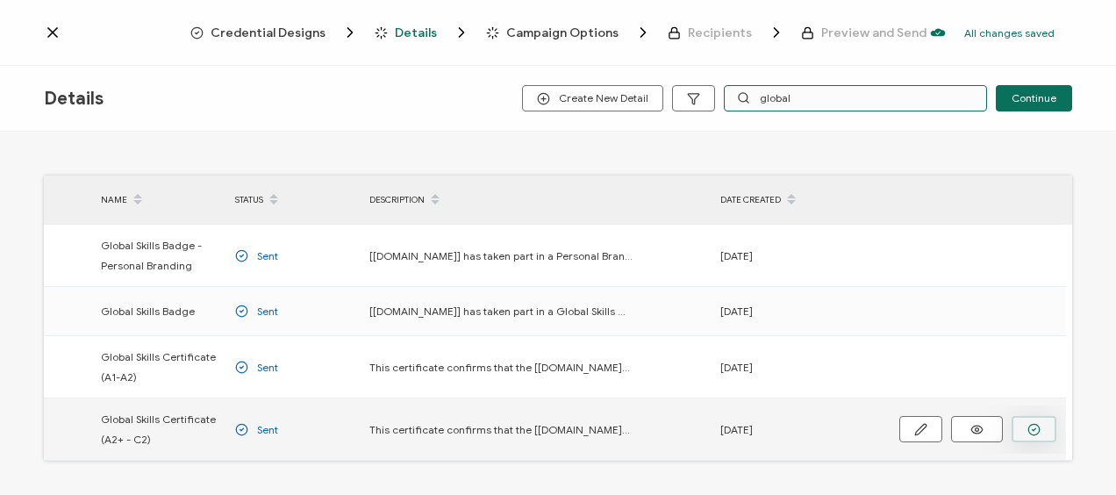
type input "global"
click at [0, 0] on button "button" at bounding box center [0, 0] width 0 height 0
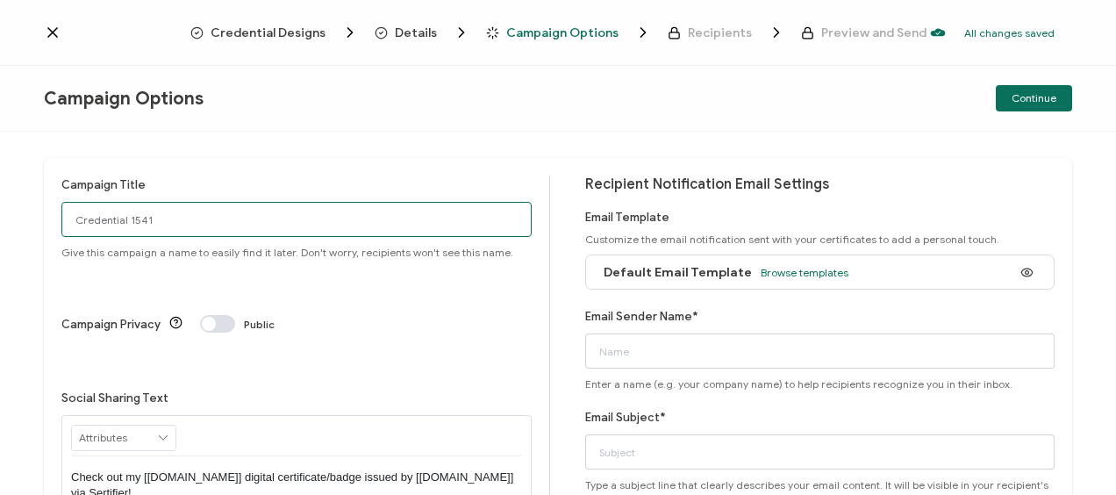
click at [148, 221] on input "Credential 1541" at bounding box center [296, 219] width 470 height 35
type input "Toronto2025-[DATE]-GS"
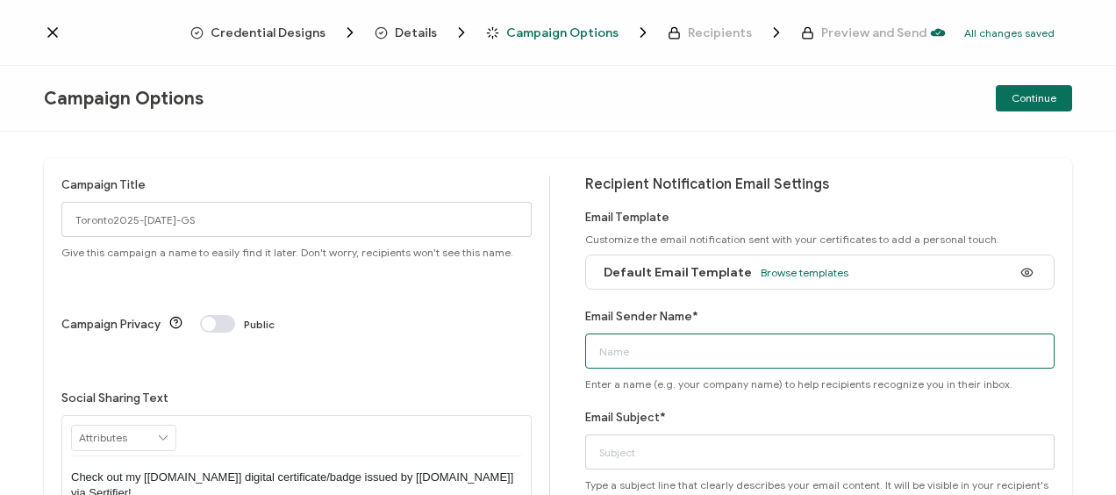
click at [646, 344] on input "Email Sender Name*" at bounding box center [820, 350] width 470 height 35
type input "Bayswater [GEOGRAPHIC_DATA]"
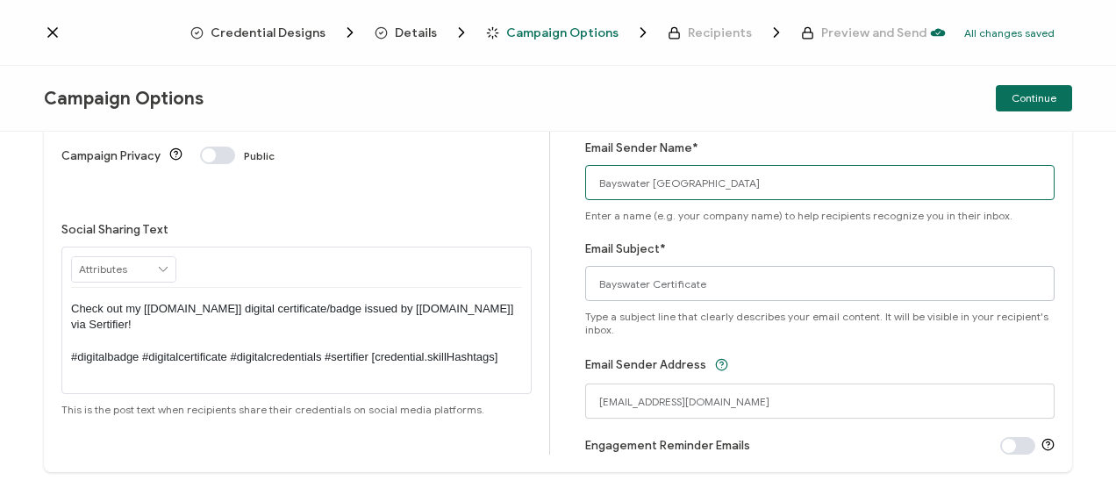
scroll to position [175, 0]
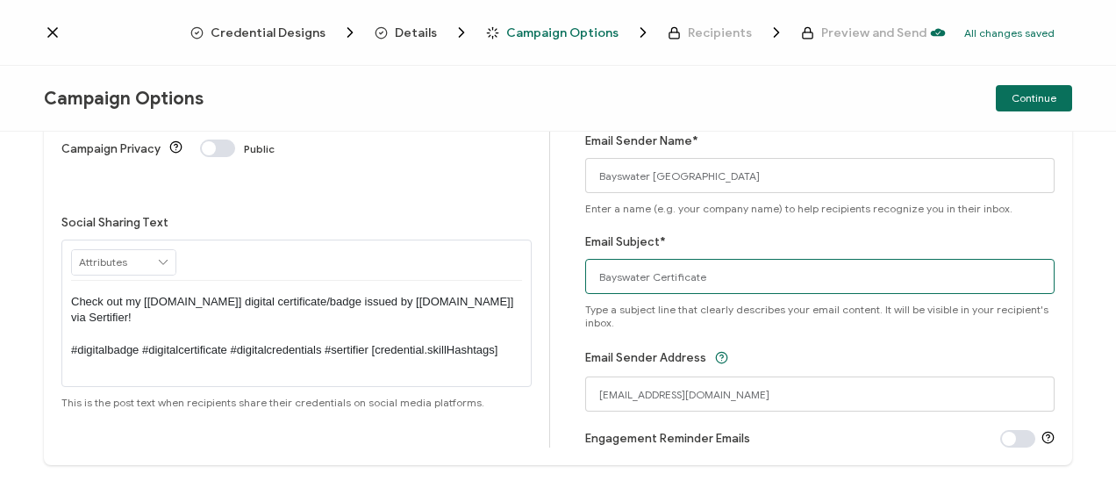
click at [645, 277] on input "Bayswater Certificate" at bounding box center [820, 276] width 470 height 35
click at [648, 277] on input "Bayswater Certificate" at bounding box center [820, 276] width 470 height 35
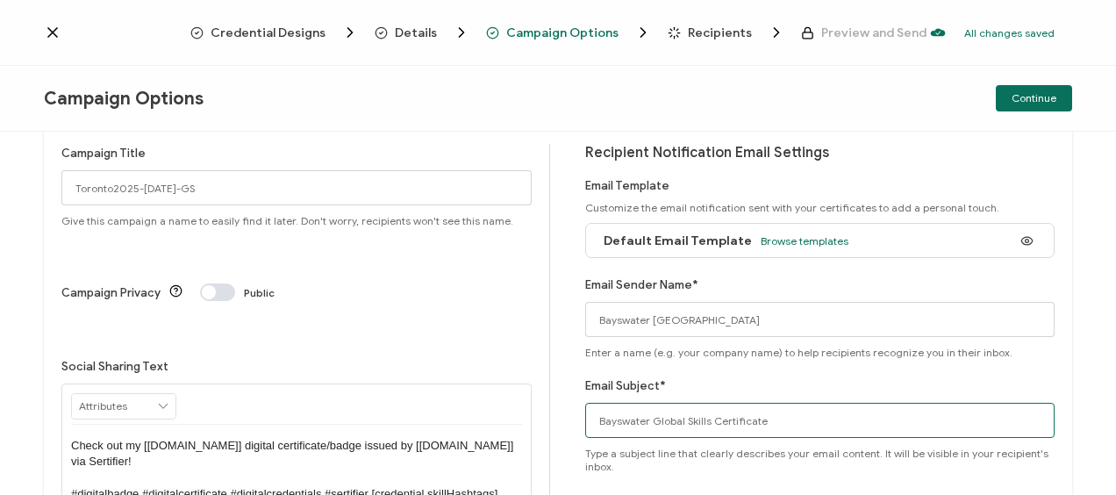
scroll to position [0, 0]
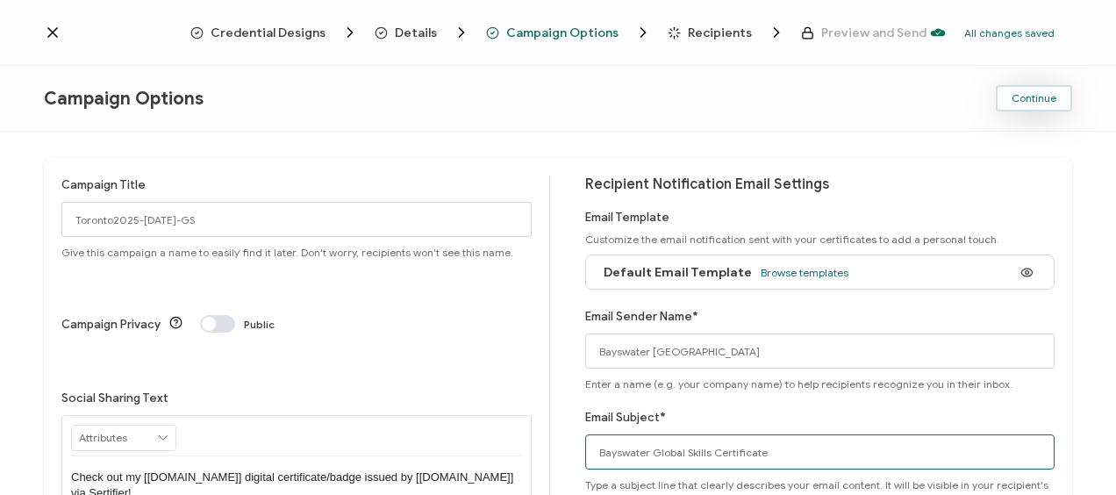
type input "Bayswater Global Skills Certificate"
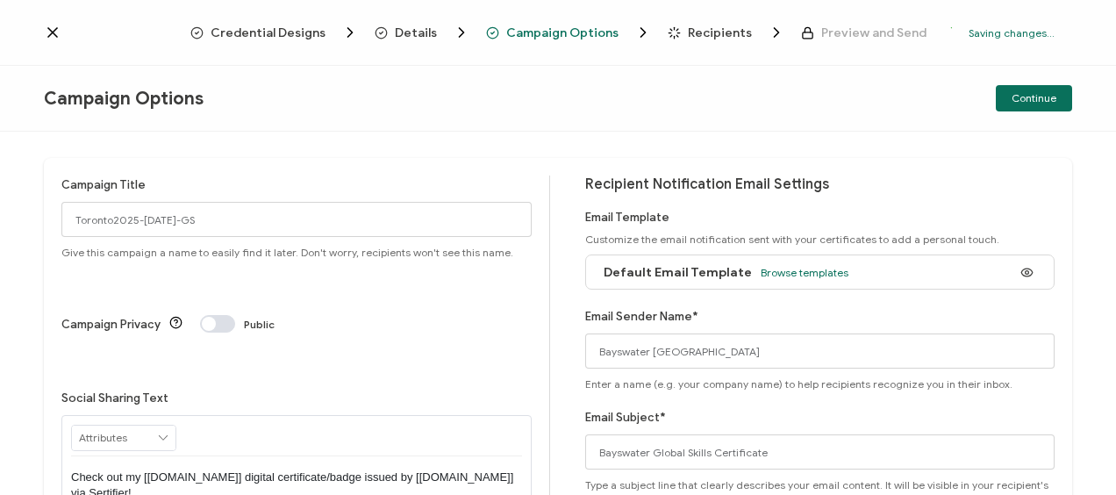
drag, startPoint x: 1026, startPoint y: 90, endPoint x: 909, endPoint y: 118, distance: 120.6
click at [1027, 90] on button "Continue" at bounding box center [1034, 98] width 76 height 26
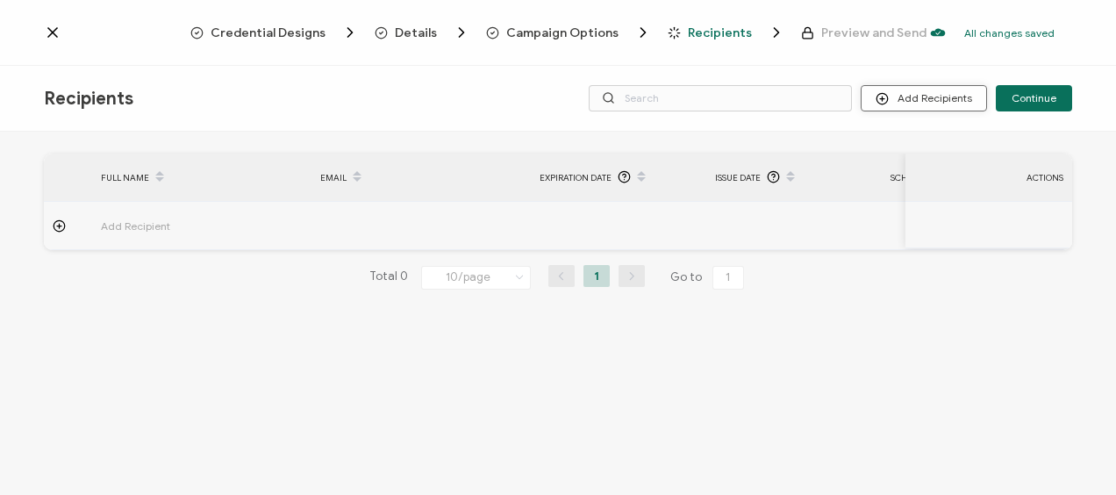
click at [912, 104] on button "Add Recipients" at bounding box center [923, 98] width 126 height 26
click at [926, 142] on span "Upload Recipients" at bounding box center [947, 145] width 89 height 13
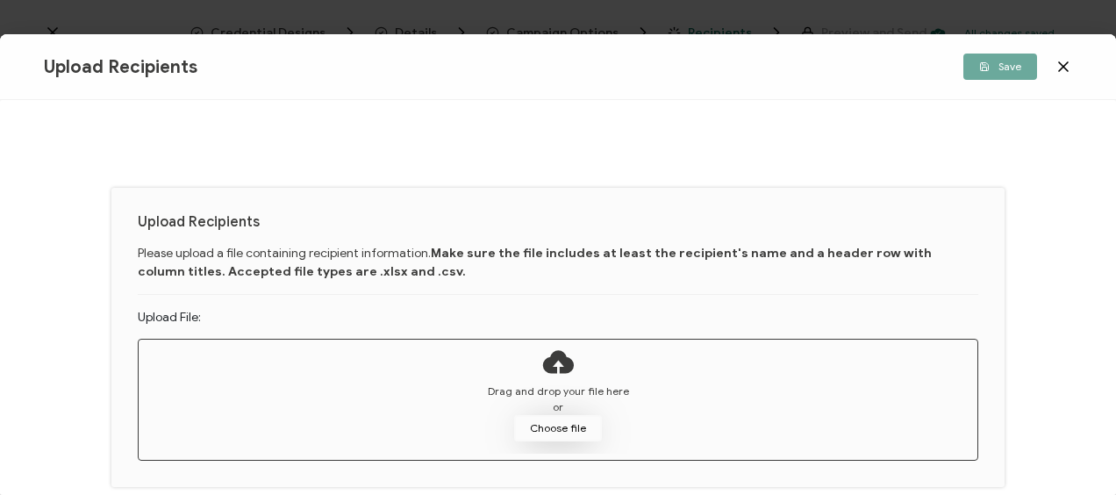
click at [559, 423] on button "Choose file" at bounding box center [558, 428] width 88 height 26
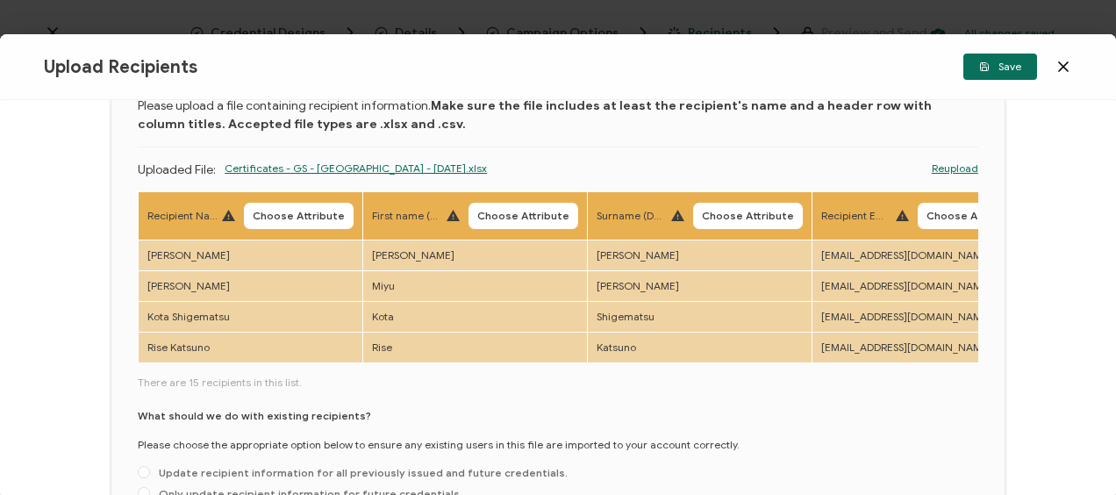
scroll to position [80, 0]
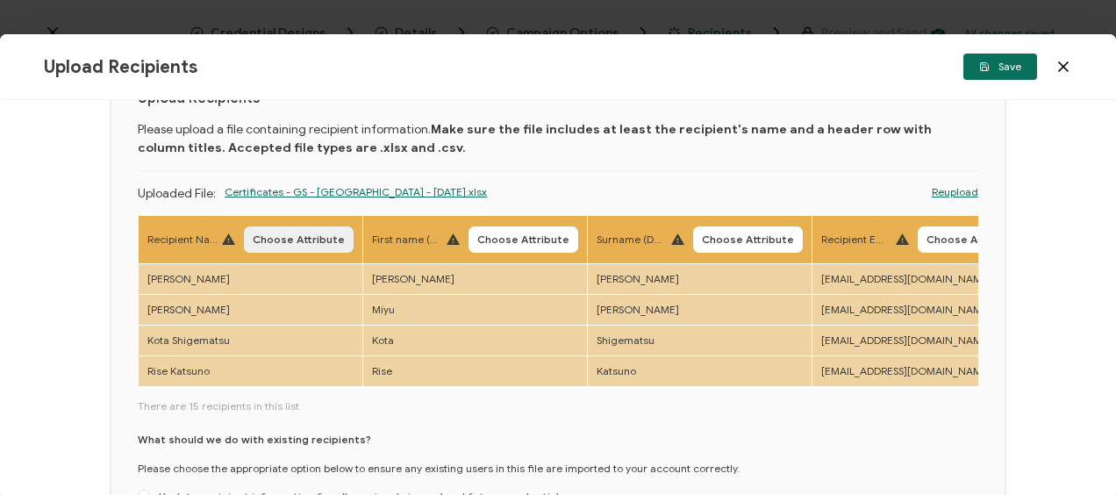
click at [296, 237] on span "Choose Attribute" at bounding box center [299, 239] width 92 height 11
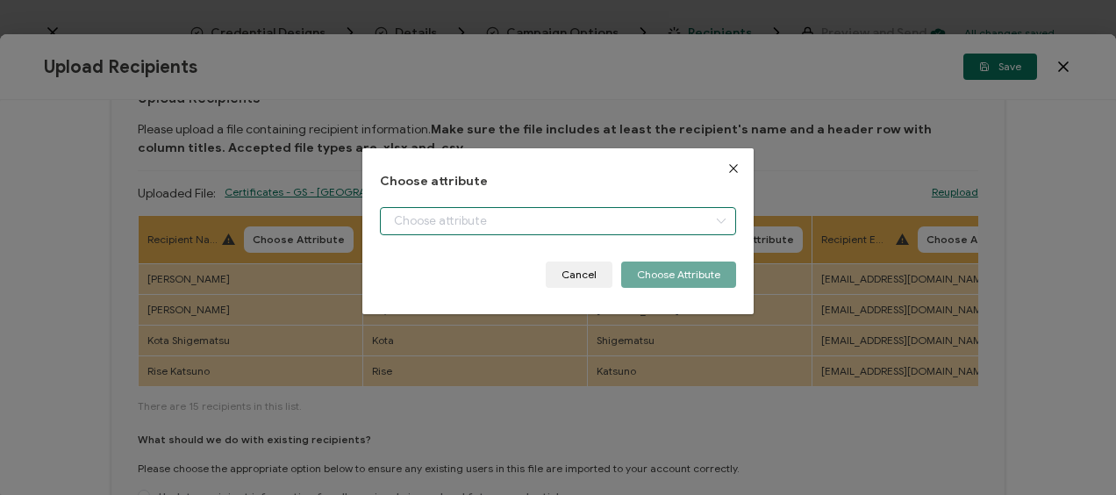
click at [421, 221] on input "dialog" at bounding box center [557, 221] width 355 height 28
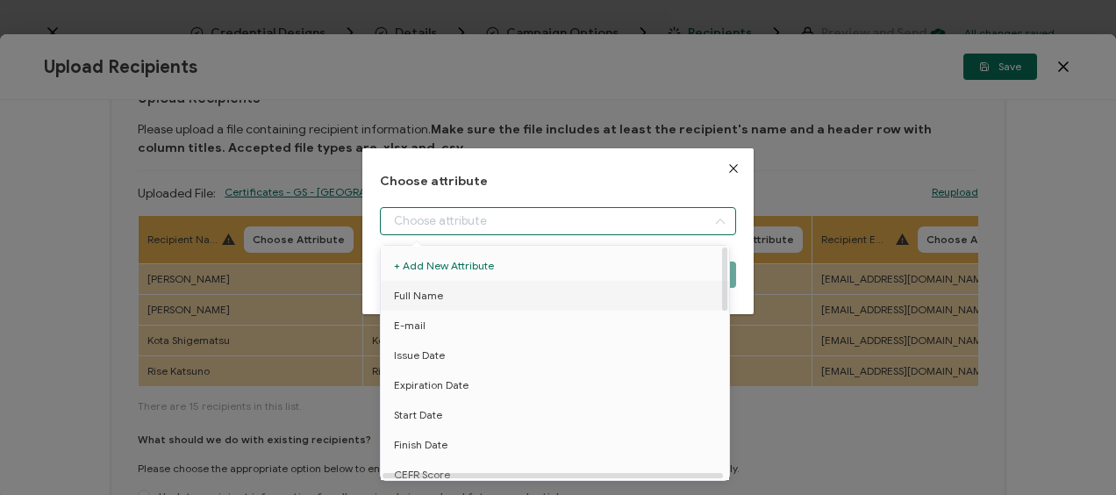
click at [458, 286] on li "Full Name" at bounding box center [557, 296] width 363 height 30
type input "Full Name"
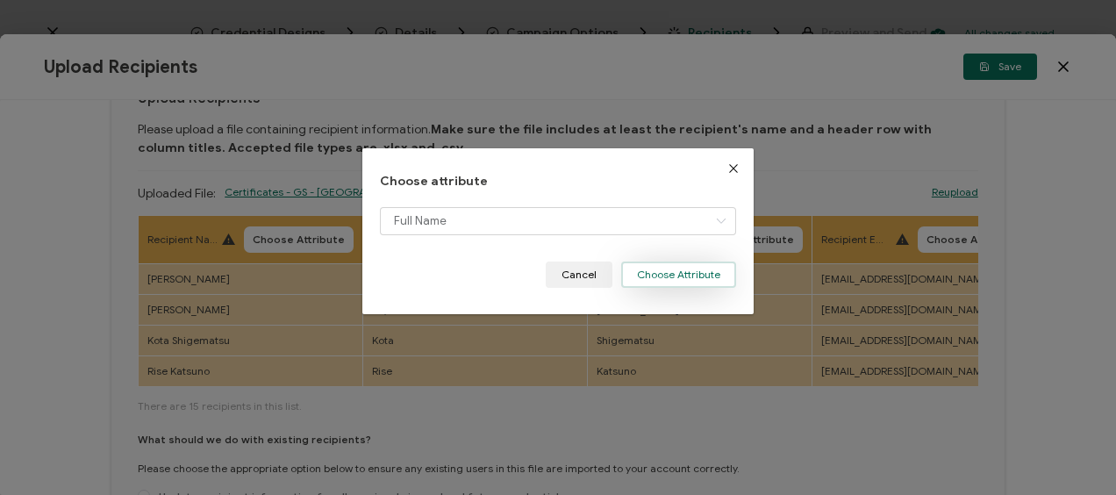
click at [661, 268] on button "Choose Attribute" at bounding box center [678, 274] width 115 height 26
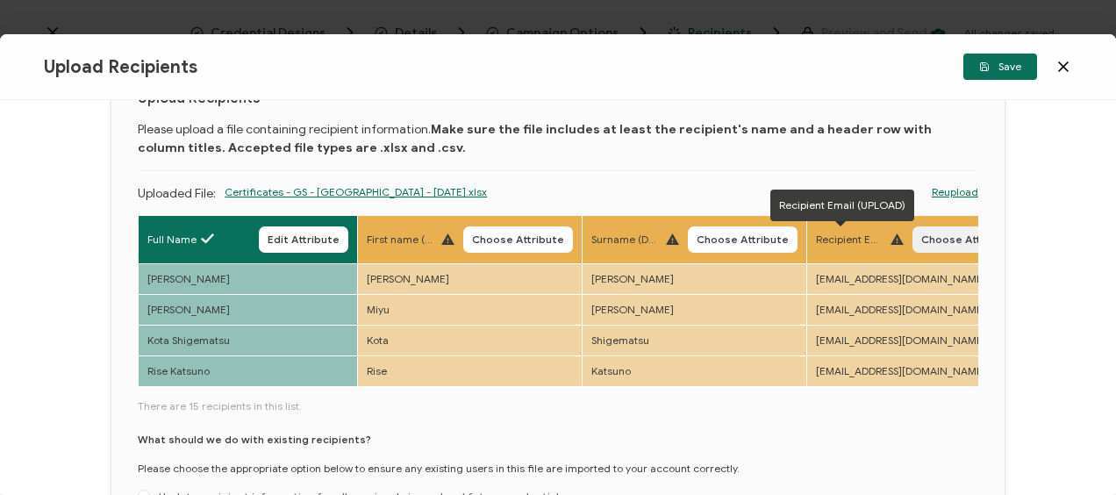
click at [931, 236] on span "Choose Attribute" at bounding box center [967, 239] width 92 height 11
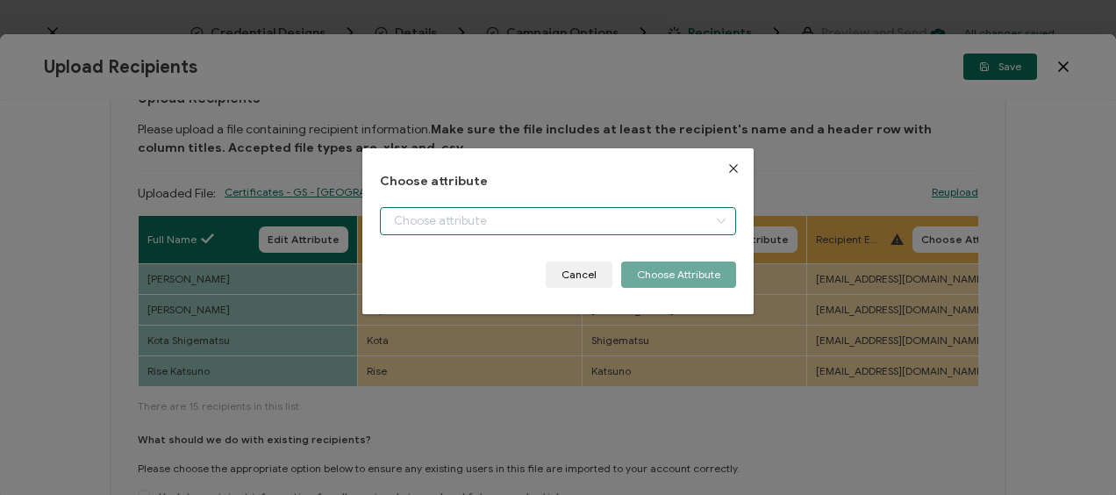
click at [512, 221] on input "dialog" at bounding box center [557, 221] width 355 height 28
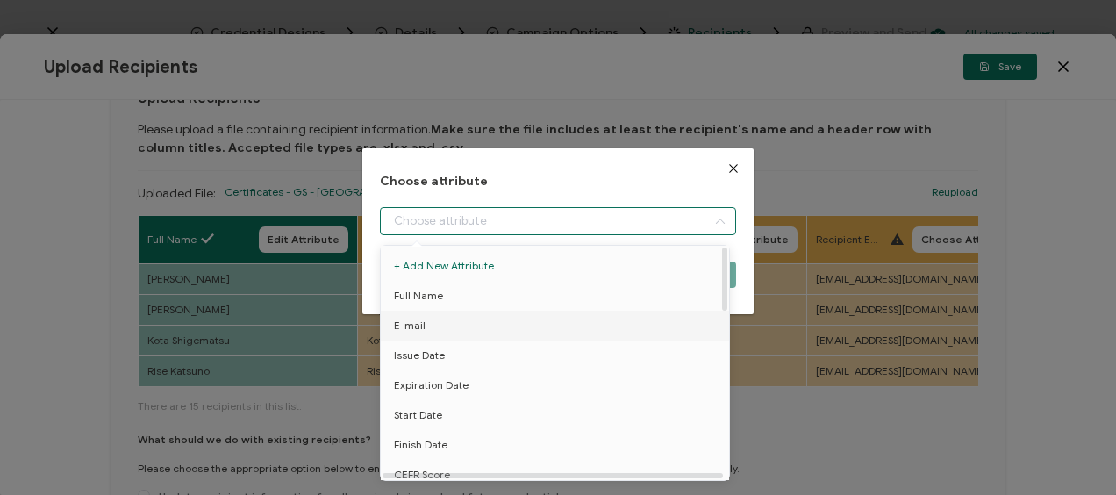
drag, startPoint x: 464, startPoint y: 325, endPoint x: 472, endPoint y: 318, distance: 10.6
click at [464, 323] on li "E-mail" at bounding box center [557, 325] width 363 height 30
type input "E-mail"
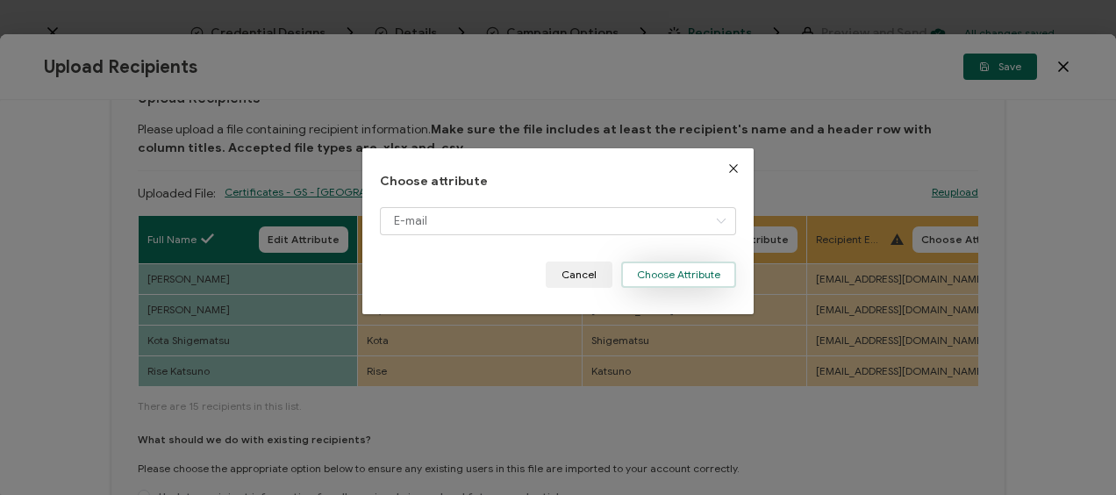
click at [650, 276] on button "Choose Attribute" at bounding box center [678, 274] width 115 height 26
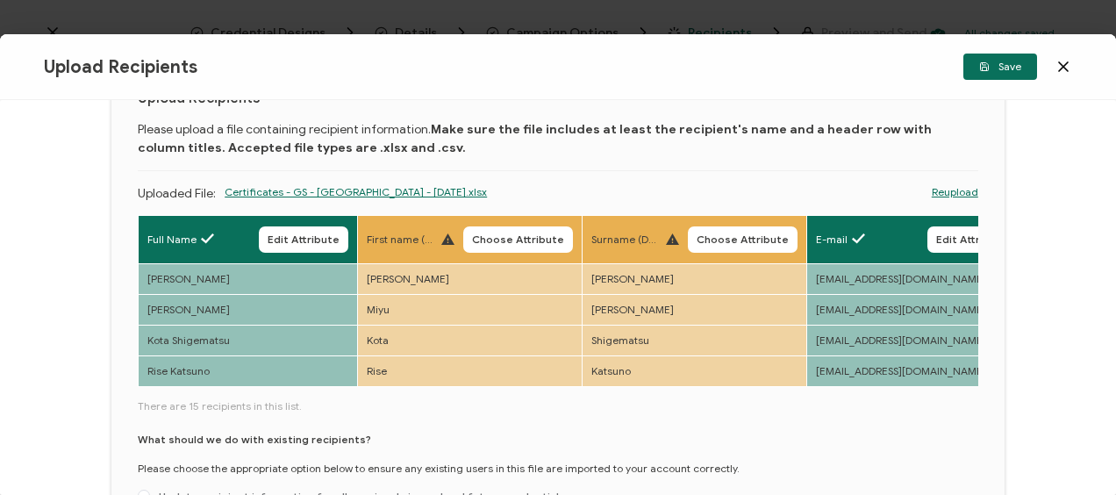
scroll to position [255, 0]
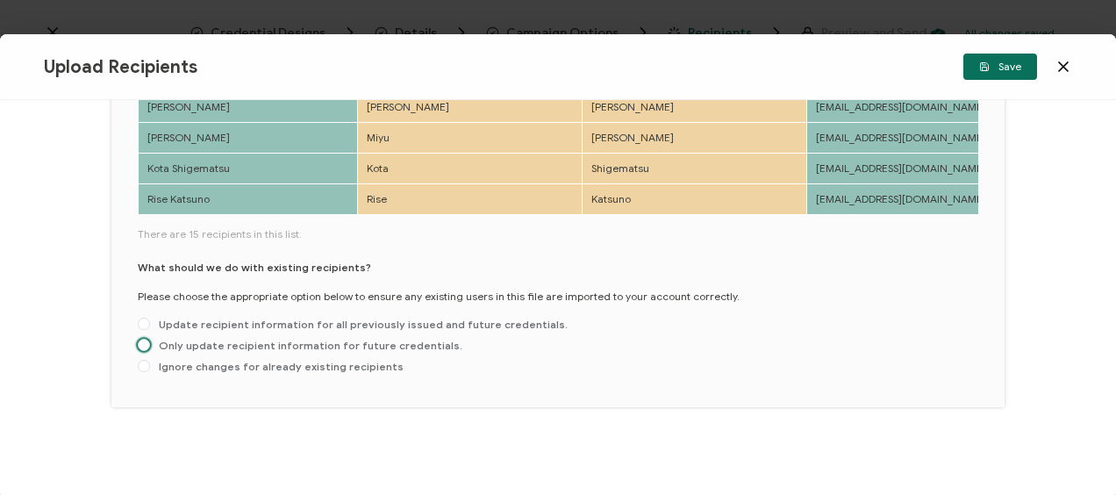
drag, startPoint x: 161, startPoint y: 344, endPoint x: 161, endPoint y: 295, distance: 49.1
click at [161, 344] on span "Only update recipient information for future credentials." at bounding box center [306, 345] width 312 height 13
click at [150, 344] on input "Only update recipient information for future credentials." at bounding box center [144, 346] width 12 height 14
radio input "true"
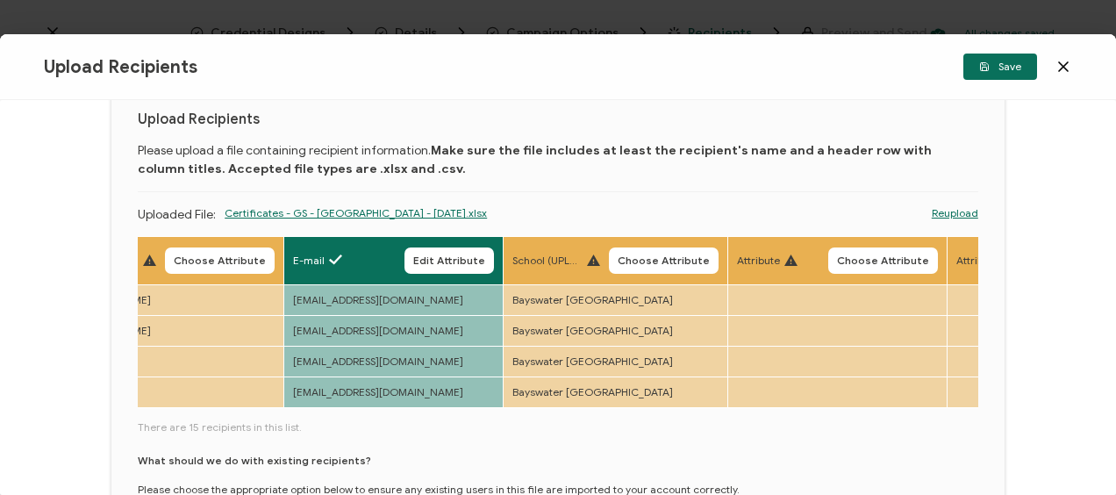
scroll to position [0, 0]
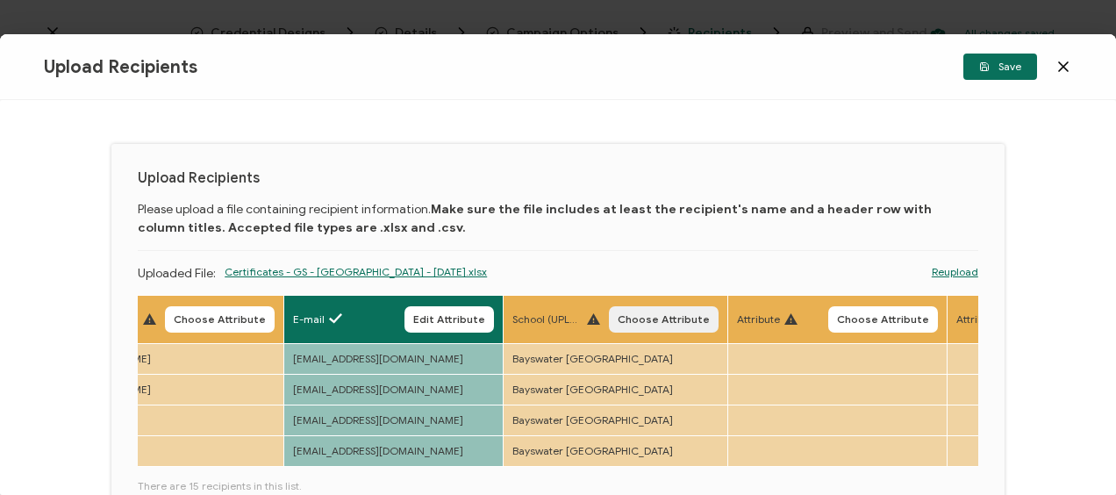
click at [660, 319] on span "Choose Attribute" at bounding box center [663, 319] width 92 height 11
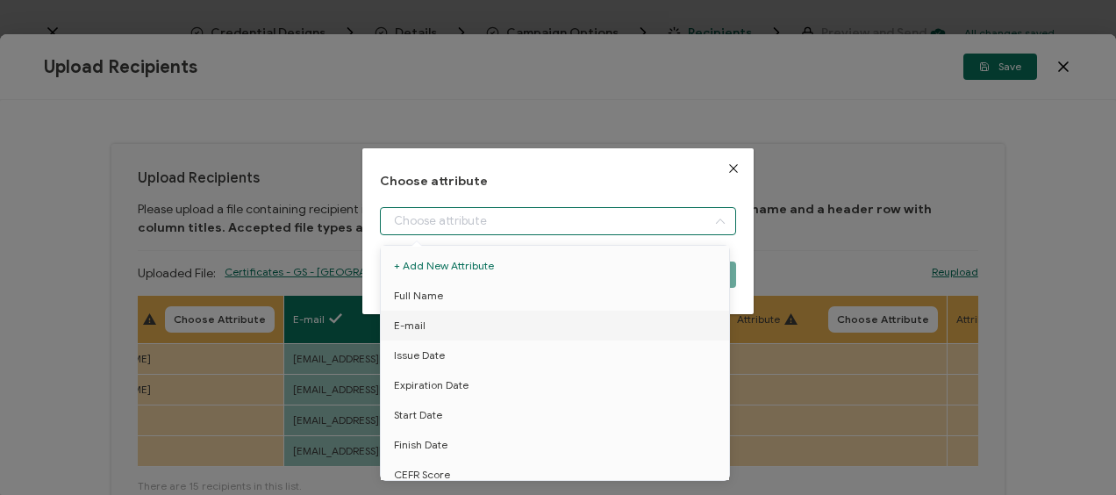
click at [542, 221] on input "dialog" at bounding box center [557, 221] width 355 height 28
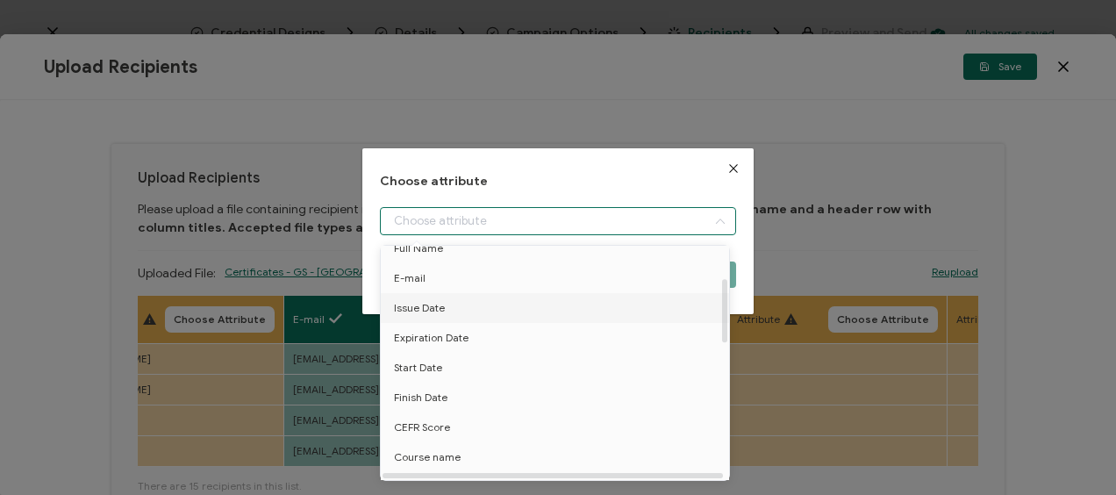
scroll to position [175, 0]
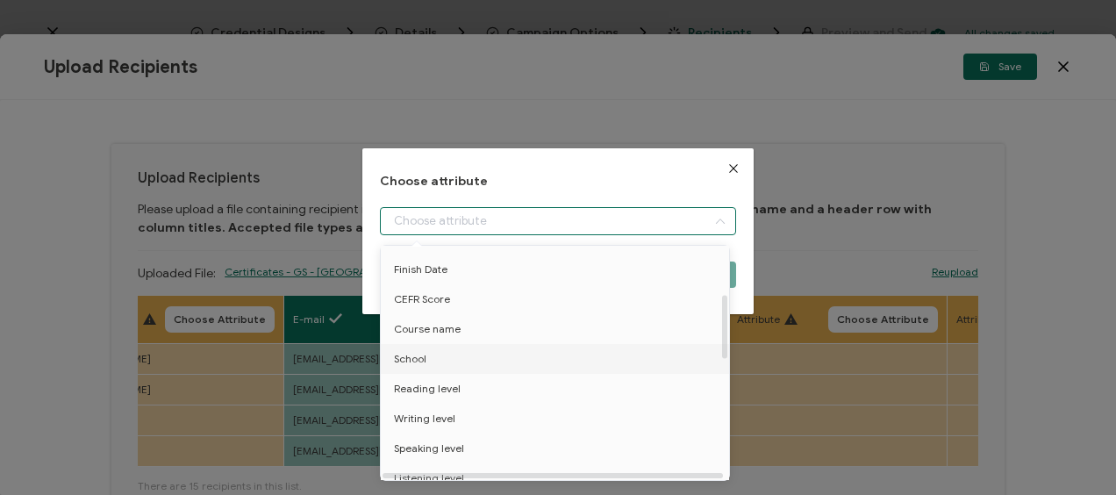
click at [436, 353] on li "School" at bounding box center [557, 359] width 363 height 30
type input "School"
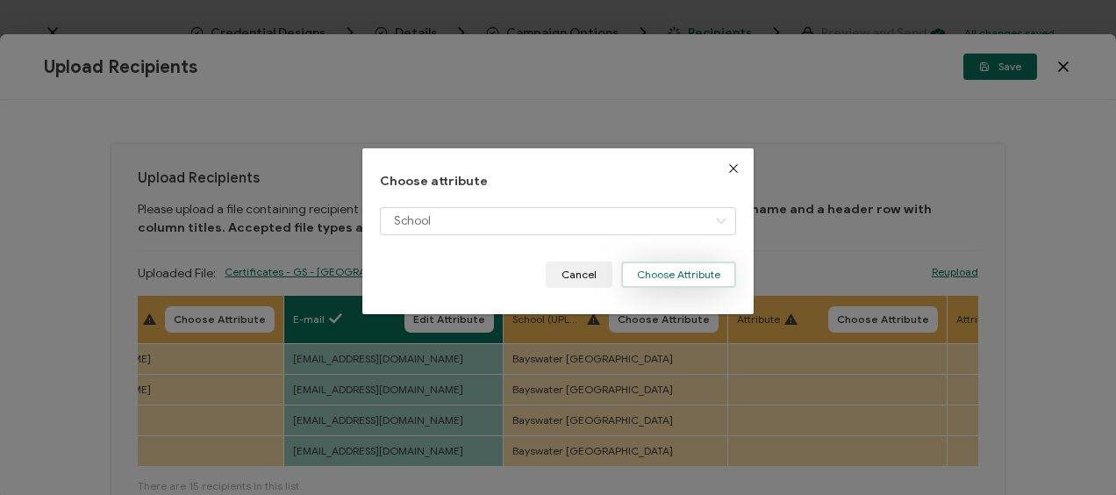
click at [639, 273] on button "Choose Attribute" at bounding box center [678, 274] width 115 height 26
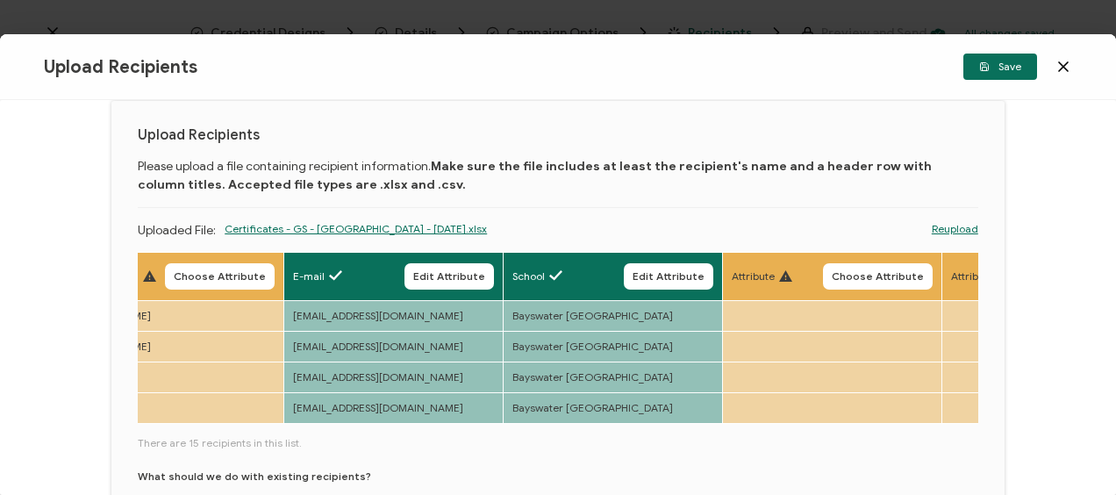
scroll to position [0, 0]
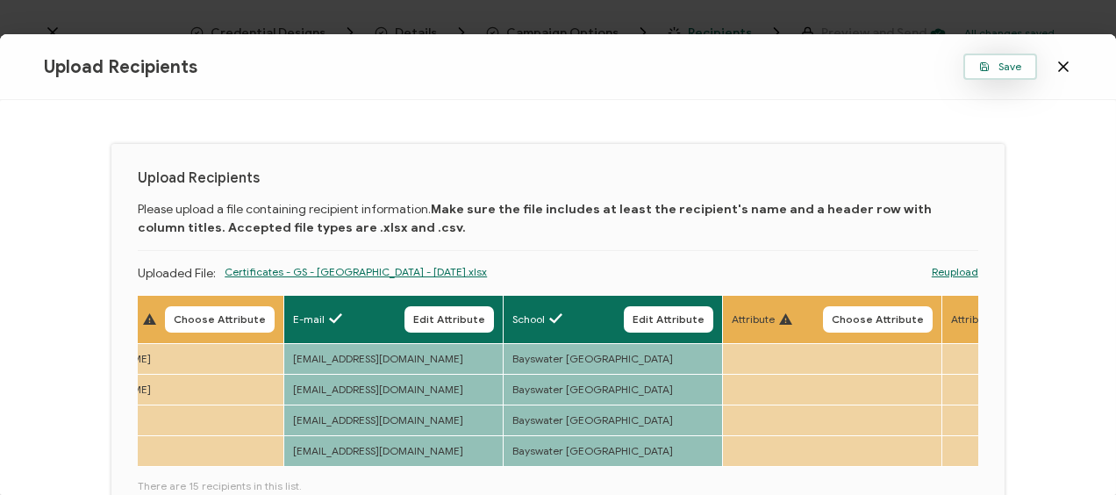
click at [983, 67] on icon "button" at bounding box center [984, 66] width 11 height 11
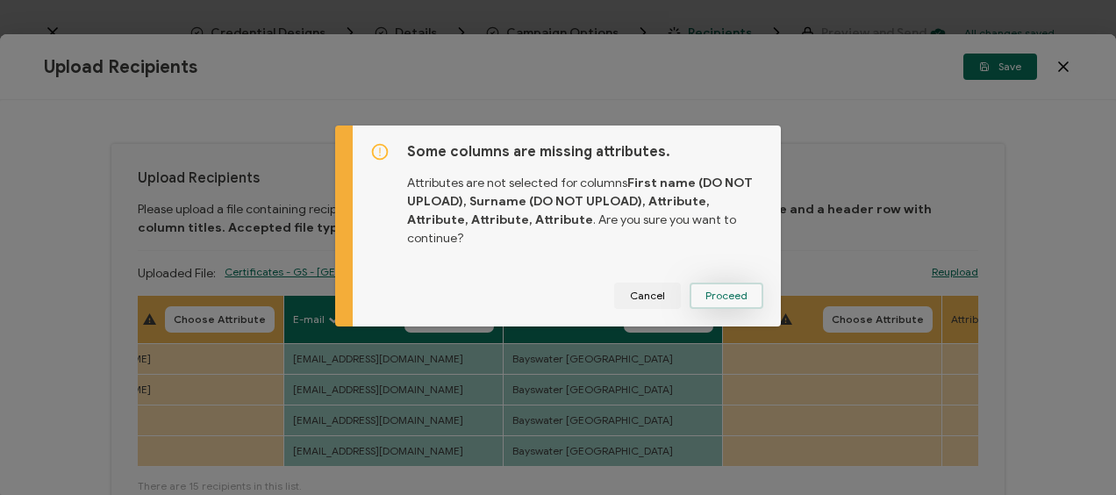
click at [710, 290] on span "Proceed" at bounding box center [726, 295] width 42 height 11
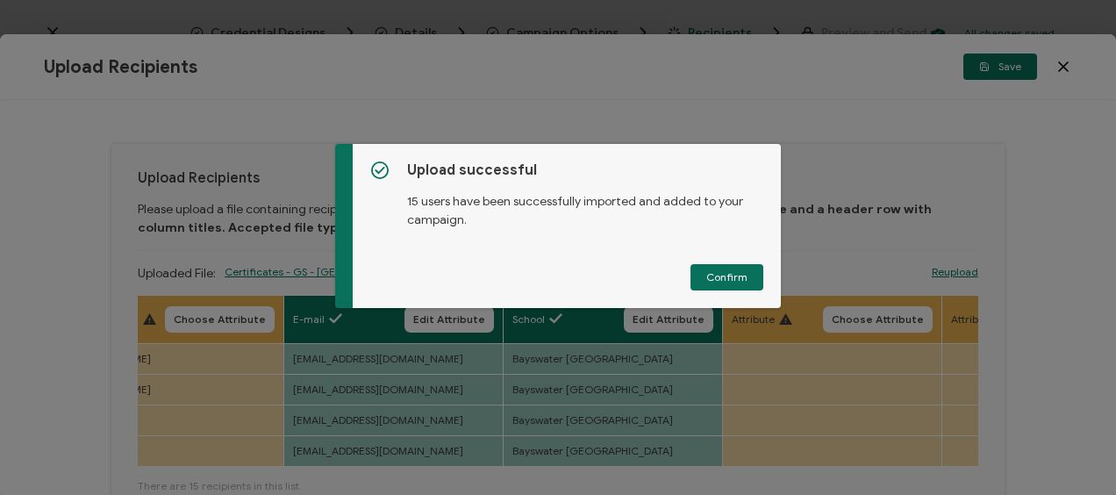
click at [727, 281] on span "Confirm" at bounding box center [726, 277] width 41 height 11
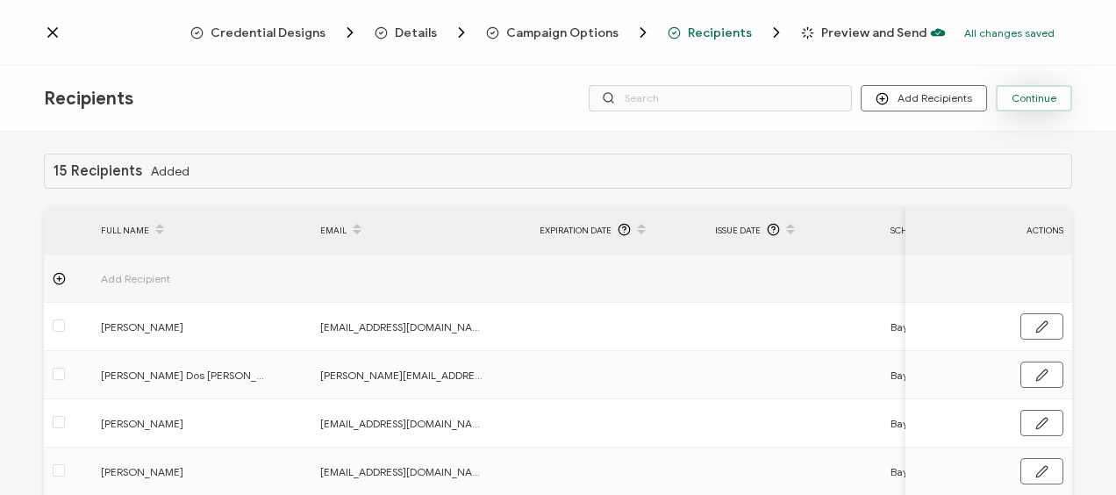
click at [1042, 104] on button "Continue" at bounding box center [1034, 98] width 76 height 26
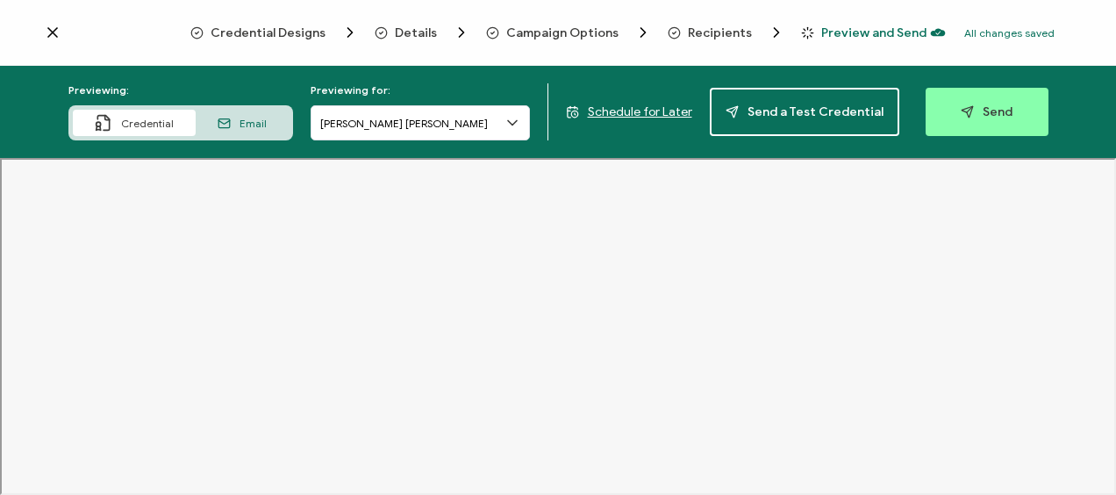
click at [624, 114] on span "Schedule for Later" at bounding box center [640, 111] width 104 height 15
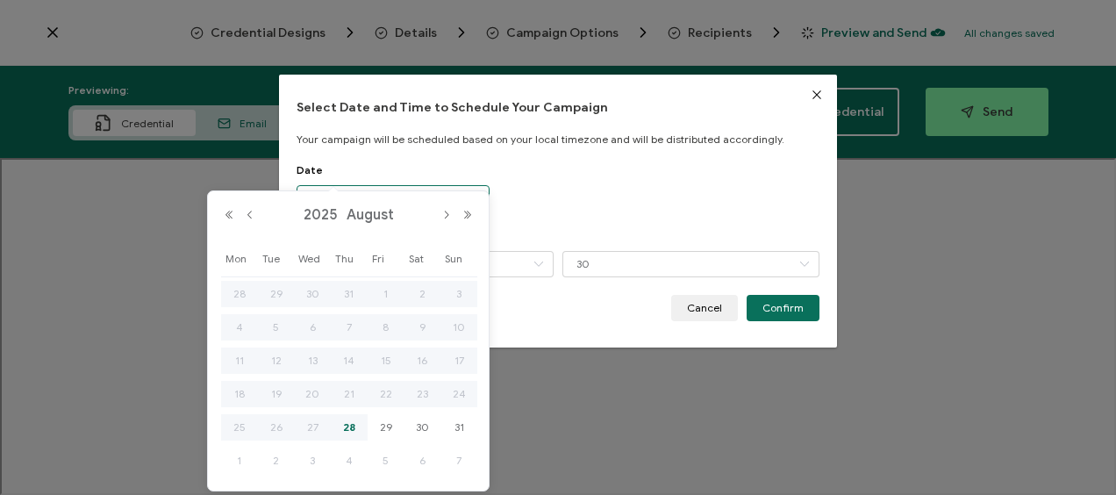
click at [412, 202] on body "Credential Designs Details Campaign Options Recipients Preview and Send All cha…" at bounding box center [558, 247] width 1116 height 495
click at [389, 425] on span "29" at bounding box center [385, 427] width 21 height 21
type input "[DATE]"
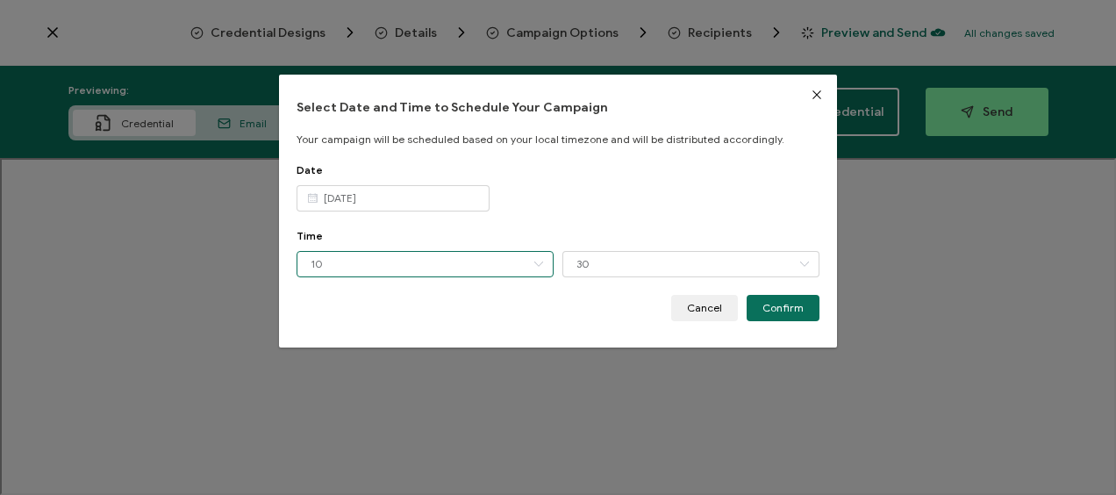
click at [354, 266] on input "10" at bounding box center [424, 264] width 257 height 26
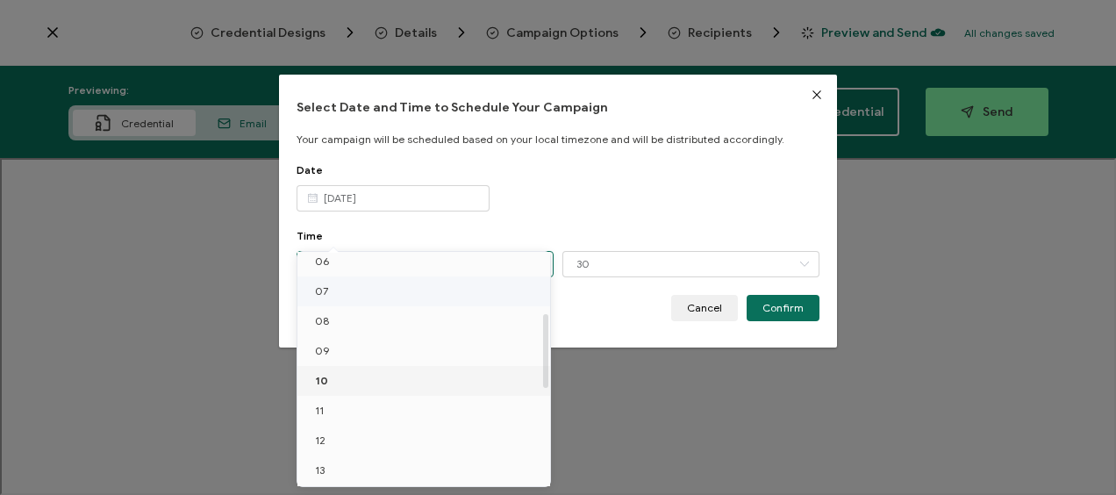
scroll to position [277, 0]
click at [344, 360] on li "12" at bounding box center [426, 353] width 259 height 30
type input "12"
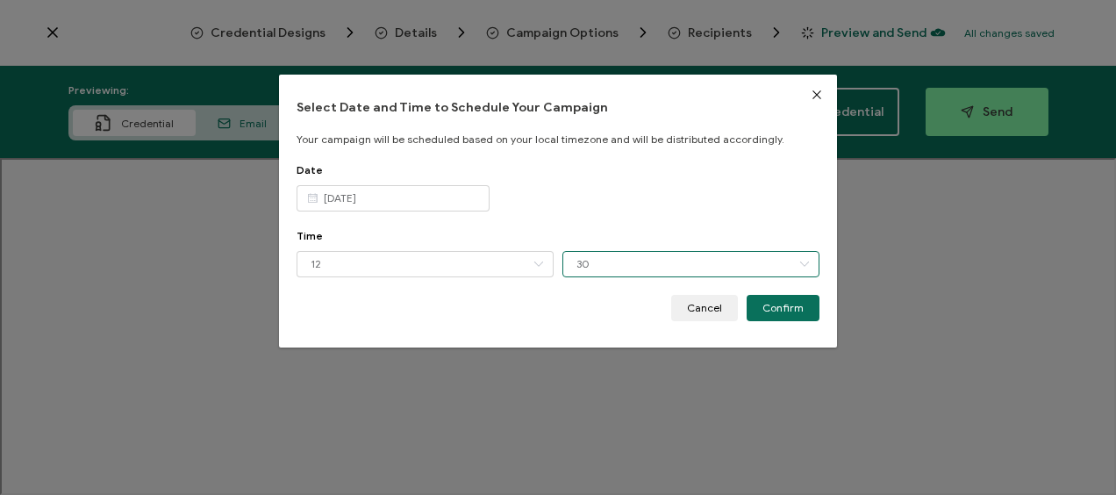
click at [603, 253] on input "30" at bounding box center [690, 264] width 257 height 26
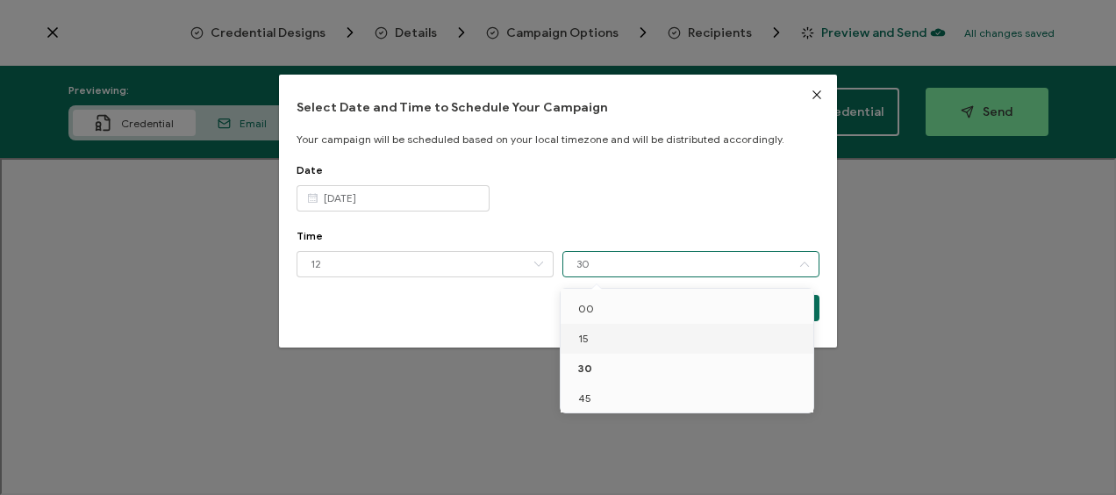
click at [598, 325] on li "15" at bounding box center [689, 339] width 259 height 30
type input "15"
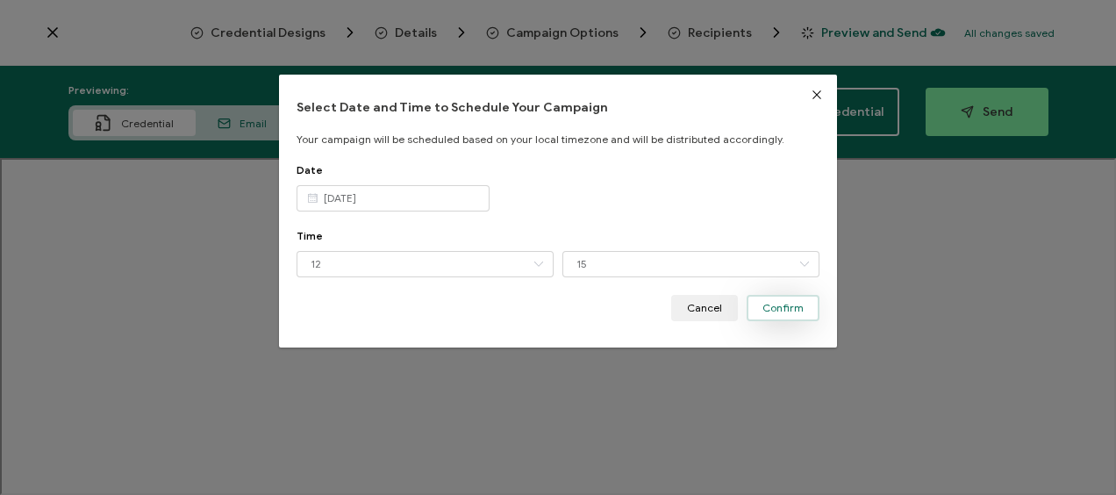
click at [799, 305] on button "Confirm" at bounding box center [782, 308] width 73 height 26
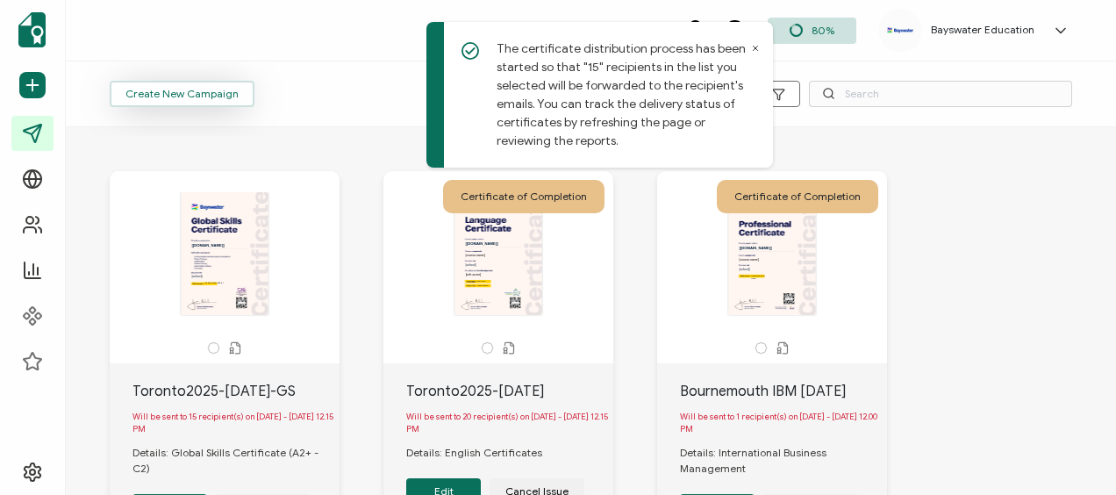
click at [199, 101] on button "Create New Campaign" at bounding box center [182, 94] width 145 height 26
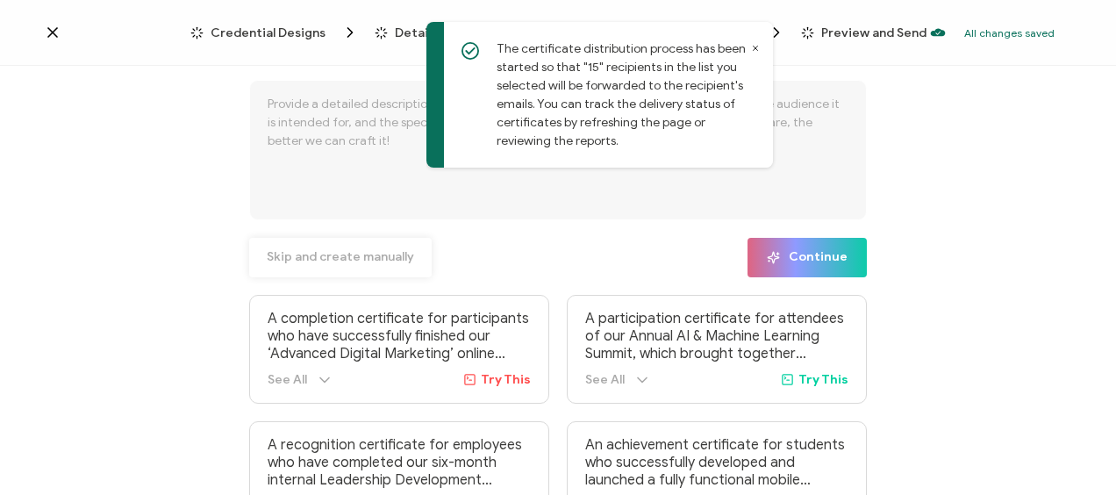
click at [347, 261] on span "Skip and create manually" at bounding box center [340, 257] width 147 height 12
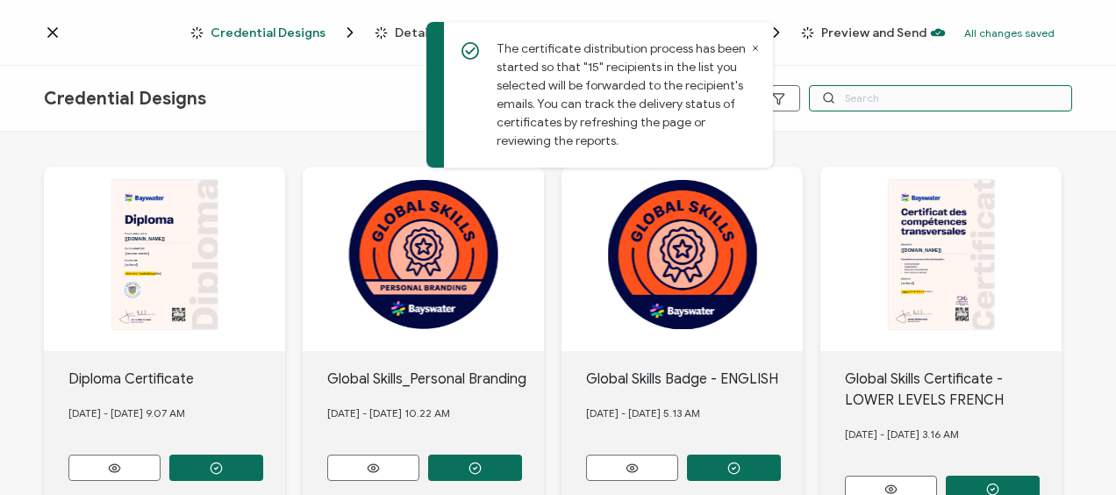
click at [901, 103] on input "text" at bounding box center [940, 98] width 263 height 26
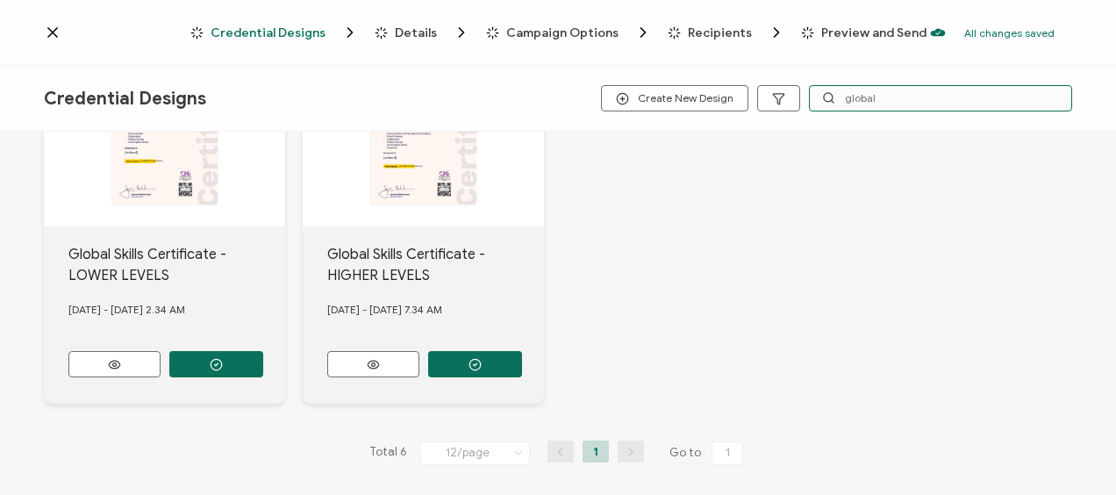
scroll to position [509, 0]
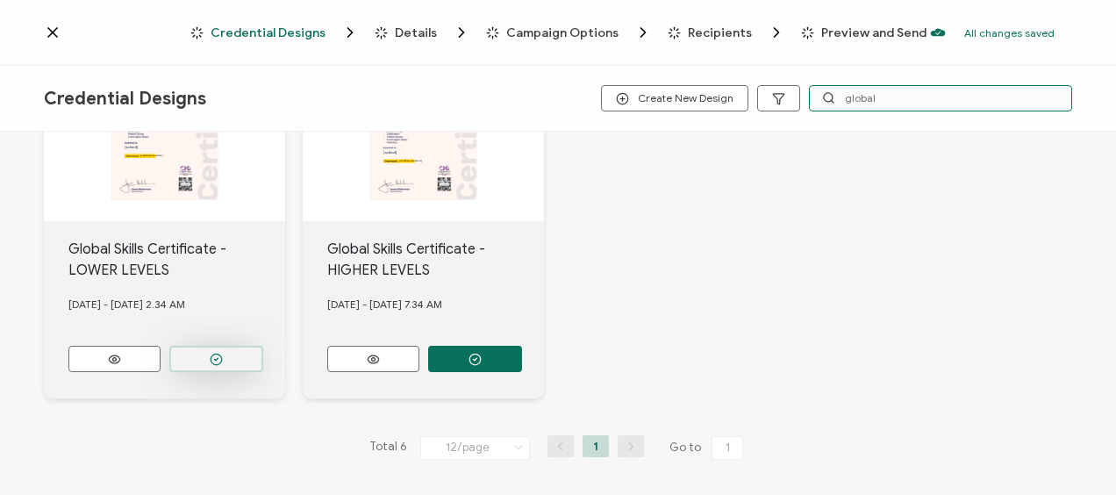
type input "global"
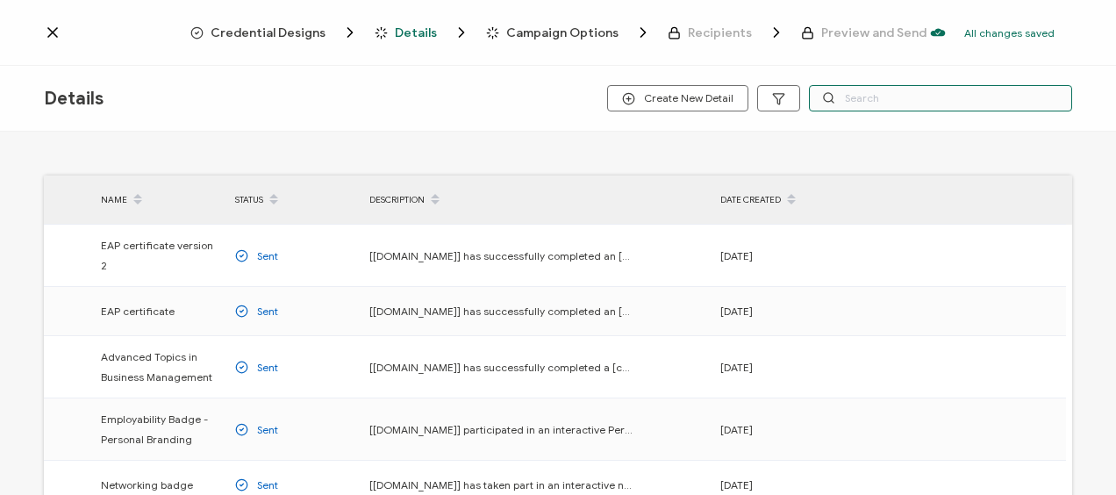
click at [848, 102] on input "text" at bounding box center [940, 98] width 263 height 26
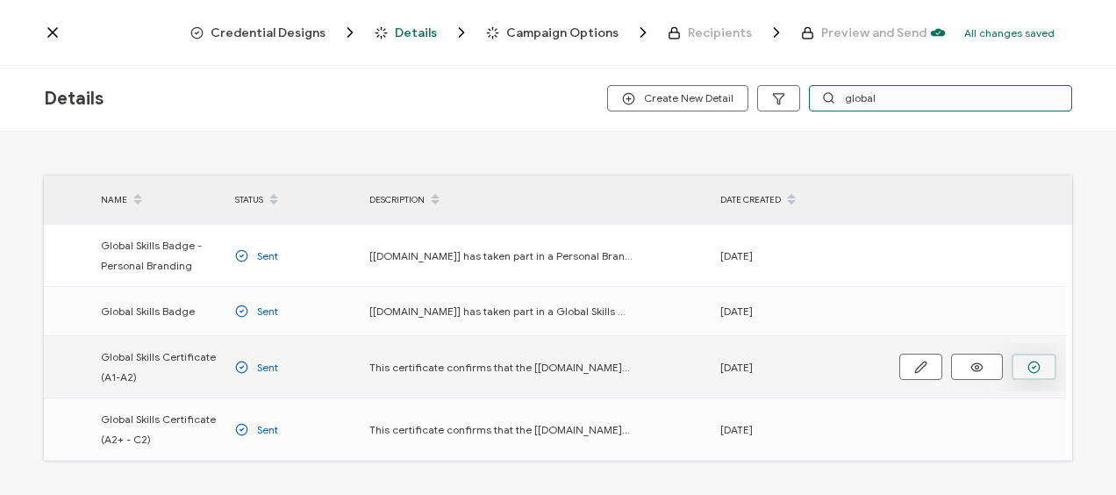
type input "global"
click at [0, 0] on button "button" at bounding box center [0, 0] width 0 height 0
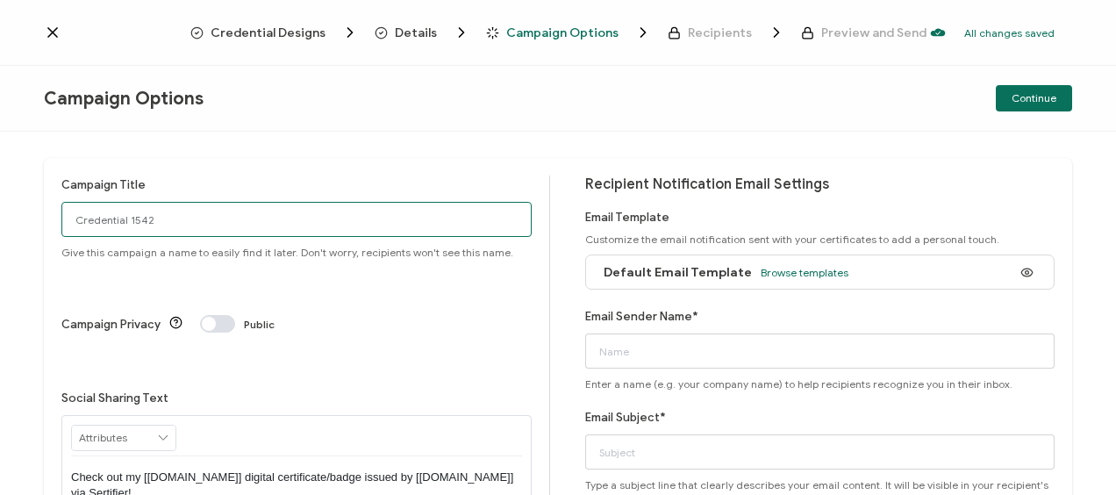
click at [226, 231] on input "Credential 1542" at bounding box center [296, 219] width 470 height 35
type input "Toronto2025-[DATE]-GS-A1"
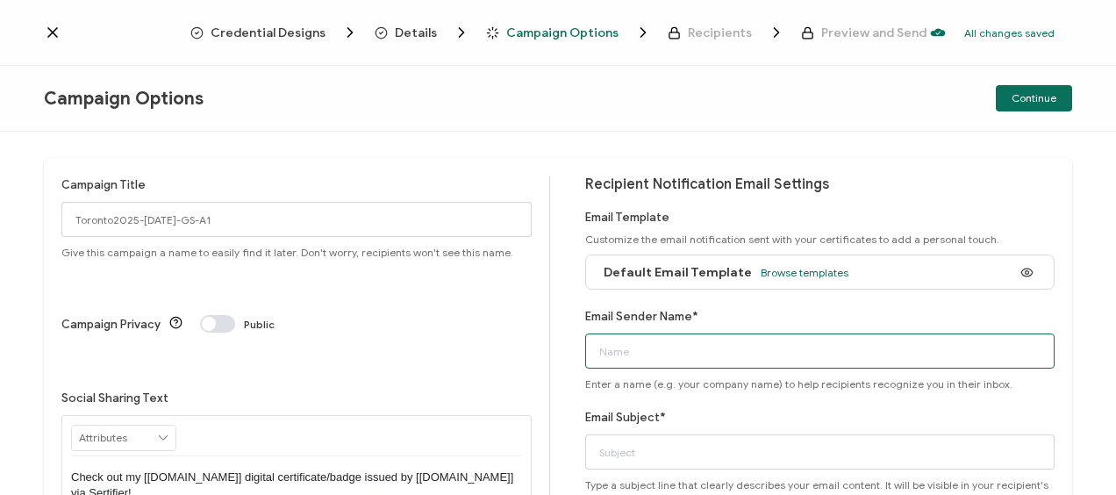
click at [624, 343] on input "Email Sender Name*" at bounding box center [820, 350] width 470 height 35
type input "Bayswater [GEOGRAPHIC_DATA]"
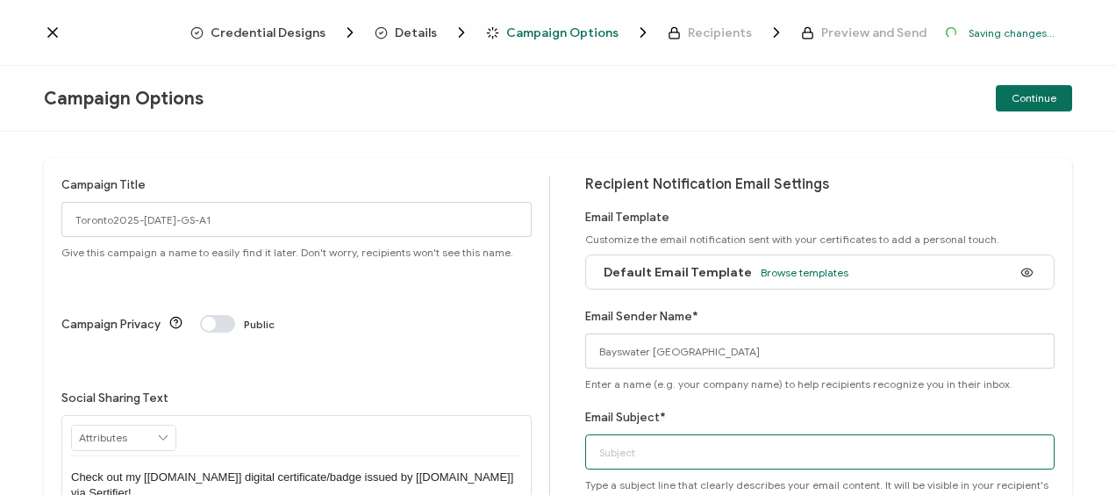
type input "Bayswater Global Skills Certificate"
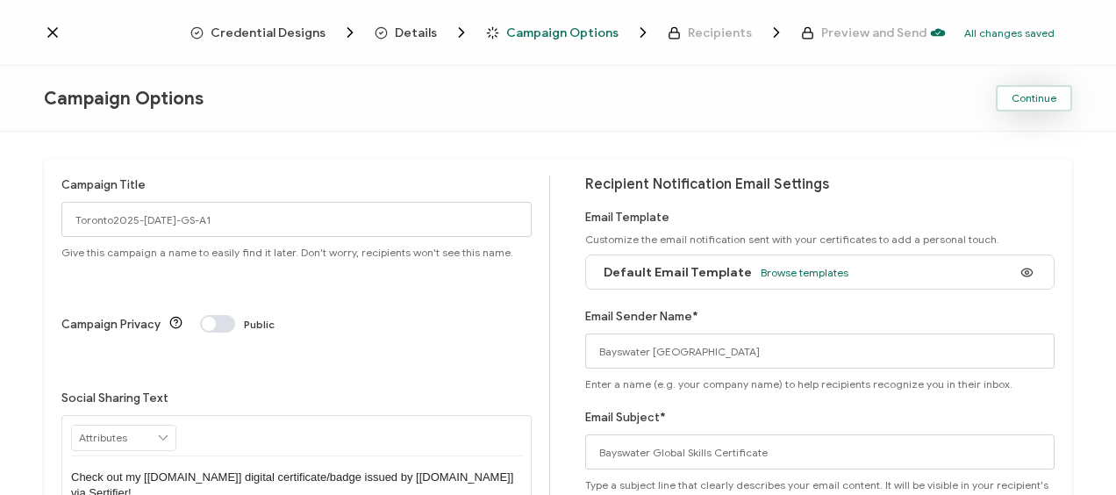
click at [1017, 102] on span "Continue" at bounding box center [1033, 98] width 45 height 11
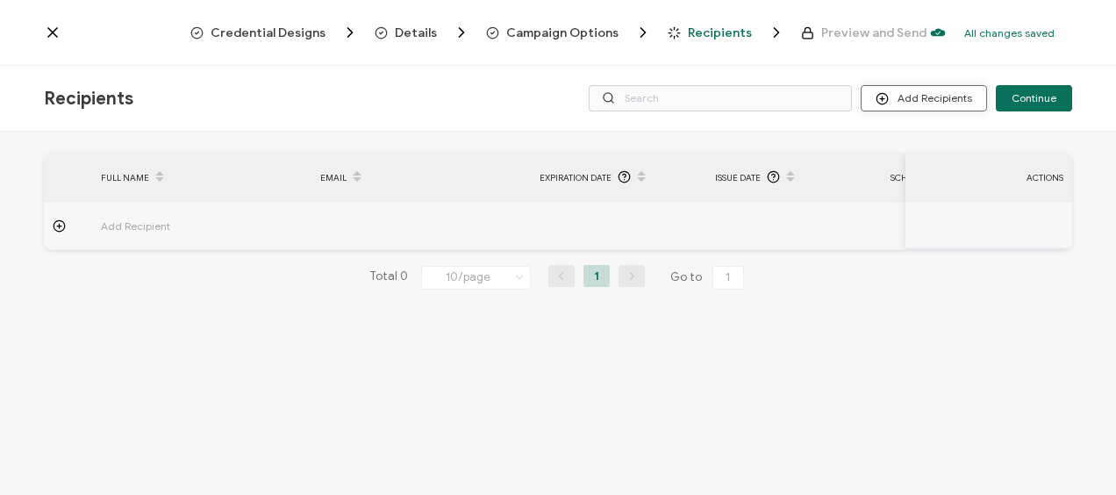
click at [888, 99] on circle at bounding box center [881, 98] width 11 height 11
click at [931, 137] on li "Upload Recipients" at bounding box center [949, 146] width 164 height 29
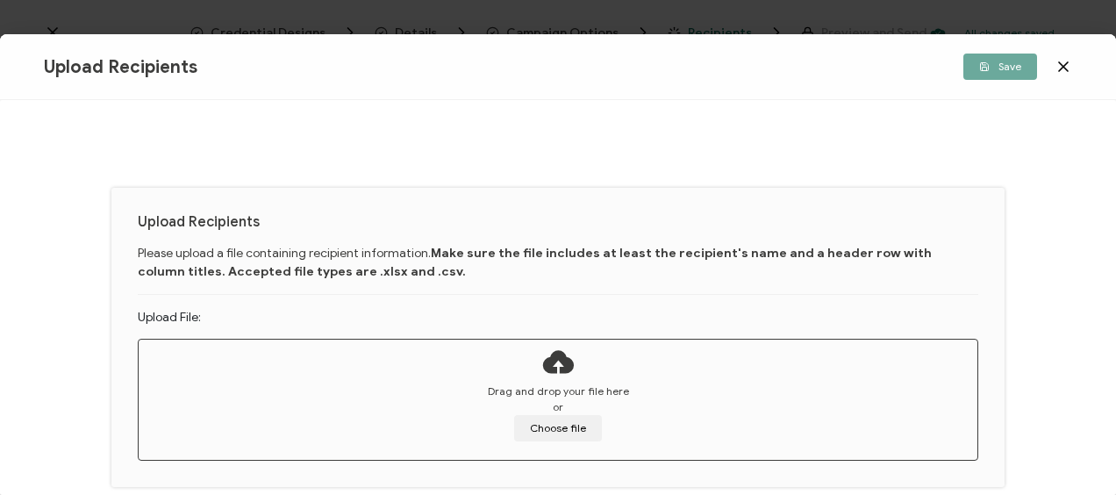
click at [525, 395] on span "Drag and drop your file here" at bounding box center [558, 391] width 141 height 16
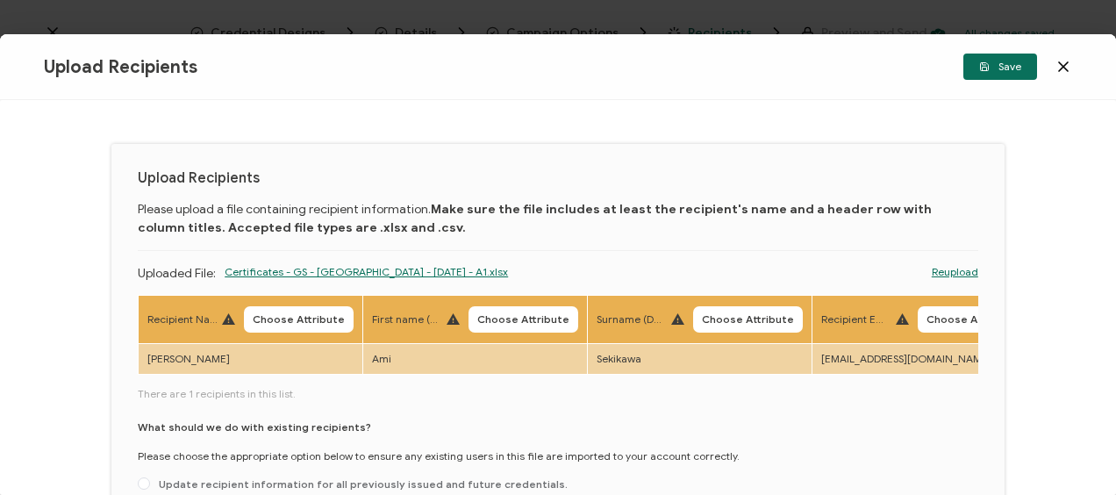
scroll to position [163, 0]
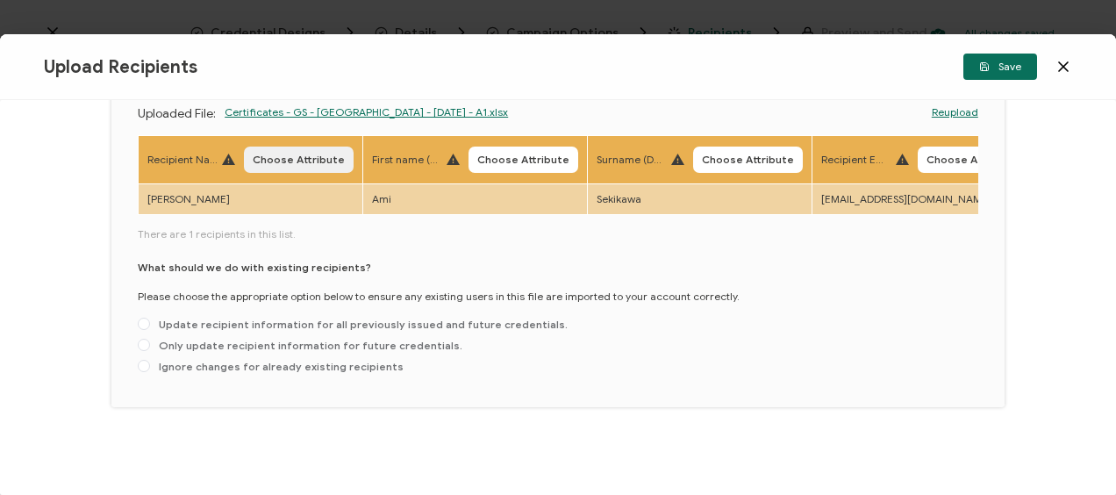
click at [318, 154] on span "Choose Attribute" at bounding box center [299, 159] width 92 height 11
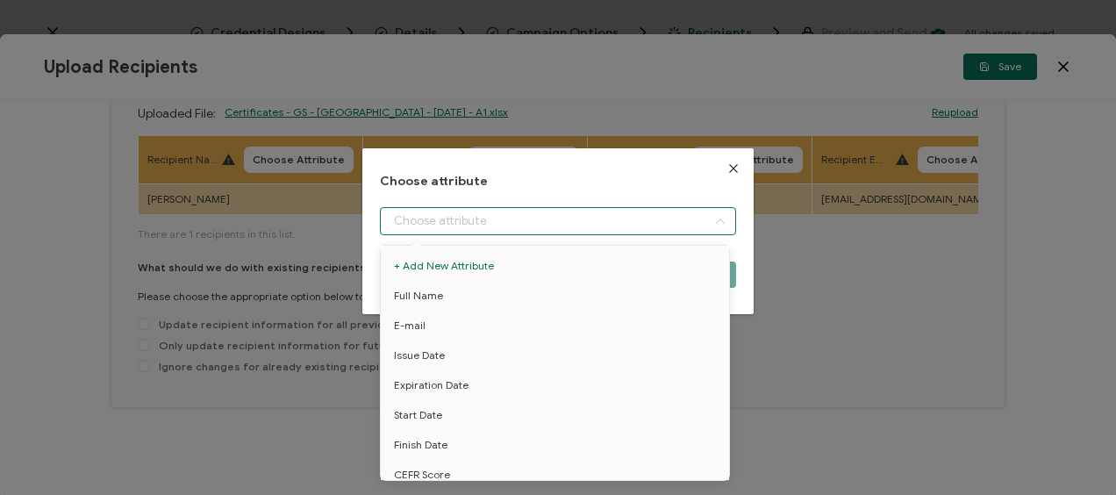
drag, startPoint x: 453, startPoint y: 211, endPoint x: 452, endPoint y: 241, distance: 29.8
click at [453, 212] on input "dialog" at bounding box center [557, 221] width 355 height 28
click at [446, 289] on li "Full Name" at bounding box center [557, 296] width 363 height 30
type input "Full Name"
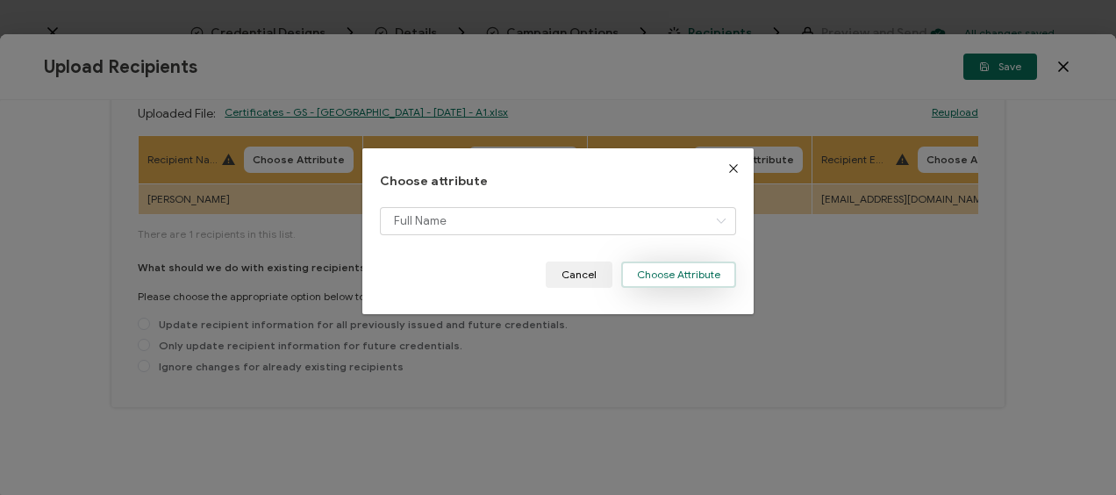
click at [686, 268] on button "Choose Attribute" at bounding box center [678, 274] width 115 height 26
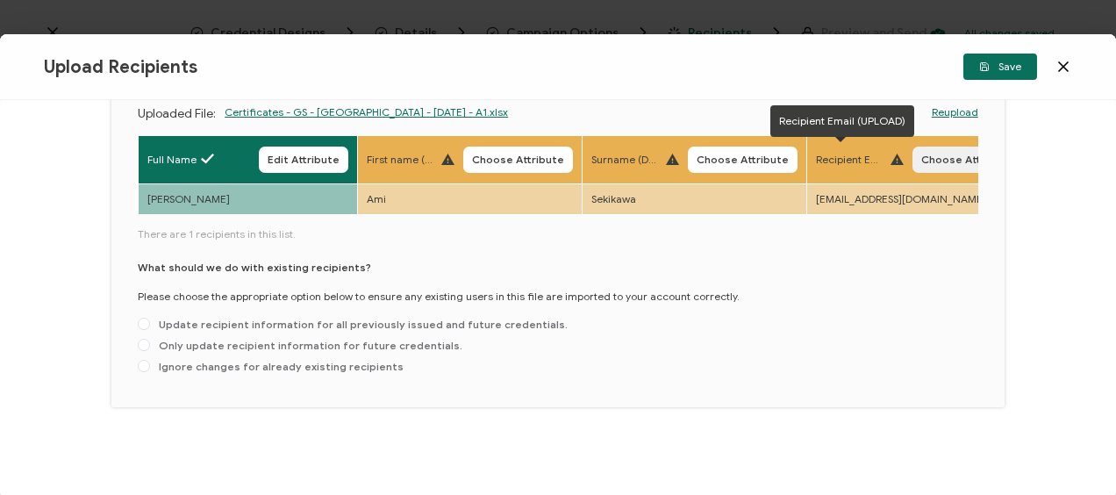
click at [942, 154] on span "Choose Attribute" at bounding box center [967, 159] width 92 height 11
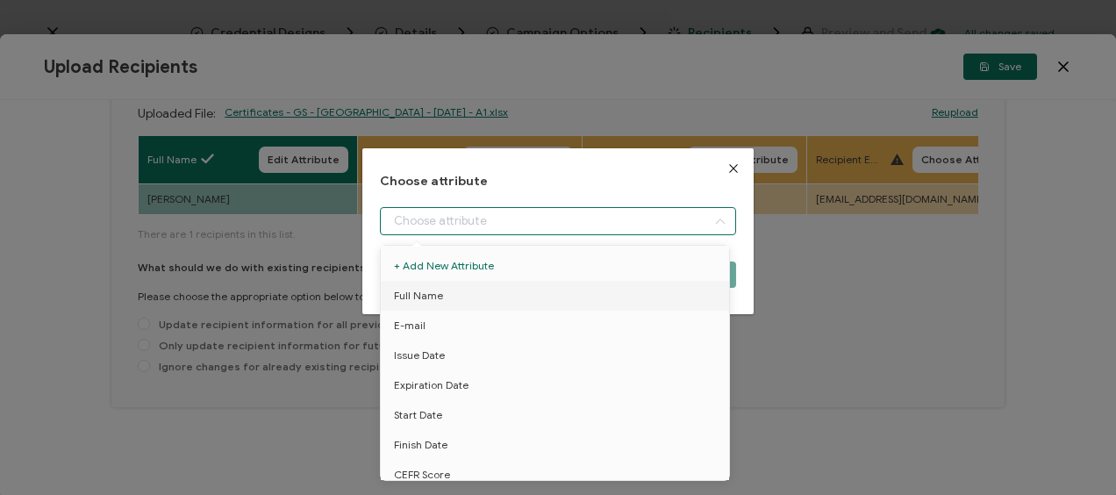
click at [403, 218] on input "dialog" at bounding box center [557, 221] width 355 height 28
click at [410, 320] on span "E-mail" at bounding box center [410, 325] width 32 height 30
type input "E-mail"
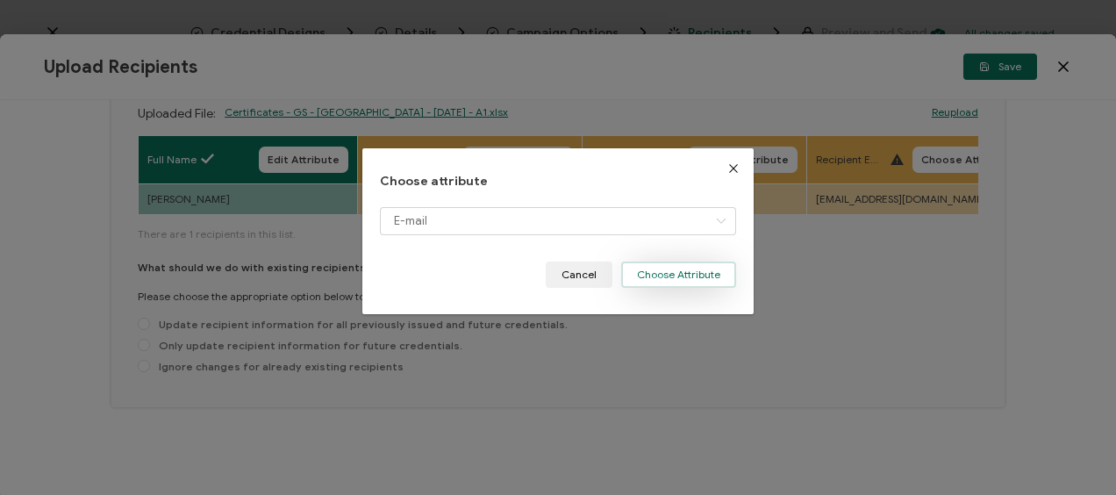
click at [659, 271] on button "Choose Attribute" at bounding box center [678, 274] width 115 height 26
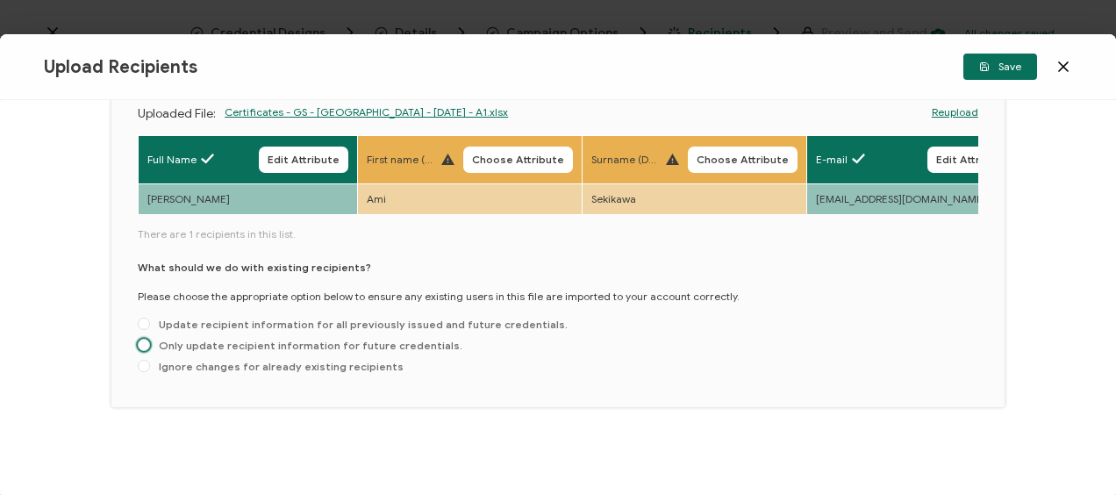
click at [186, 346] on span "Only update recipient information for future credentials." at bounding box center [306, 345] width 312 height 13
click at [150, 346] on input "Only update recipient information for future credentials." at bounding box center [144, 346] width 12 height 14
radio input "true"
click at [514, 146] on button "Choose Attribute" at bounding box center [518, 159] width 110 height 26
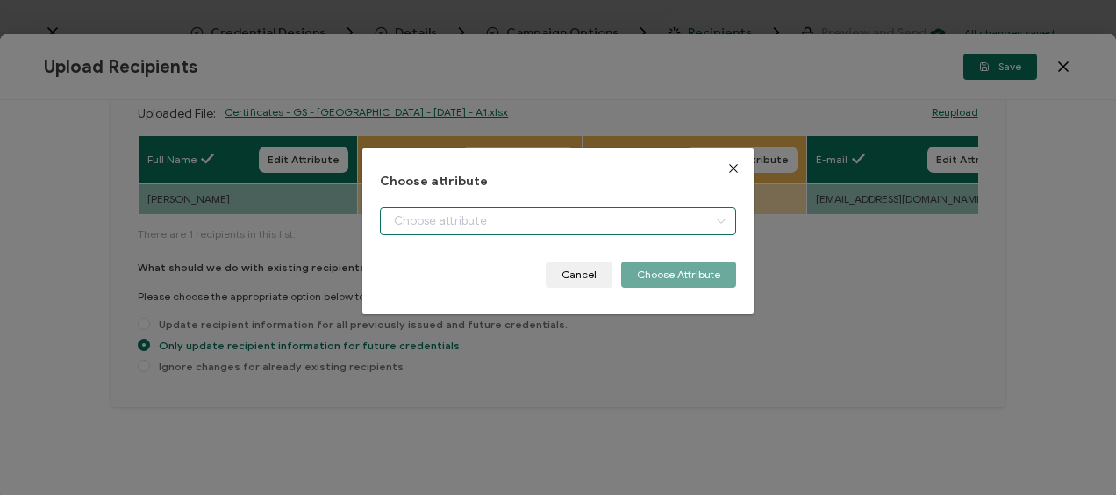
click at [489, 223] on input "dialog" at bounding box center [557, 221] width 355 height 28
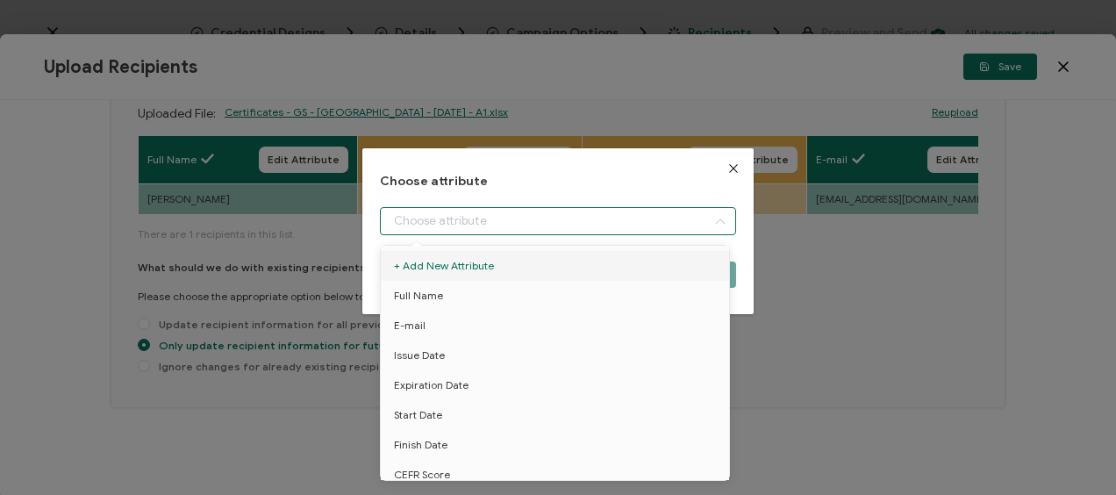
click at [734, 163] on icon "Close" at bounding box center [733, 168] width 14 height 14
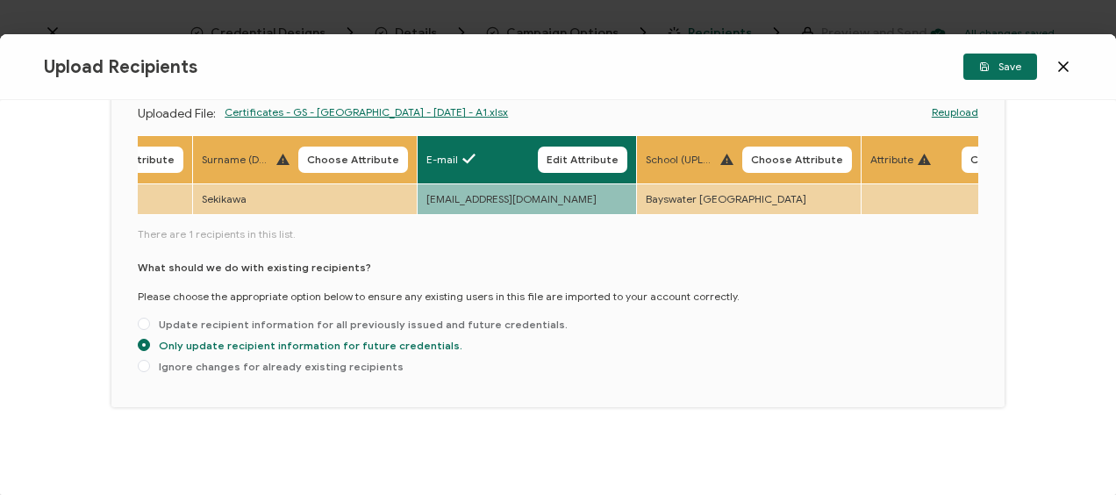
scroll to position [0, 453]
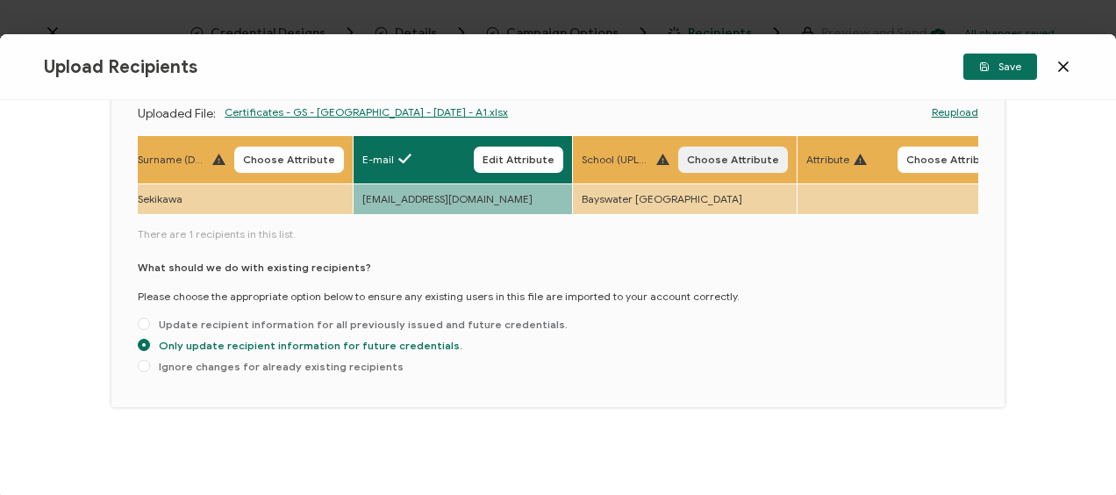
click at [700, 154] on span "Choose Attribute" at bounding box center [733, 159] width 92 height 11
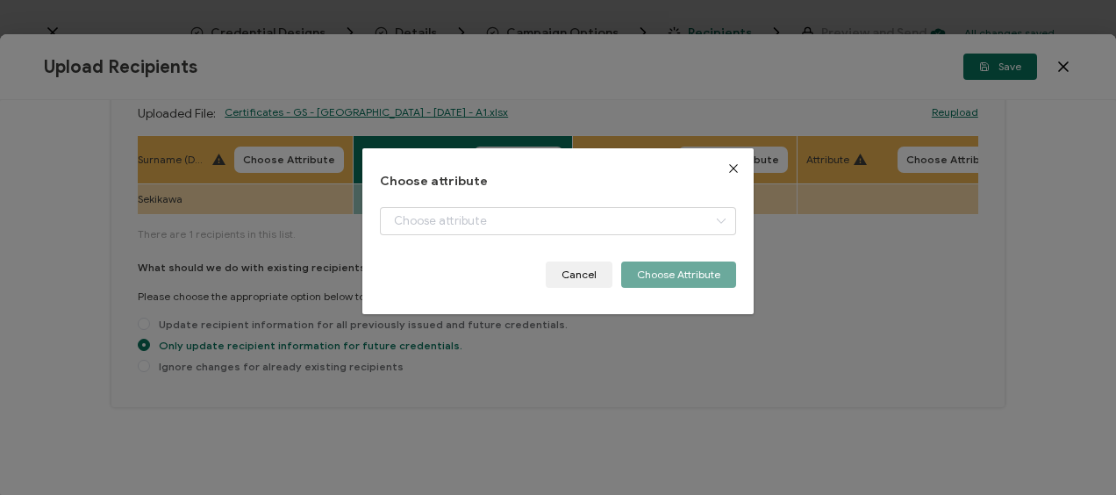
click at [547, 236] on div "dialog" at bounding box center [557, 234] width 355 height 54
click at [537, 221] on input "dialog" at bounding box center [557, 221] width 355 height 28
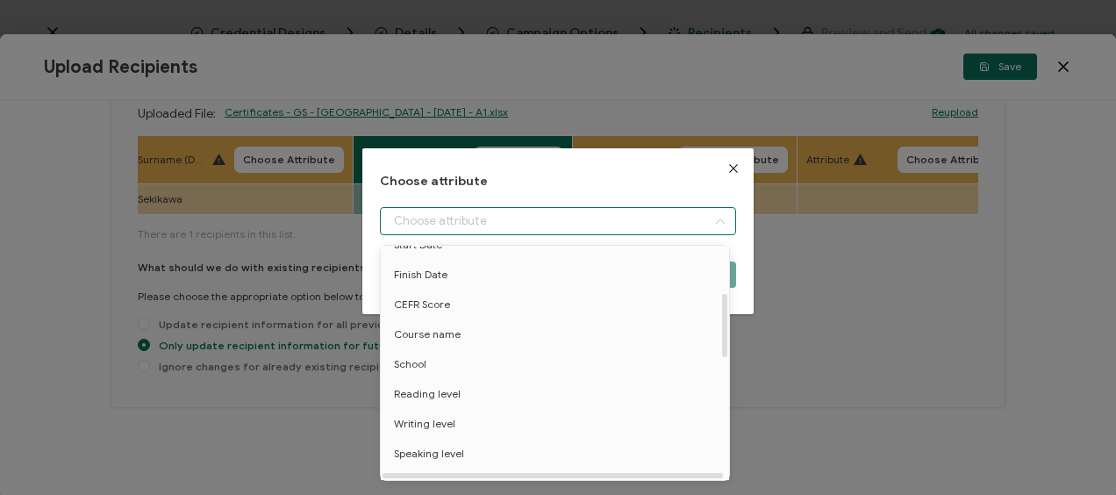
scroll to position [175, 0]
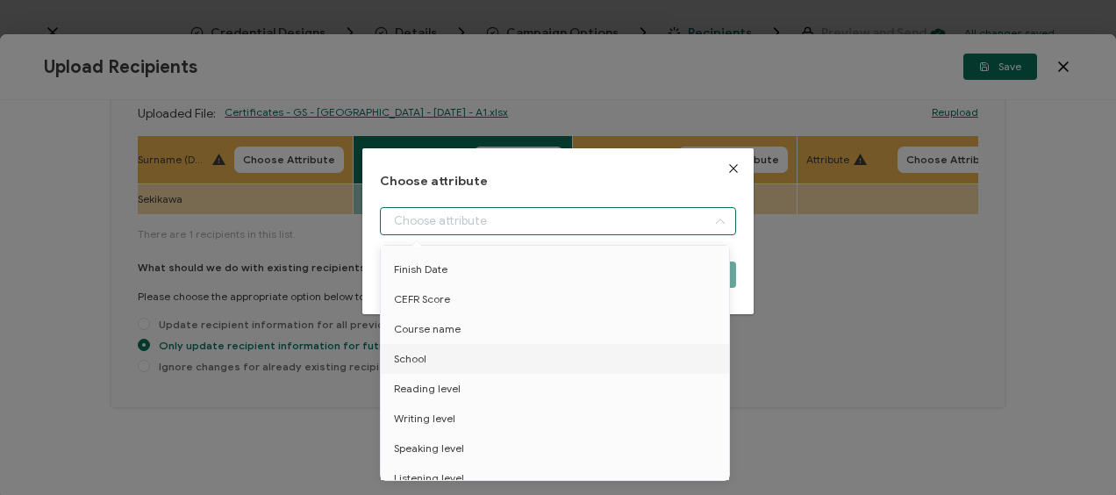
click at [439, 362] on li "School" at bounding box center [557, 359] width 363 height 30
type input "School"
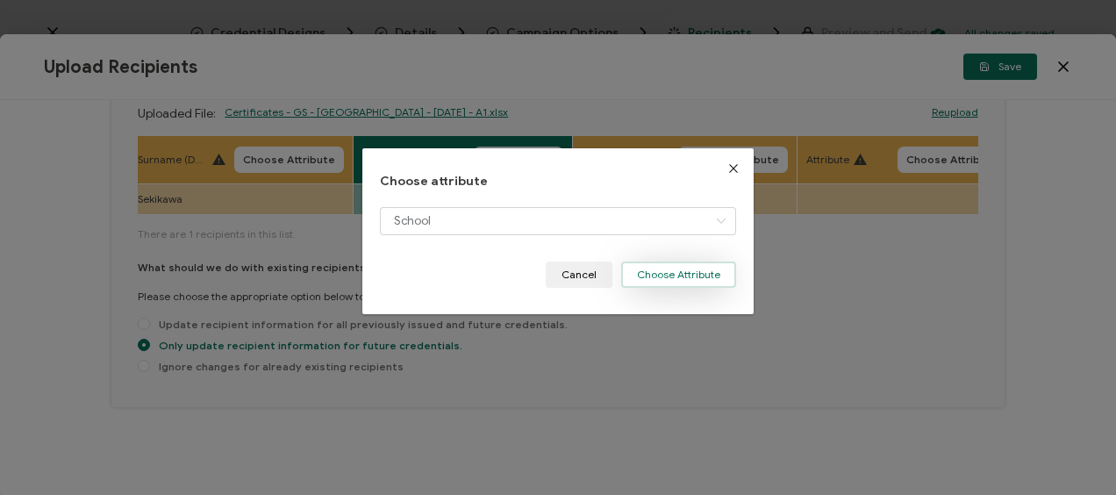
click at [678, 271] on button "Choose Attribute" at bounding box center [678, 274] width 115 height 26
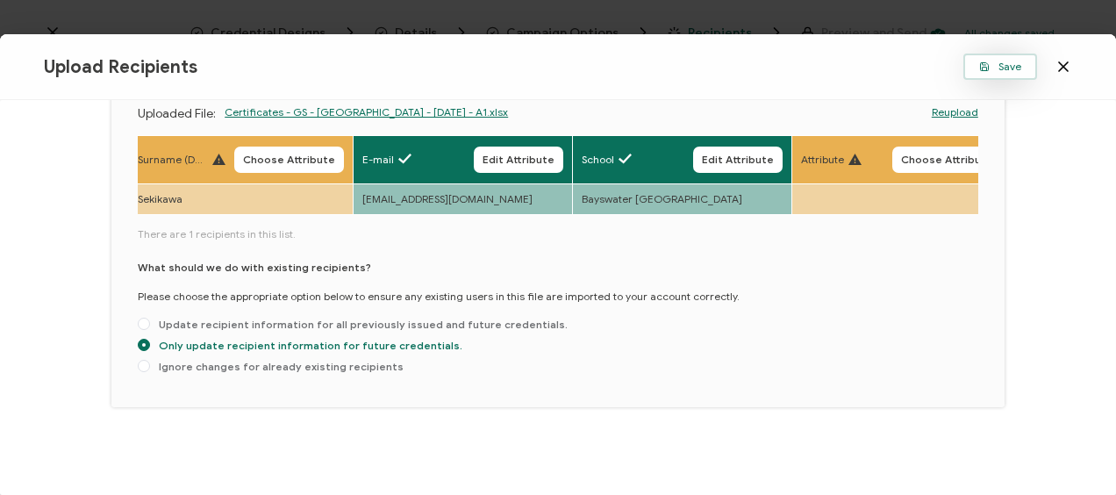
click at [993, 72] on button "Save" at bounding box center [1000, 67] width 74 height 26
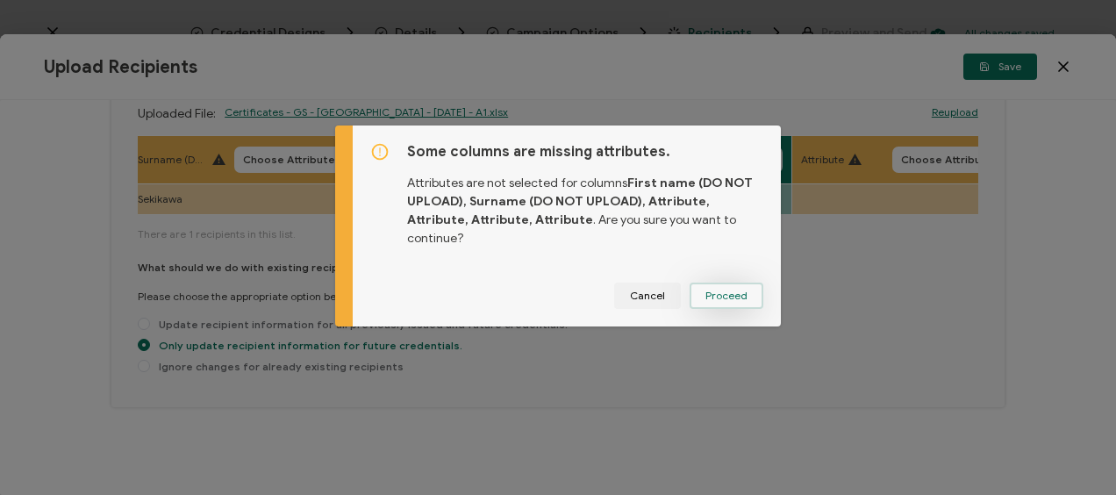
click at [701, 285] on button "Proceed" at bounding box center [726, 295] width 74 height 26
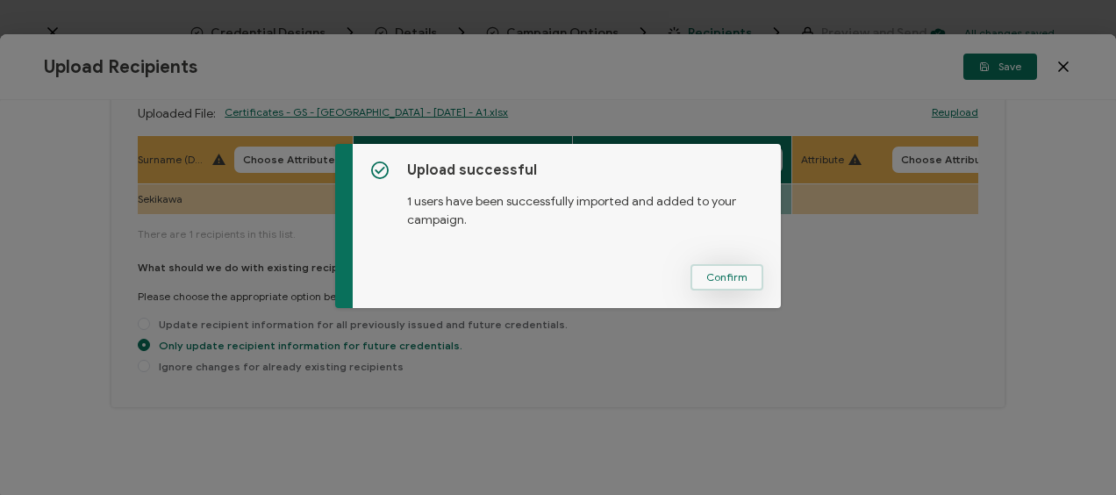
click at [714, 268] on button "Confirm" at bounding box center [726, 277] width 73 height 26
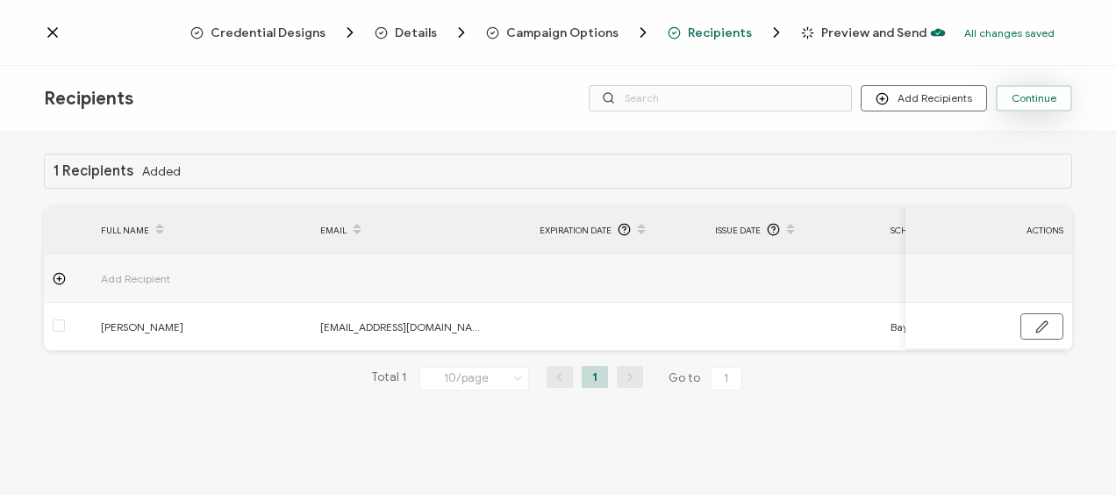
click at [1033, 93] on span "Continue" at bounding box center [1033, 98] width 45 height 11
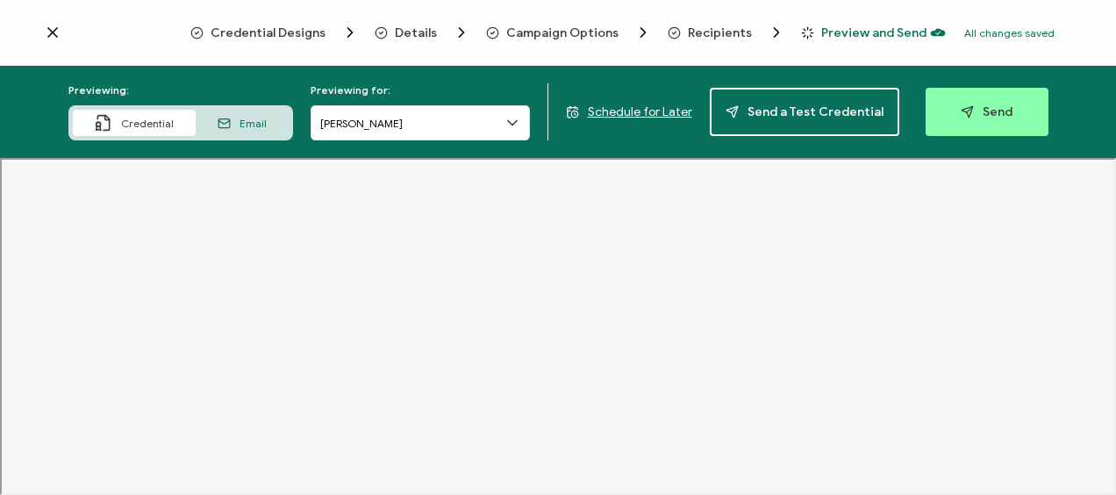
click at [635, 111] on span "Schedule for Later" at bounding box center [640, 111] width 104 height 15
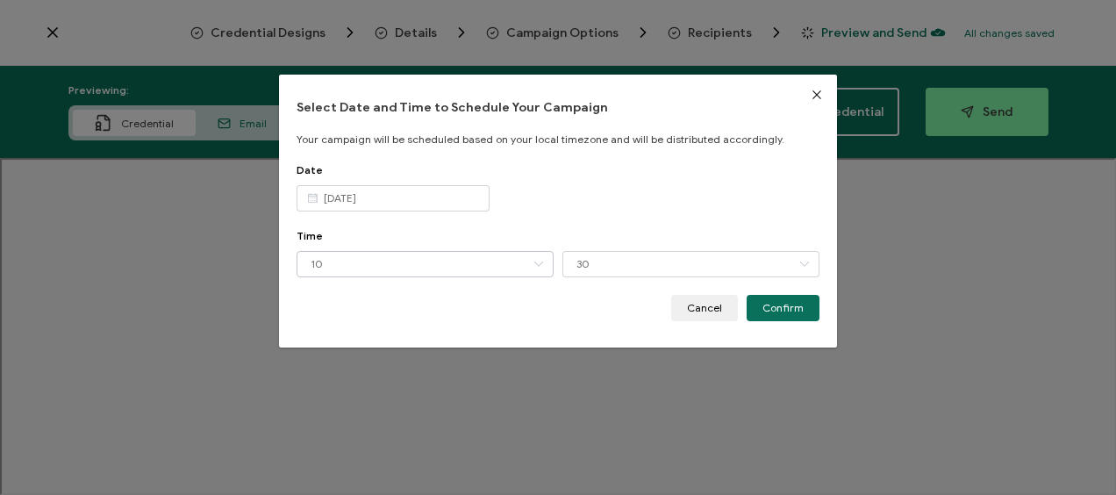
click at [540, 270] on icon "dialog" at bounding box center [538, 264] width 22 height 26
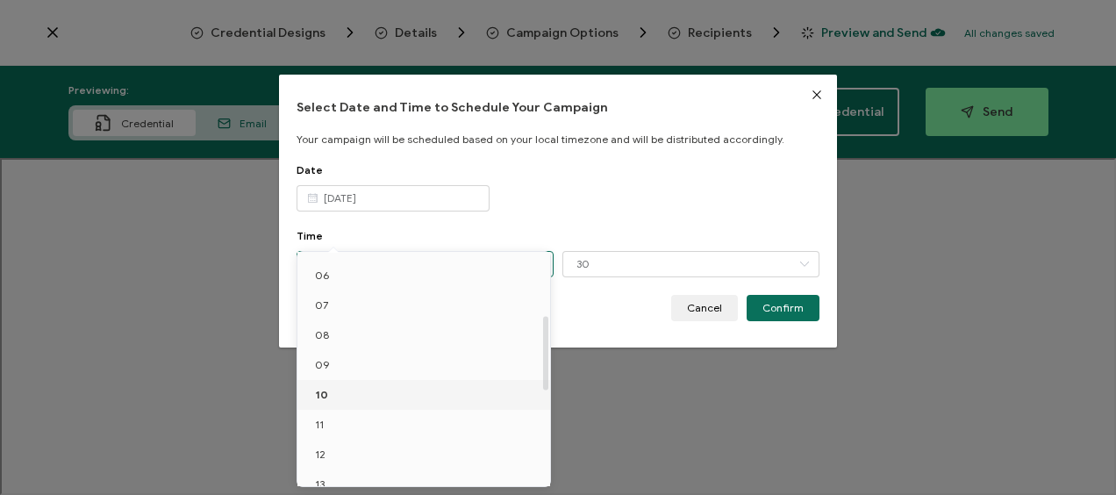
scroll to position [263, 0]
click at [368, 368] on li "12" at bounding box center [426, 367] width 259 height 30
type input "12"
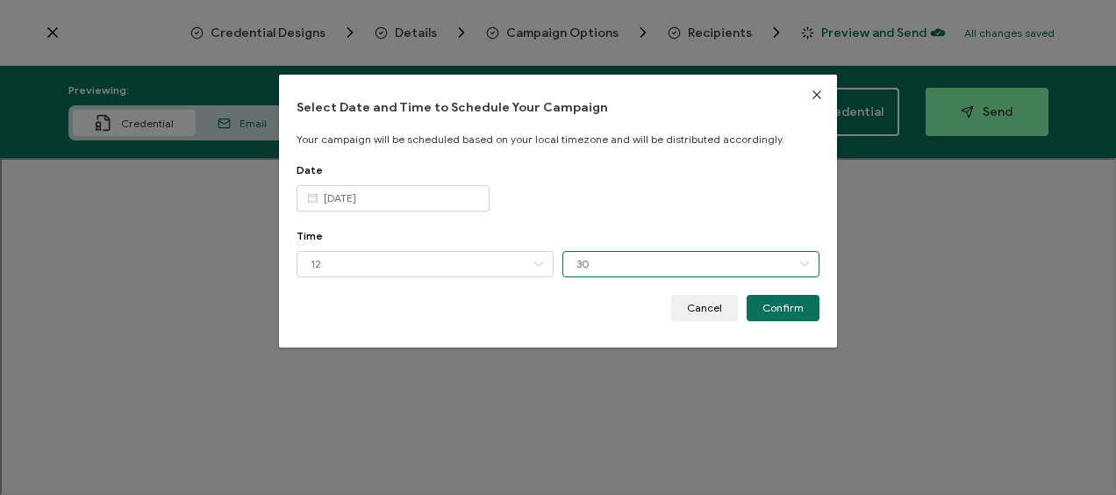
click at [617, 267] on input "30" at bounding box center [690, 264] width 257 height 26
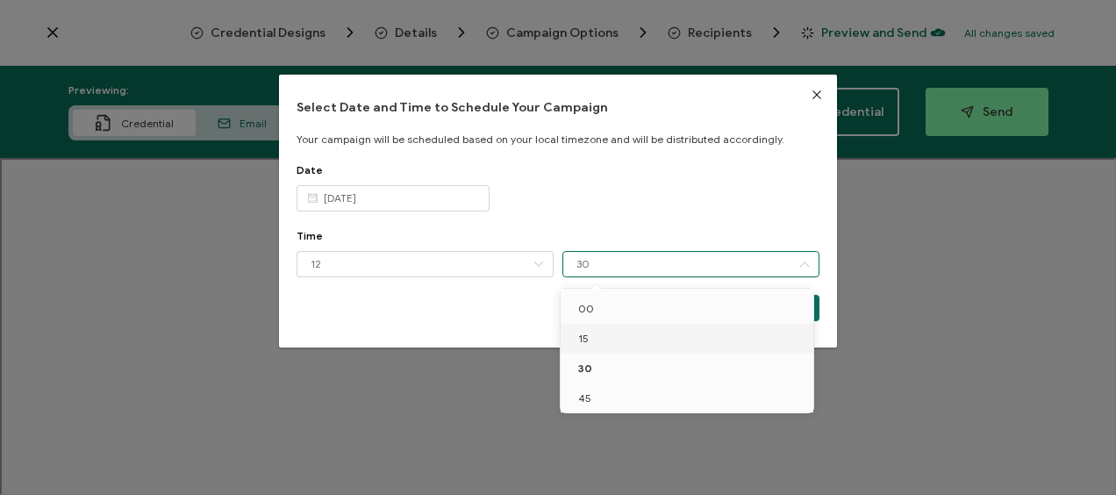
click at [603, 343] on li "15" at bounding box center [689, 339] width 259 height 30
type input "15"
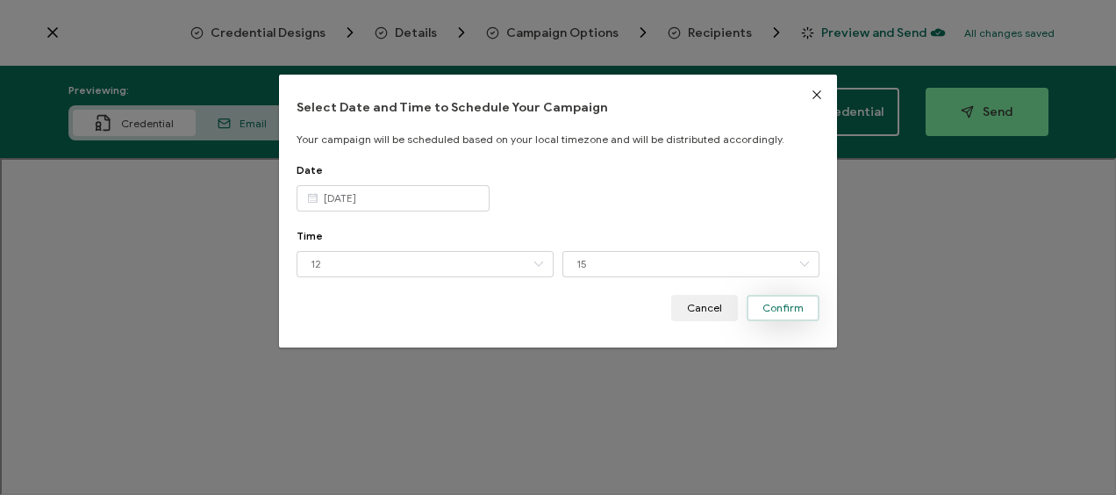
click at [791, 305] on span "Confirm" at bounding box center [782, 308] width 41 height 11
